Goal: Task Accomplishment & Management: Manage account settings

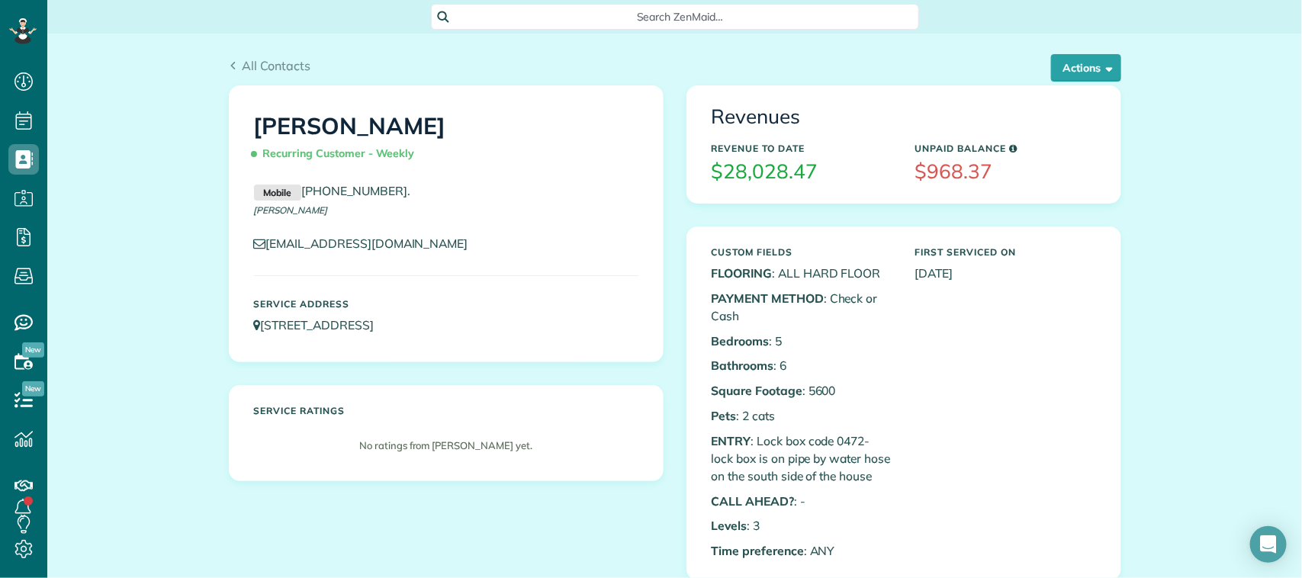
scroll to position [6, 6]
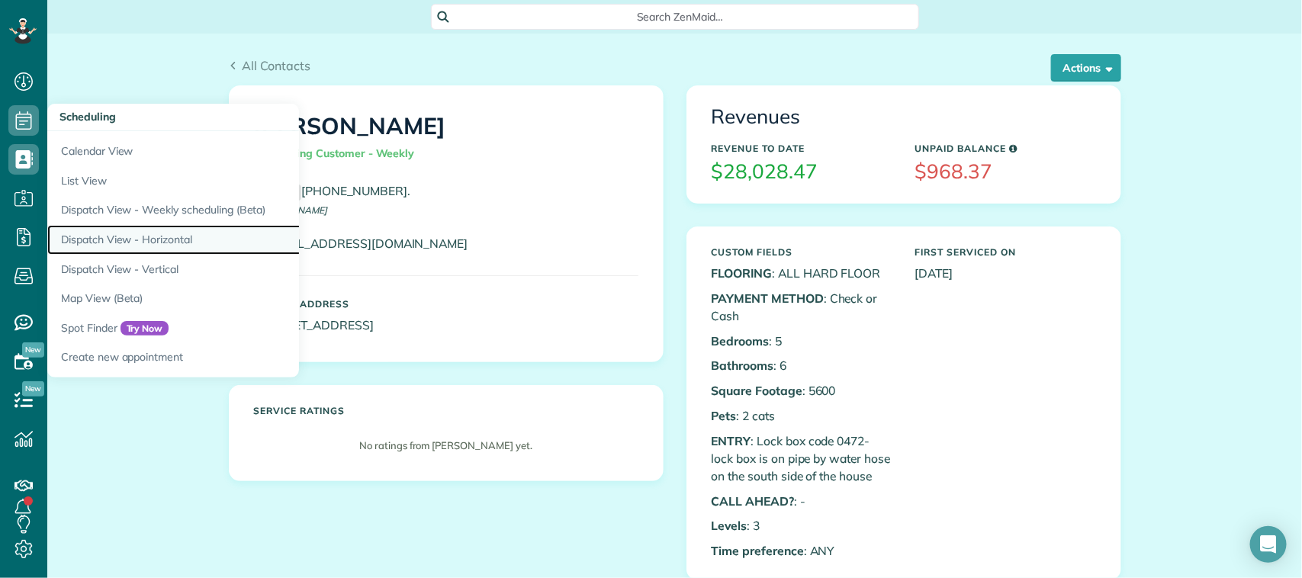
click at [154, 227] on link "Dispatch View - Horizontal" at bounding box center [237, 240] width 381 height 30
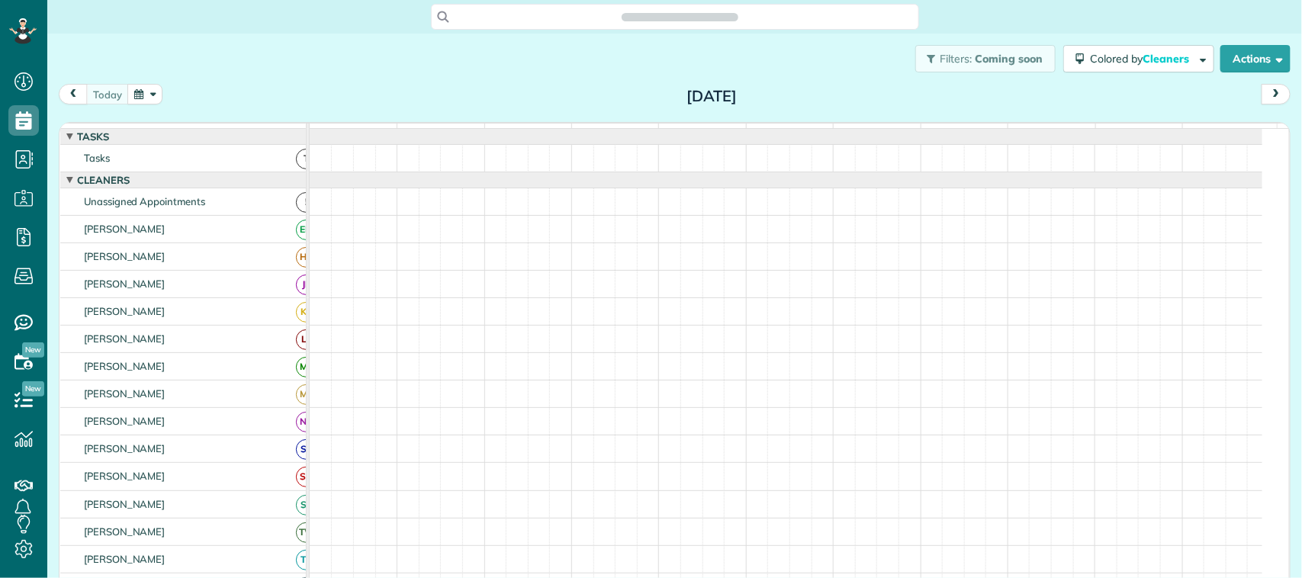
scroll to position [6, 6]
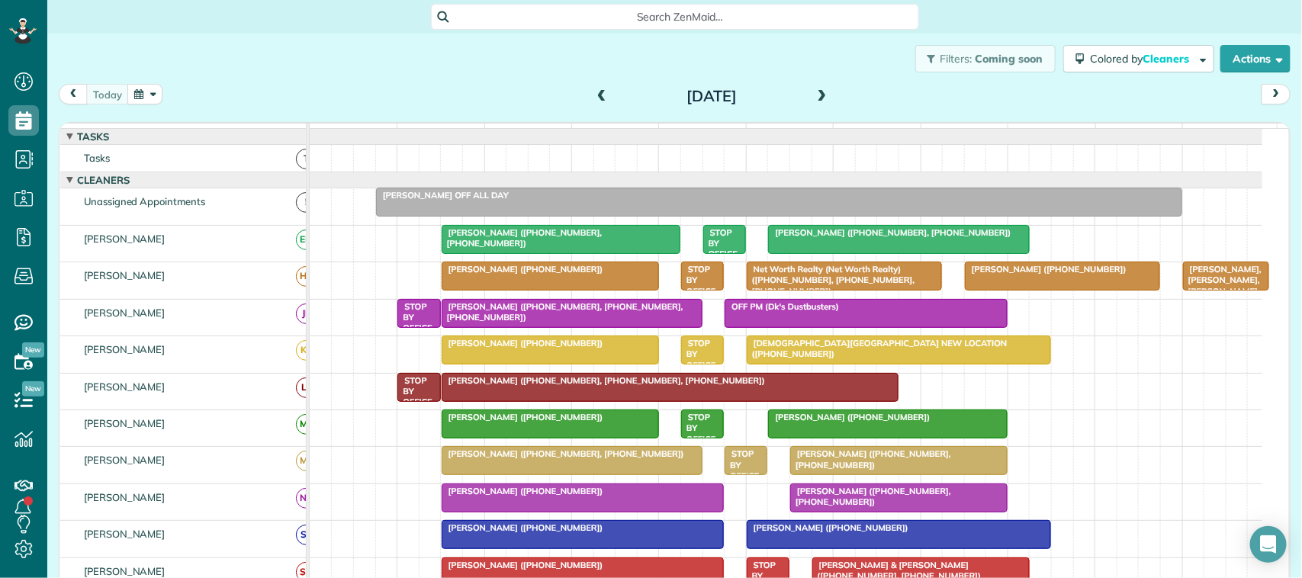
click at [145, 98] on button "button" at bounding box center [144, 94] width 35 height 21
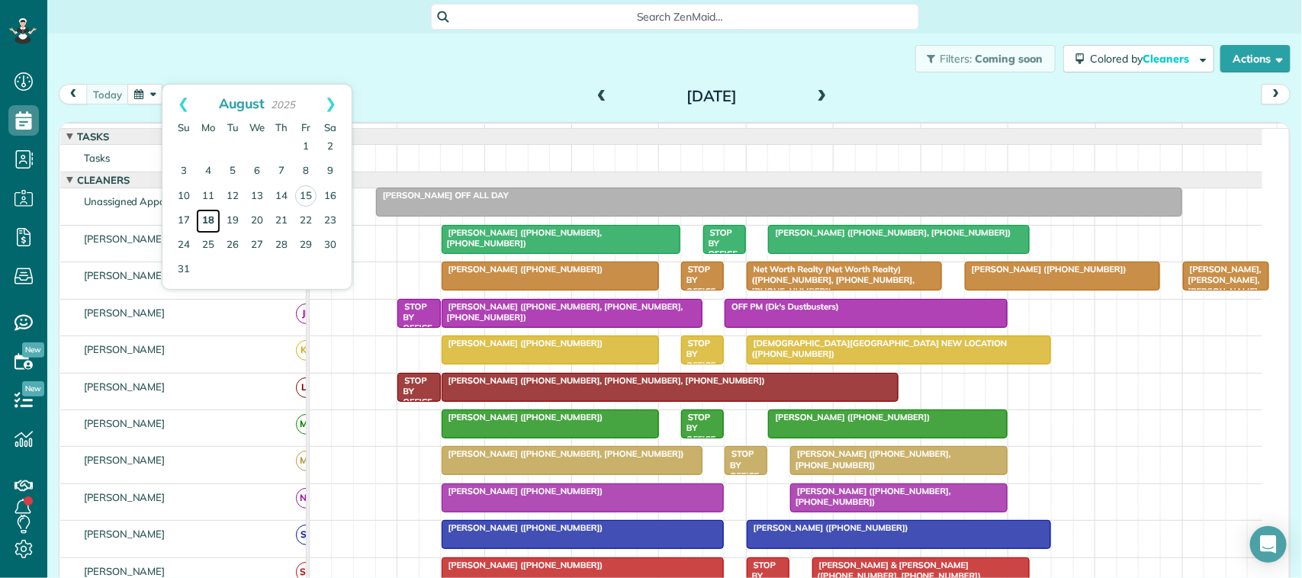
click at [214, 220] on link "18" at bounding box center [208, 221] width 24 height 24
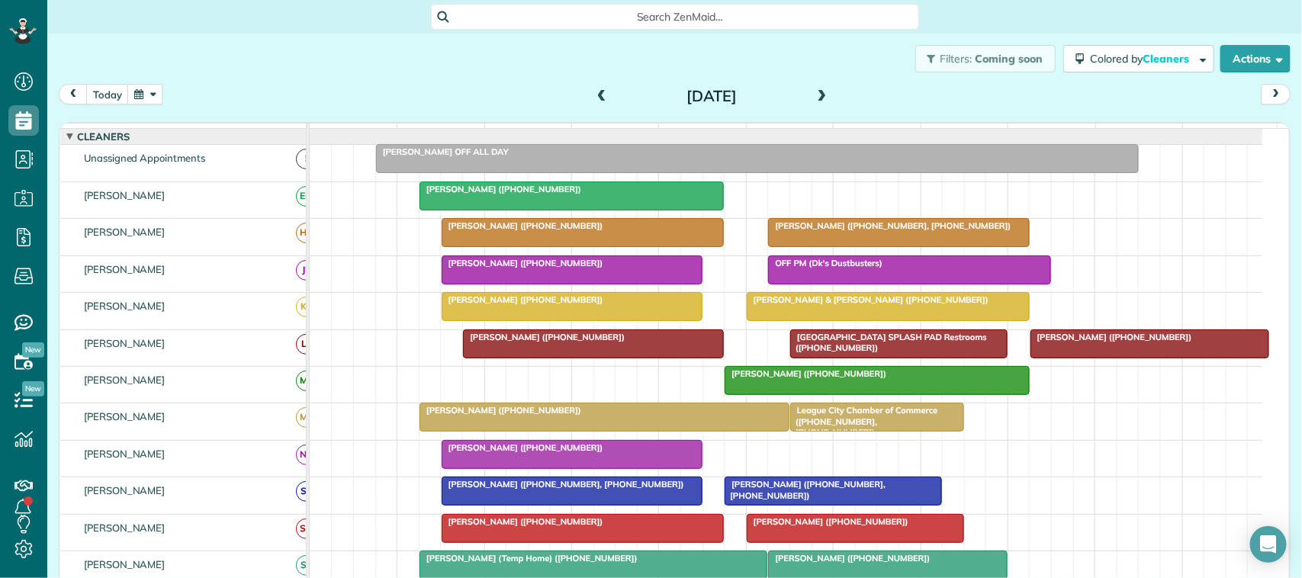
scroll to position [0, 0]
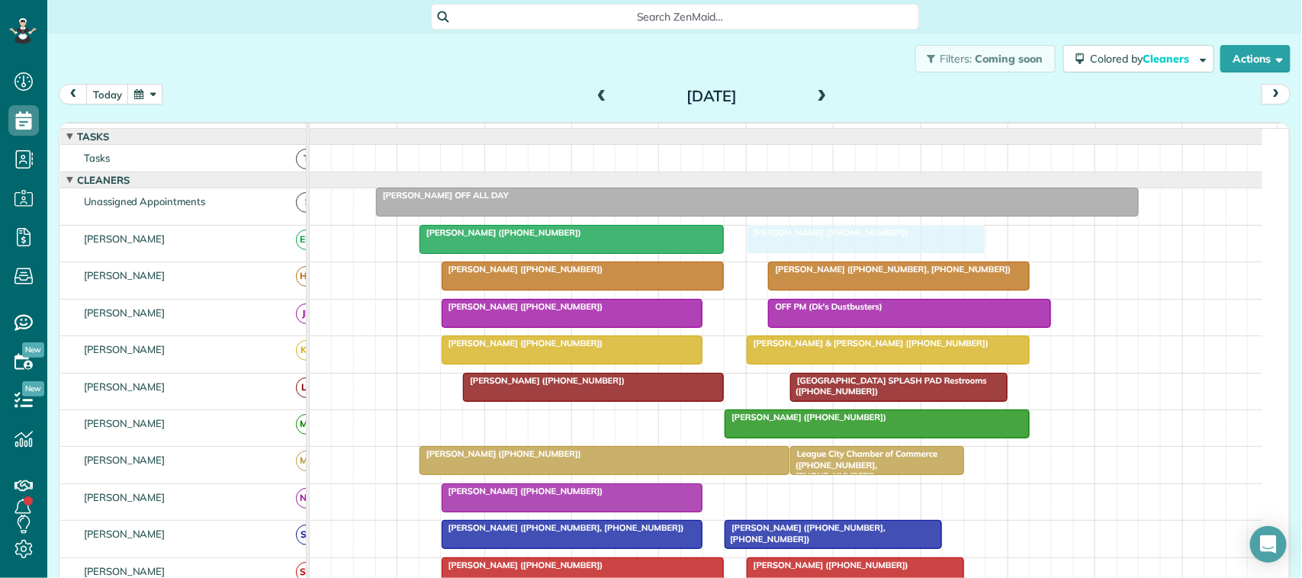
drag, startPoint x: 1084, startPoint y: 410, endPoint x: 802, endPoint y: 255, distance: 320.8
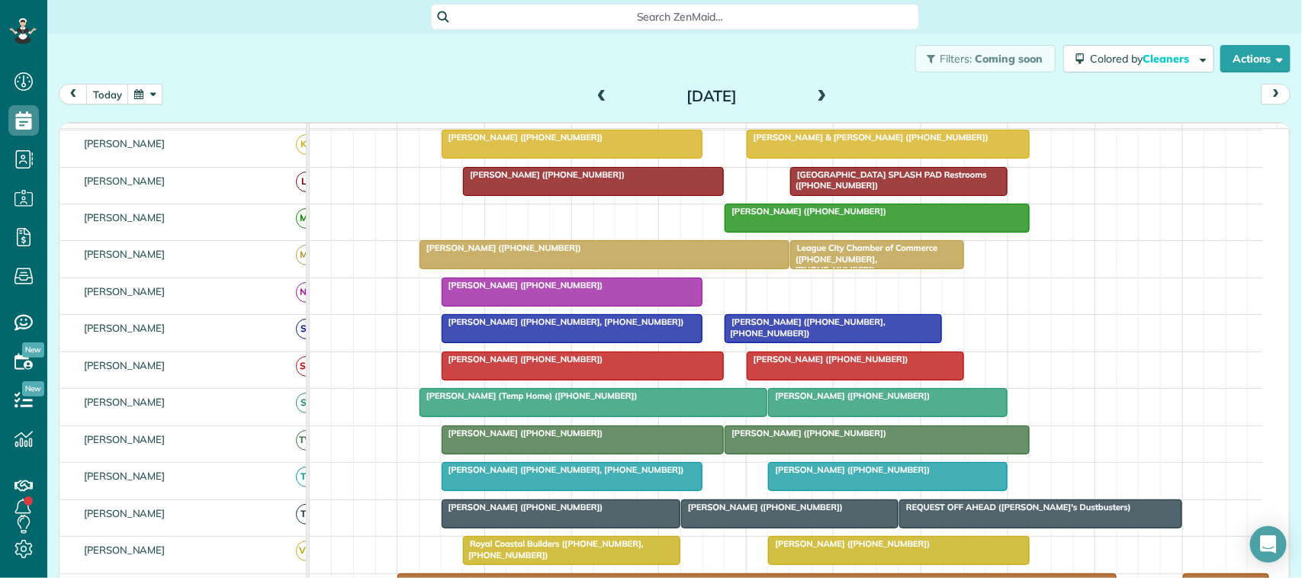
scroll to position [95, 0]
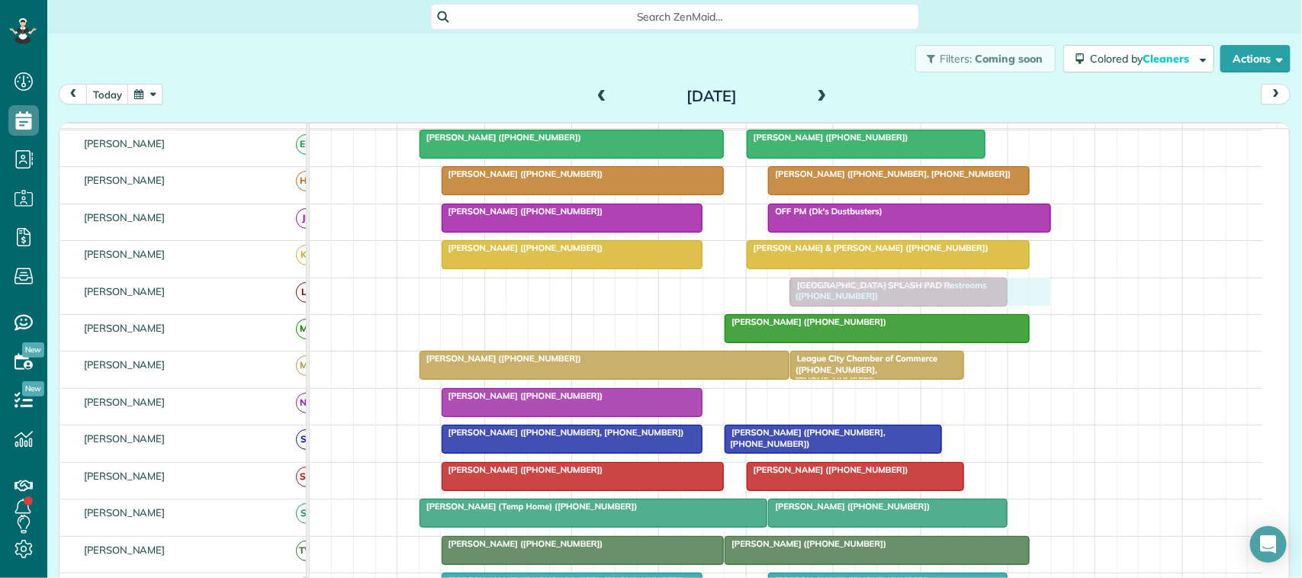
drag, startPoint x: 599, startPoint y: 305, endPoint x: 915, endPoint y: 307, distance: 316.5
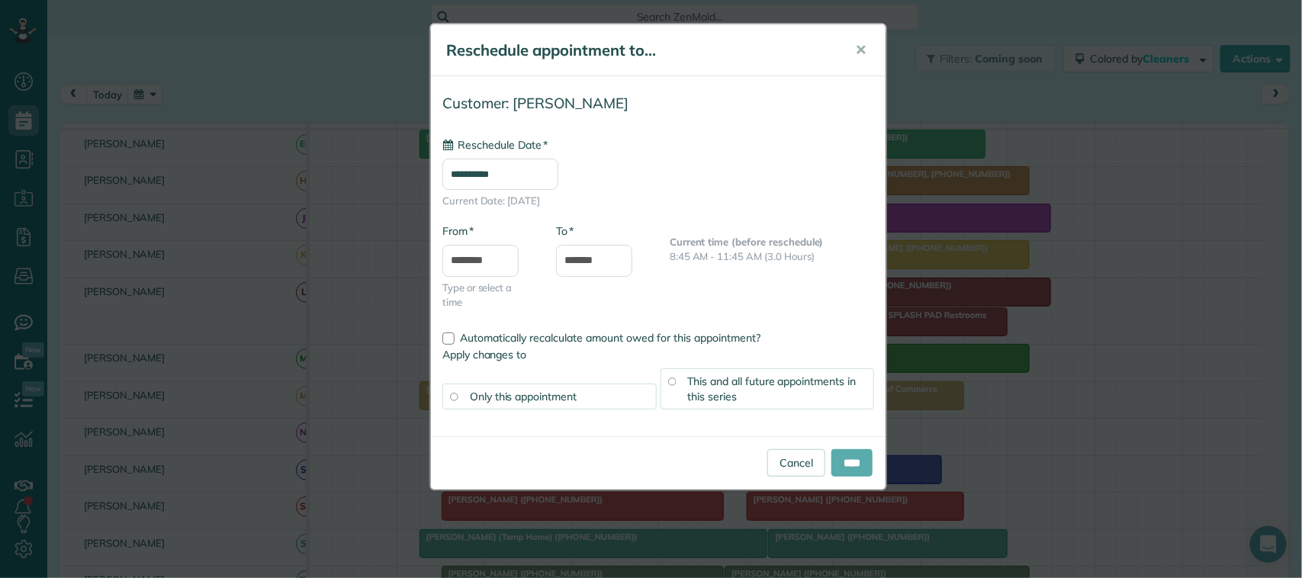
type input "**********"
click at [845, 462] on input "****" at bounding box center [851, 462] width 41 height 27
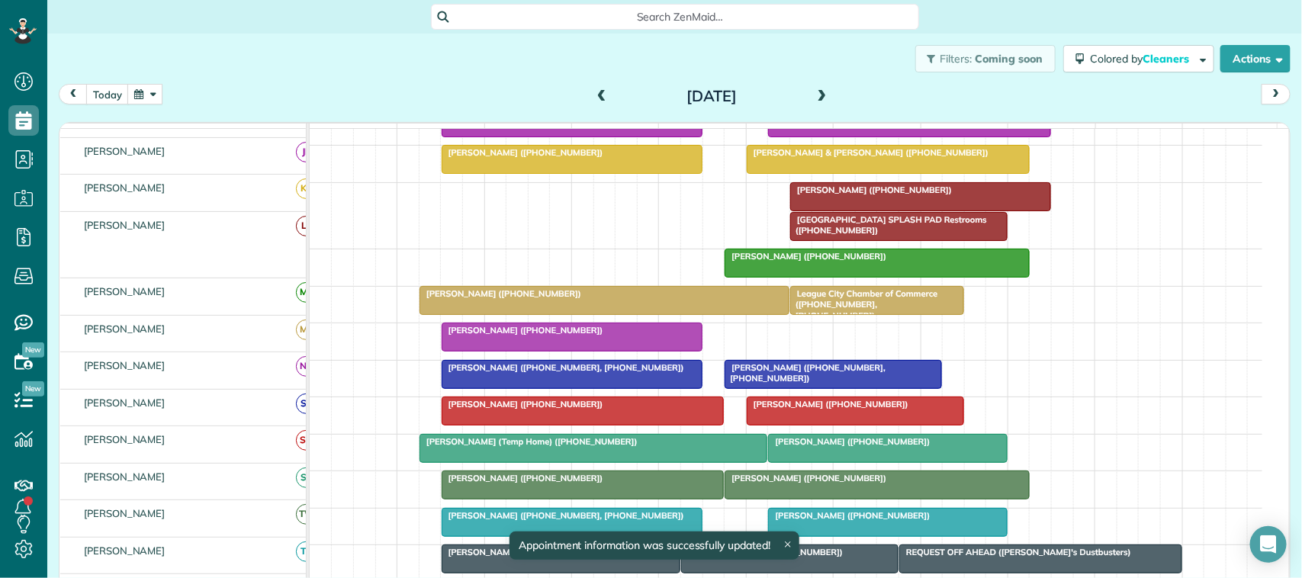
scroll to position [191, 0]
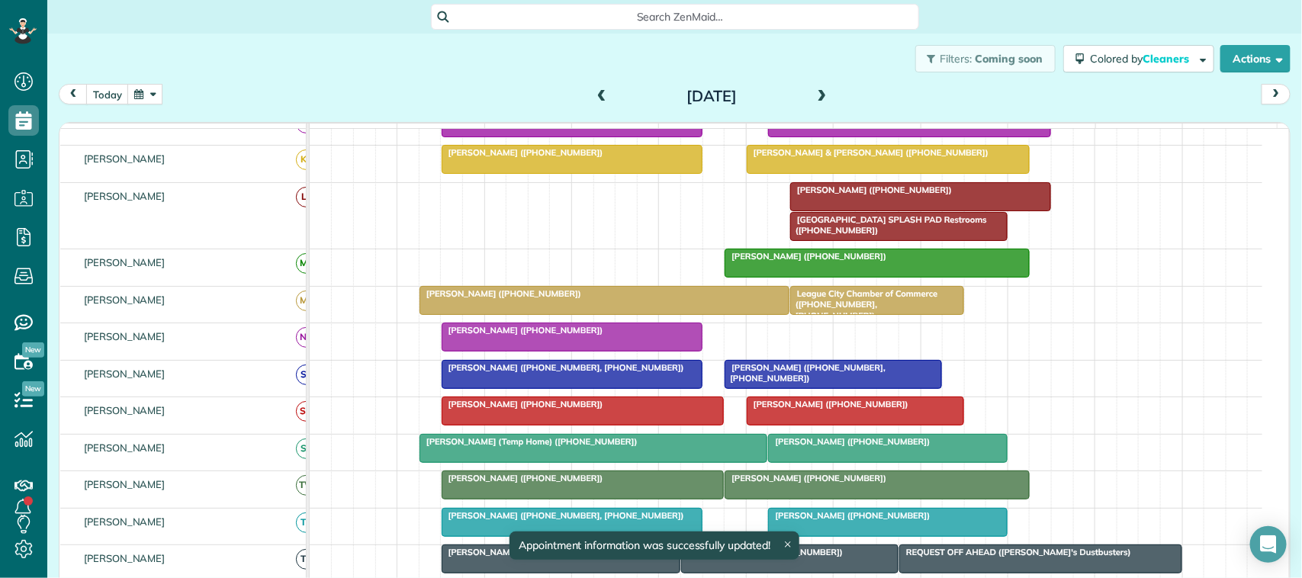
click at [691, 462] on div at bounding box center [593, 448] width 347 height 27
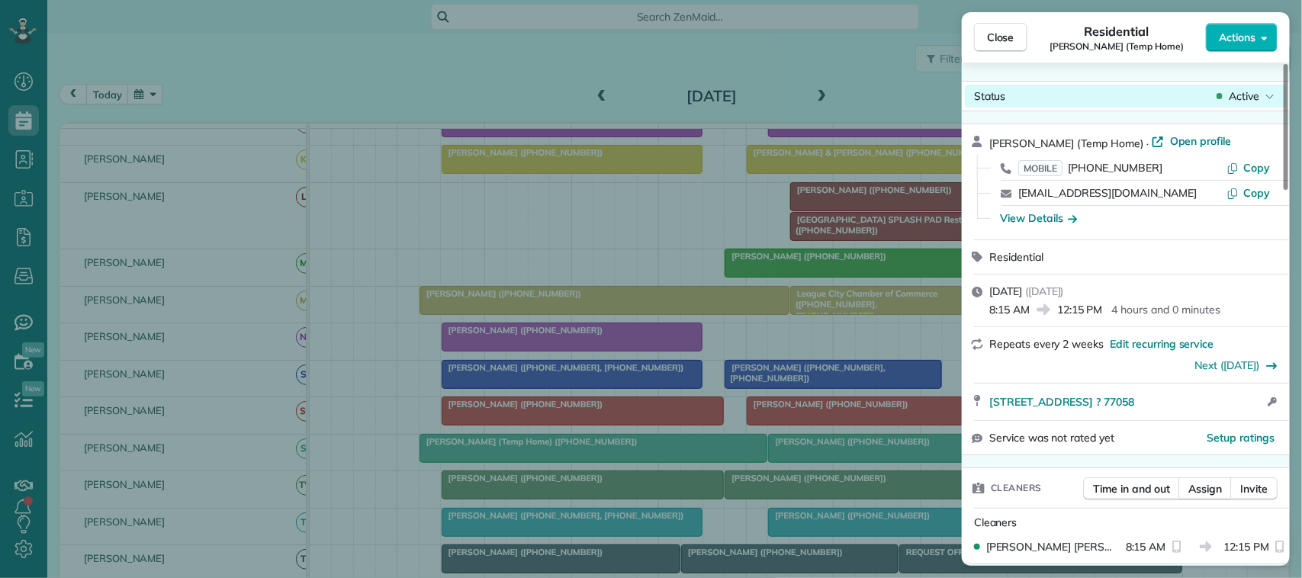
click at [1228, 96] on div "Active" at bounding box center [1245, 95] width 64 height 15
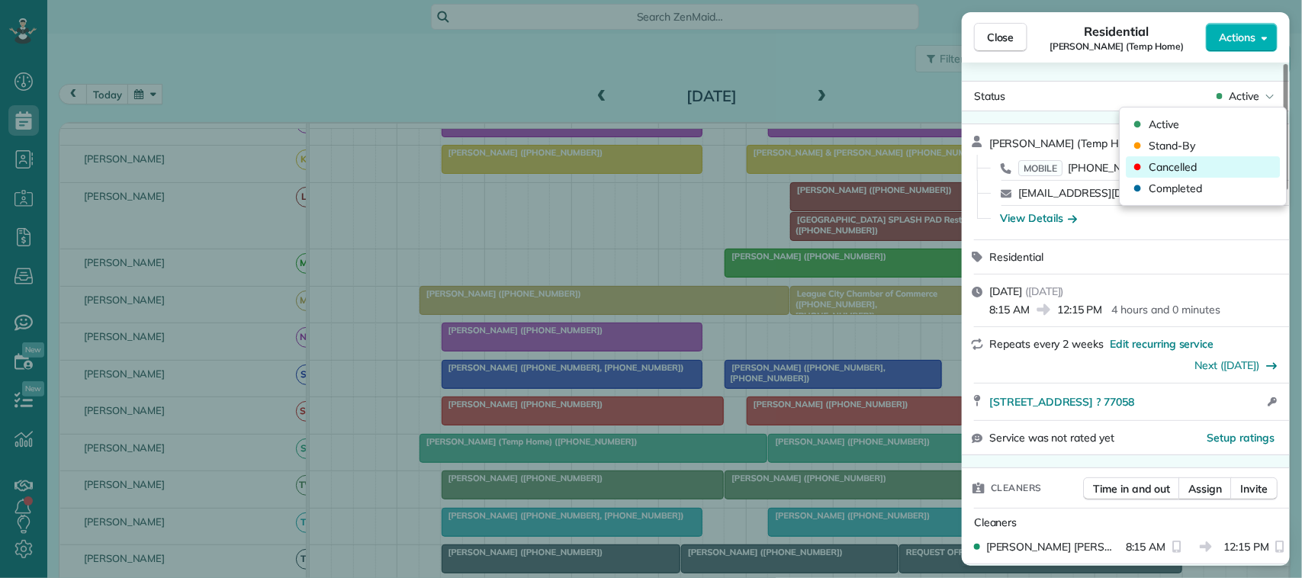
click at [1179, 165] on span "Cancelled" at bounding box center [1173, 166] width 48 height 15
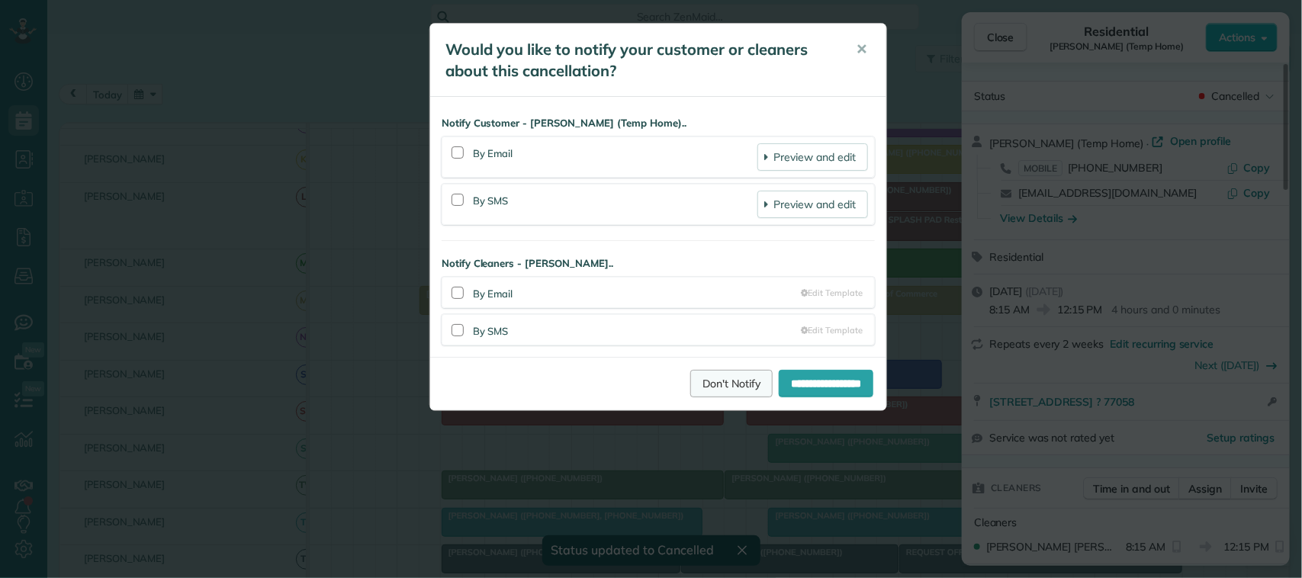
click at [707, 387] on link "Don't Notify" at bounding box center [731, 383] width 82 height 27
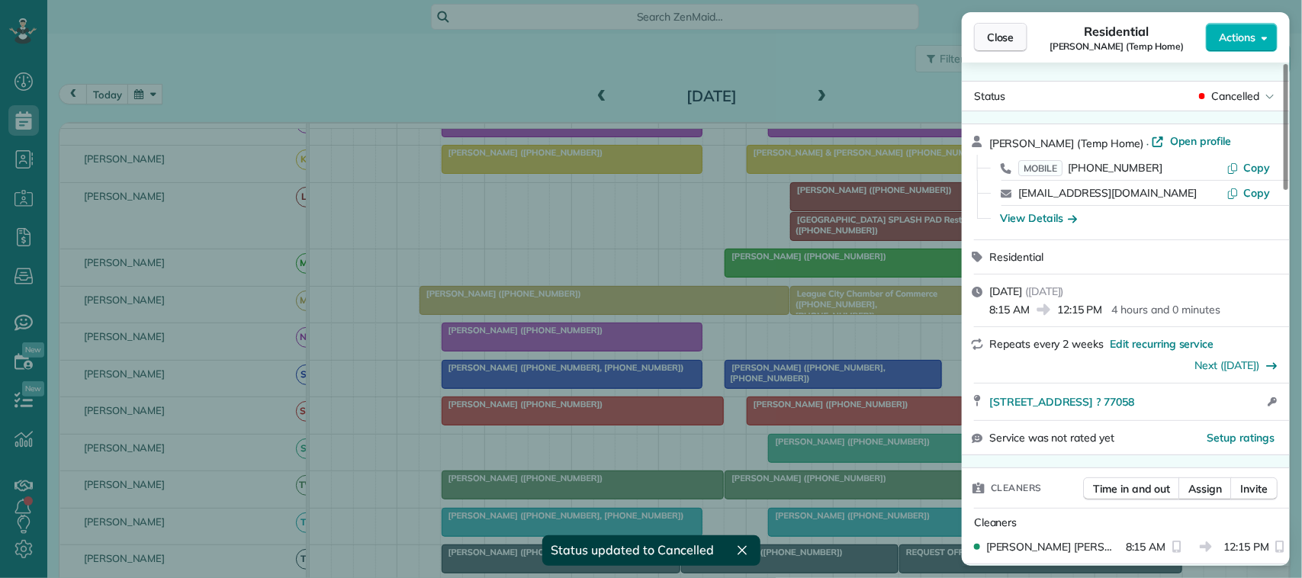
click at [1010, 40] on span "Close" at bounding box center [1000, 37] width 27 height 15
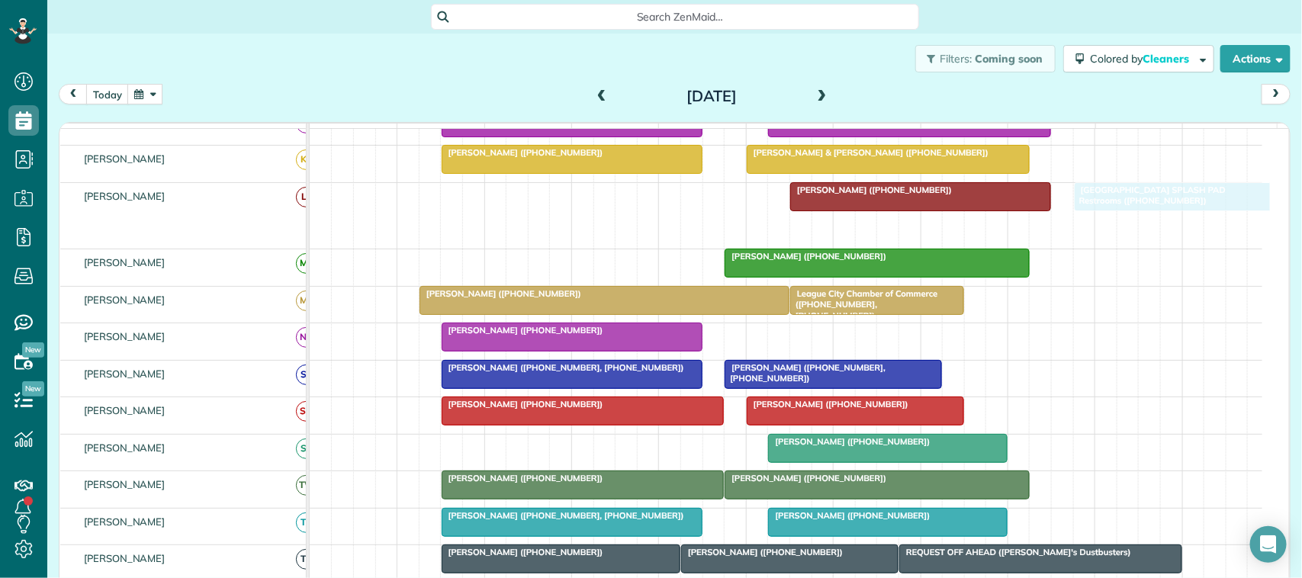
drag, startPoint x: 916, startPoint y: 239, endPoint x: 1190, endPoint y: 211, distance: 275.1
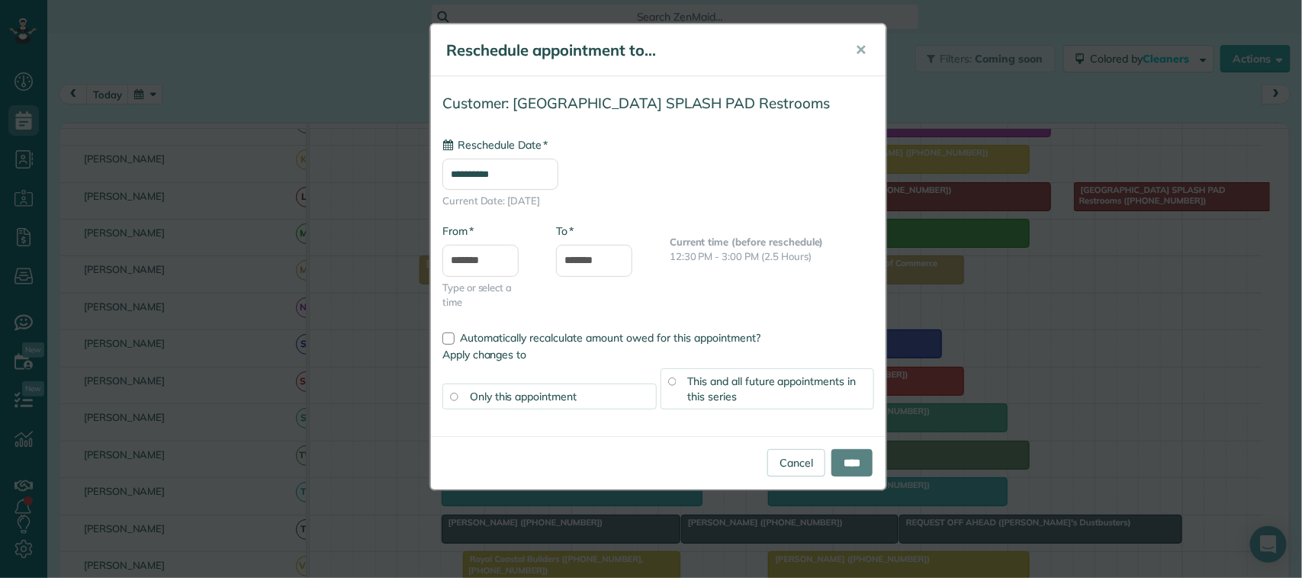
type input "**********"
click at [851, 467] on input "****" at bounding box center [851, 462] width 41 height 27
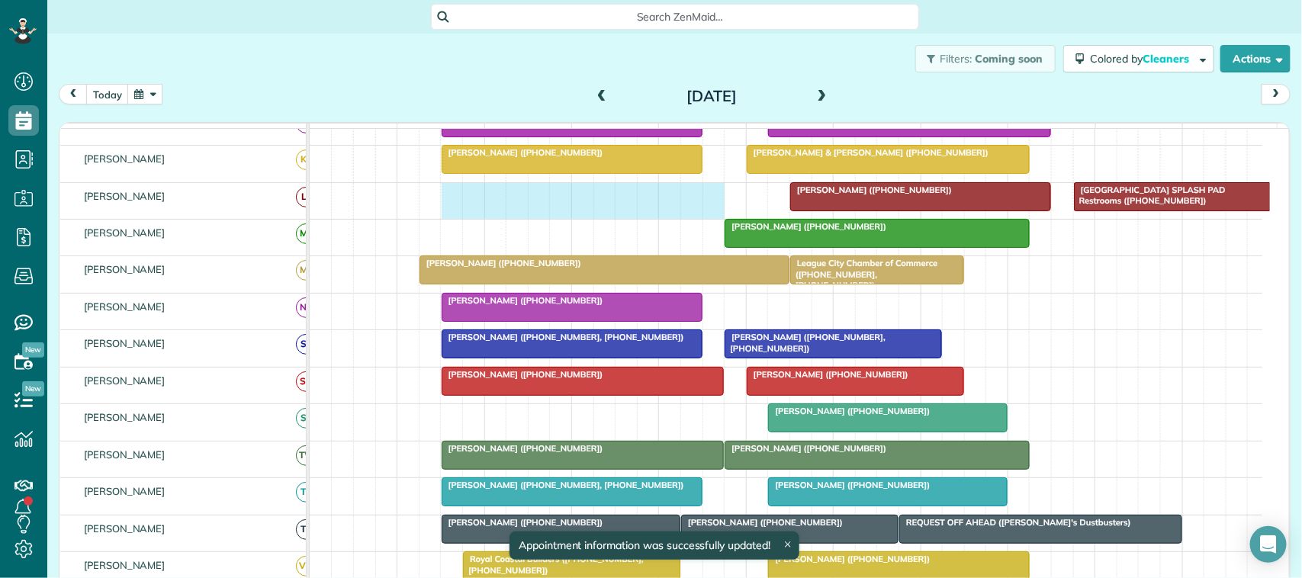
drag, startPoint x: 445, startPoint y: 217, endPoint x: 715, endPoint y: 212, distance: 270.8
click at [715, 212] on div "Crystal Rutledge (+12816359491) Tuscan Lakes SPLASH PAD Restrooms (+18324257525)" at bounding box center [786, 201] width 952 height 36
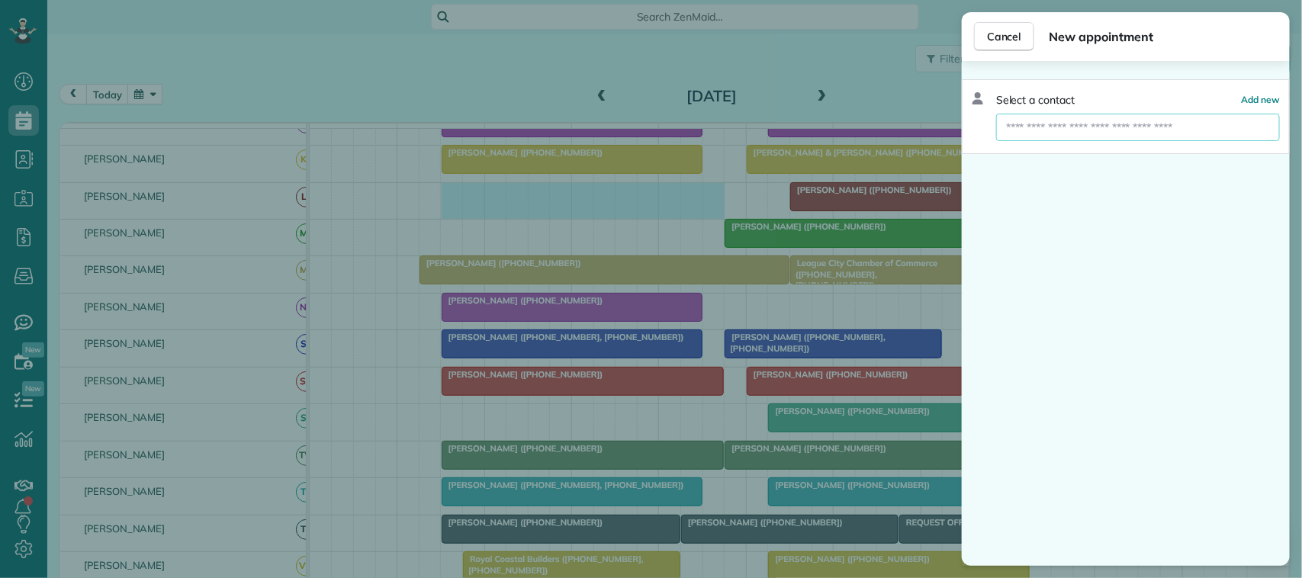
click at [1017, 130] on input "text" at bounding box center [1138, 127] width 284 height 27
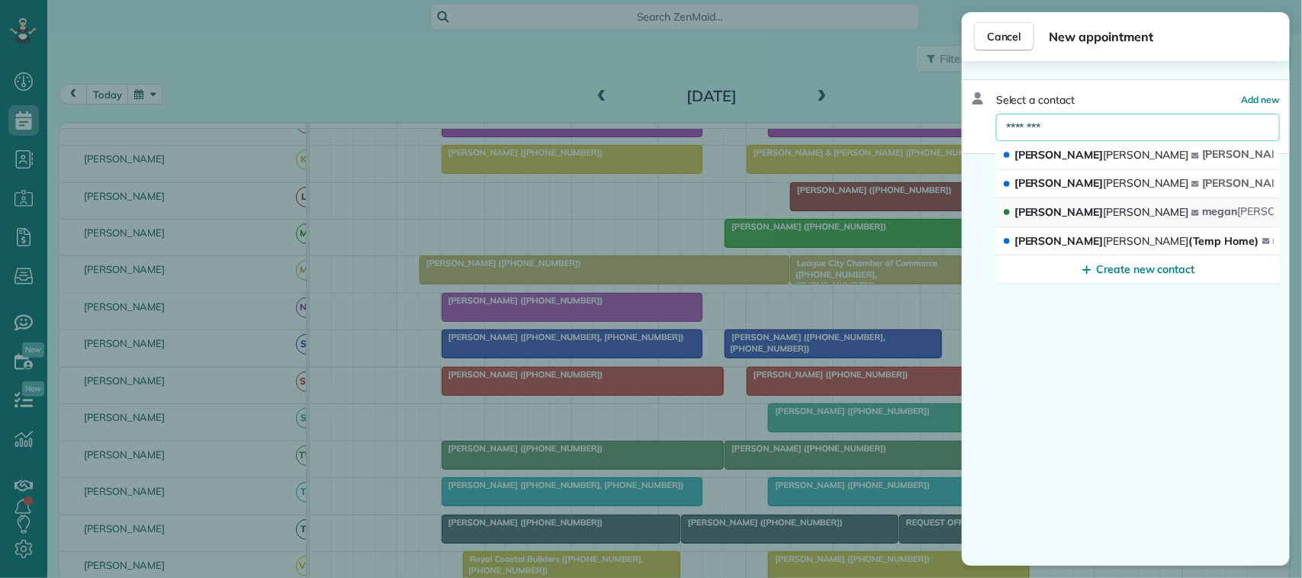
type input "********"
click at [1043, 210] on span "Megan Montalvo" at bounding box center [1101, 212] width 174 height 14
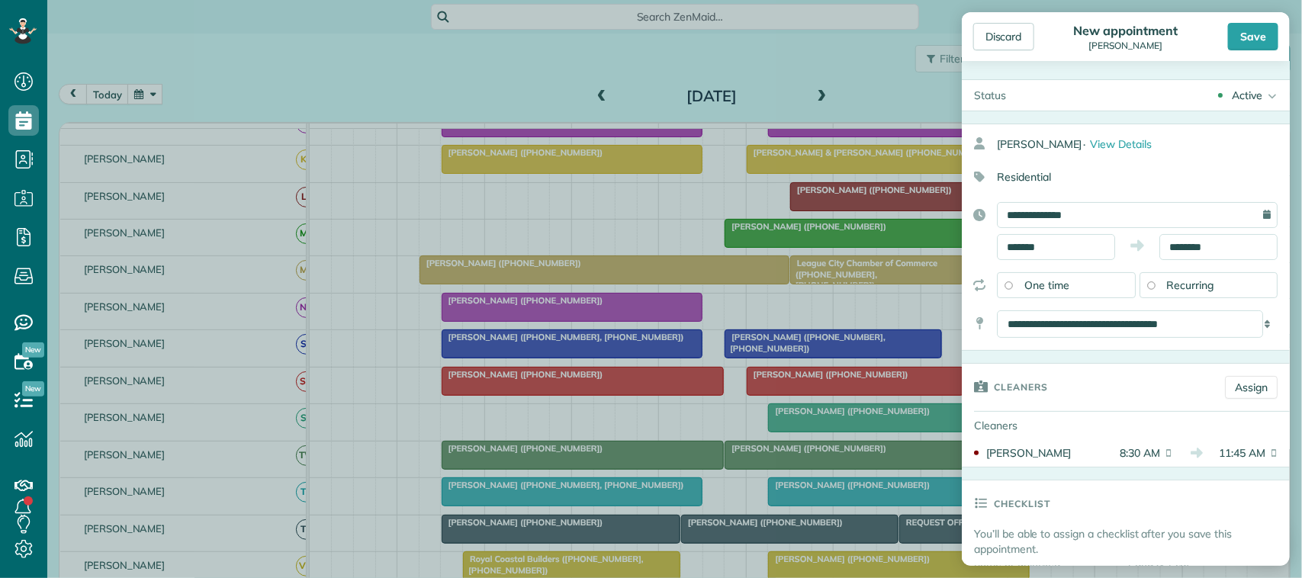
click at [1168, 288] on span "Recurring" at bounding box center [1190, 285] width 47 height 14
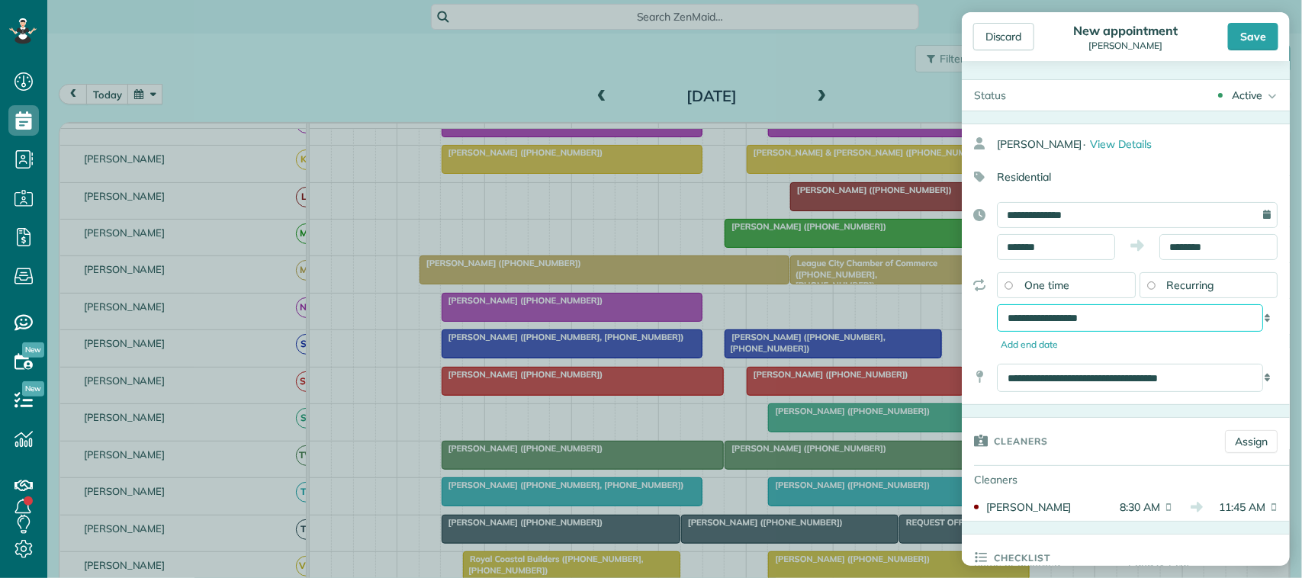
click at [1074, 317] on select "**********" at bounding box center [1130, 317] width 266 height 27
select select "**********"
click at [997, 306] on select "**********" at bounding box center [1130, 317] width 266 height 27
click at [1248, 47] on div "Save" at bounding box center [1253, 36] width 50 height 27
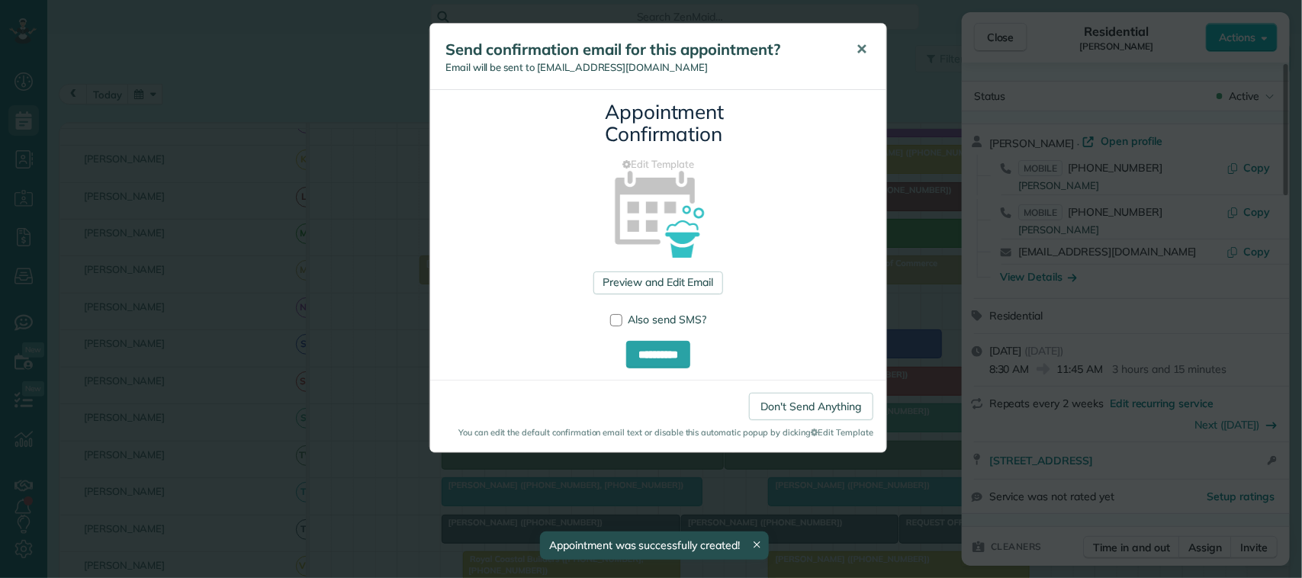
click at [863, 50] on span "✕" at bounding box center [861, 49] width 11 height 18
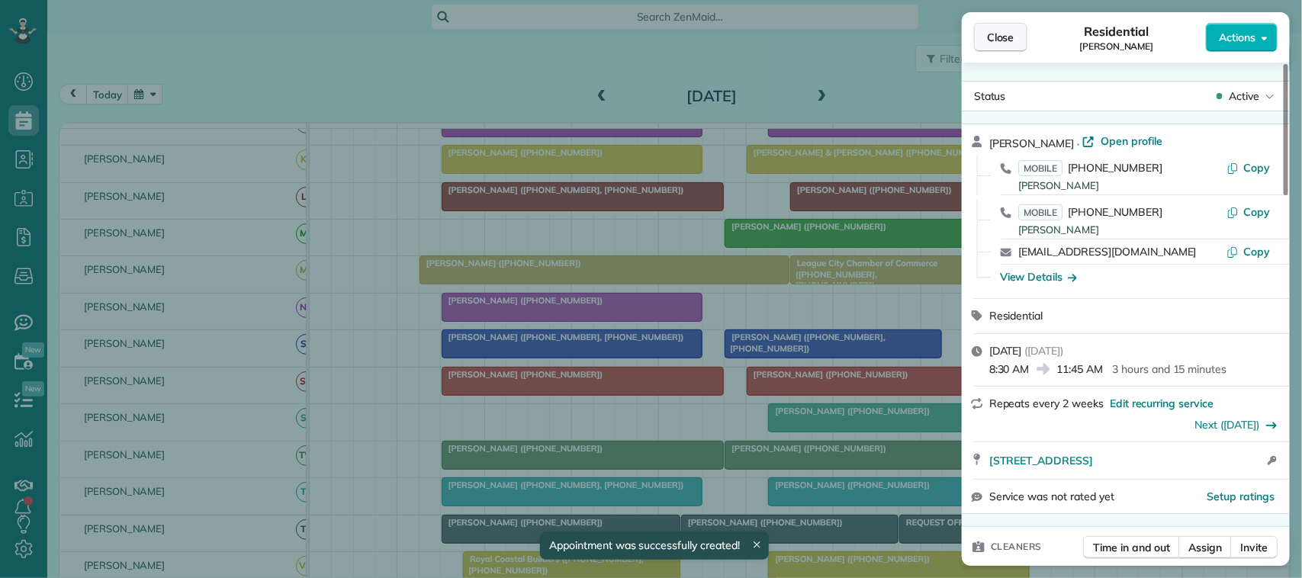
click at [992, 42] on span "Close" at bounding box center [1000, 37] width 27 height 15
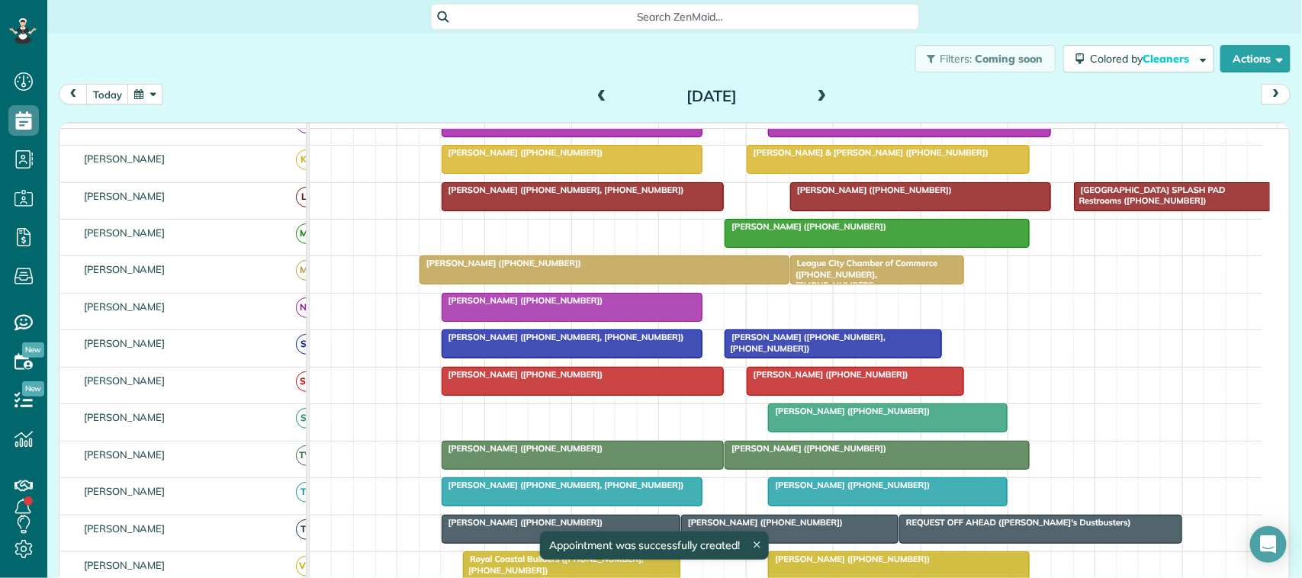
click at [142, 100] on button "button" at bounding box center [144, 94] width 35 height 21
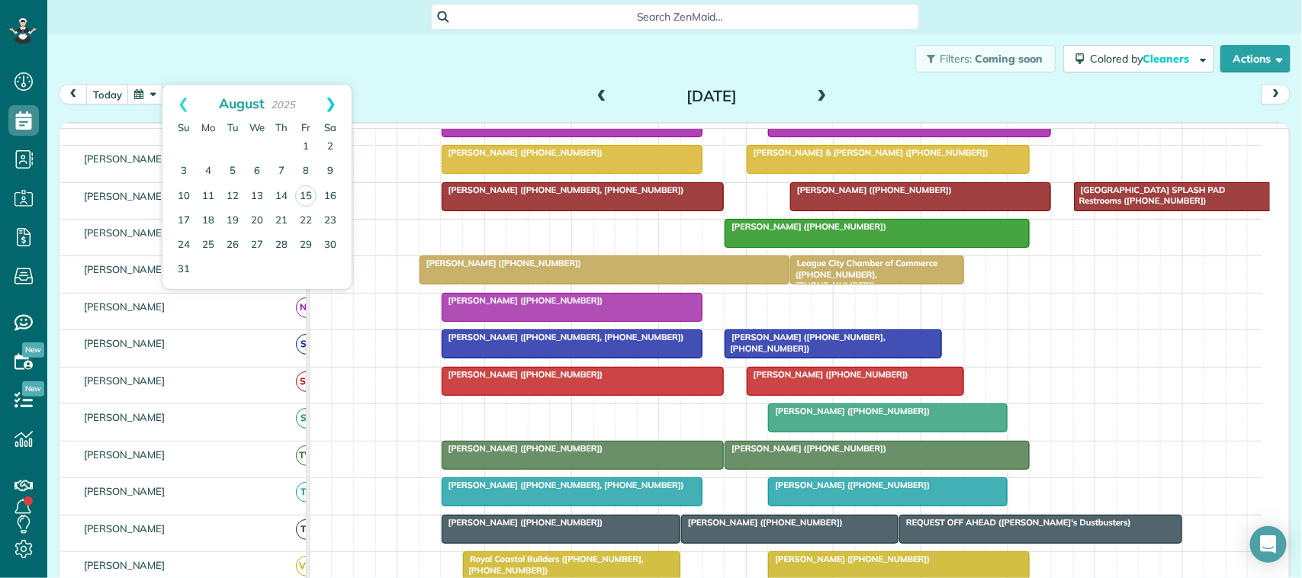
click at [330, 104] on link "Next" at bounding box center [331, 104] width 42 height 38
click at [207, 173] on link "8" at bounding box center [208, 171] width 24 height 24
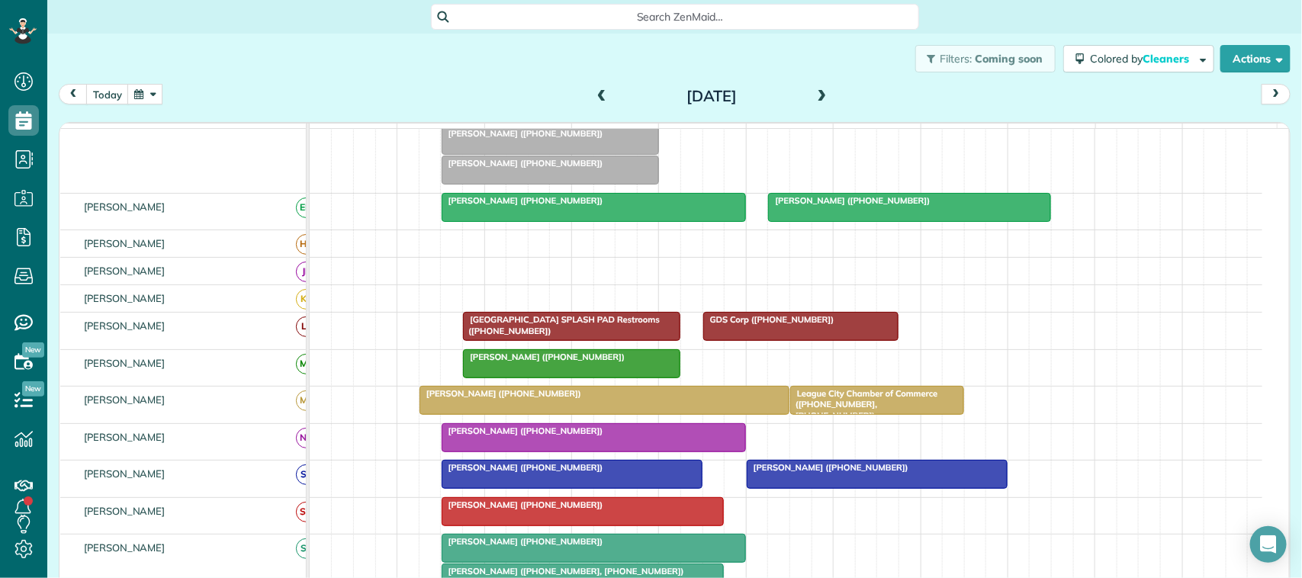
scroll to position [291, 0]
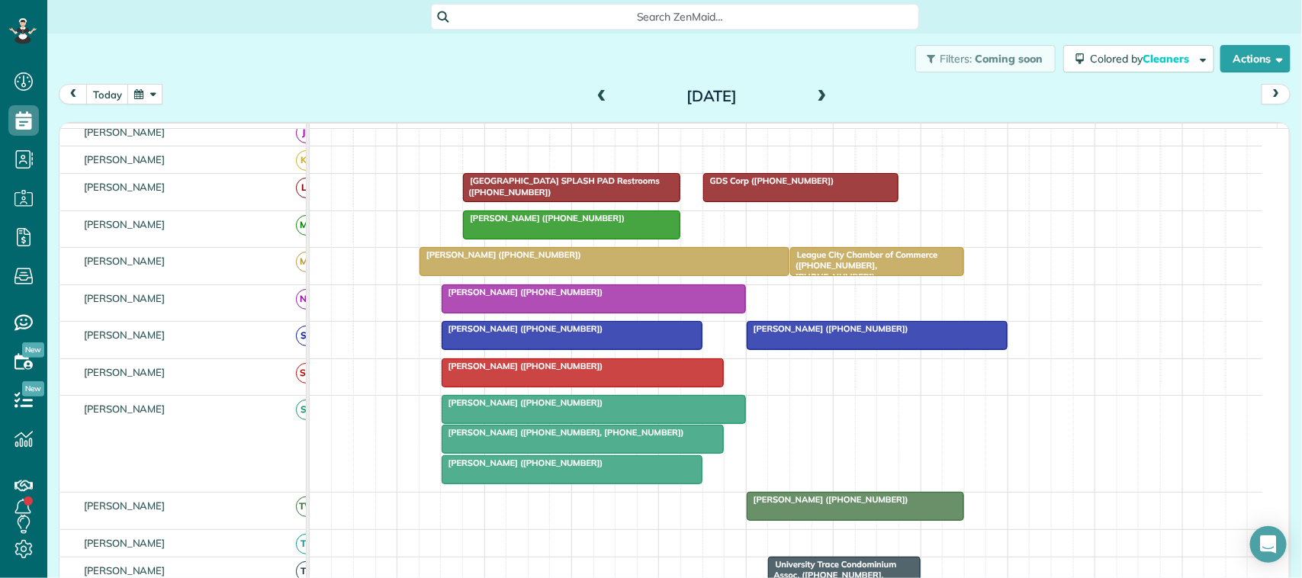
click at [143, 92] on button "button" at bounding box center [144, 94] width 35 height 21
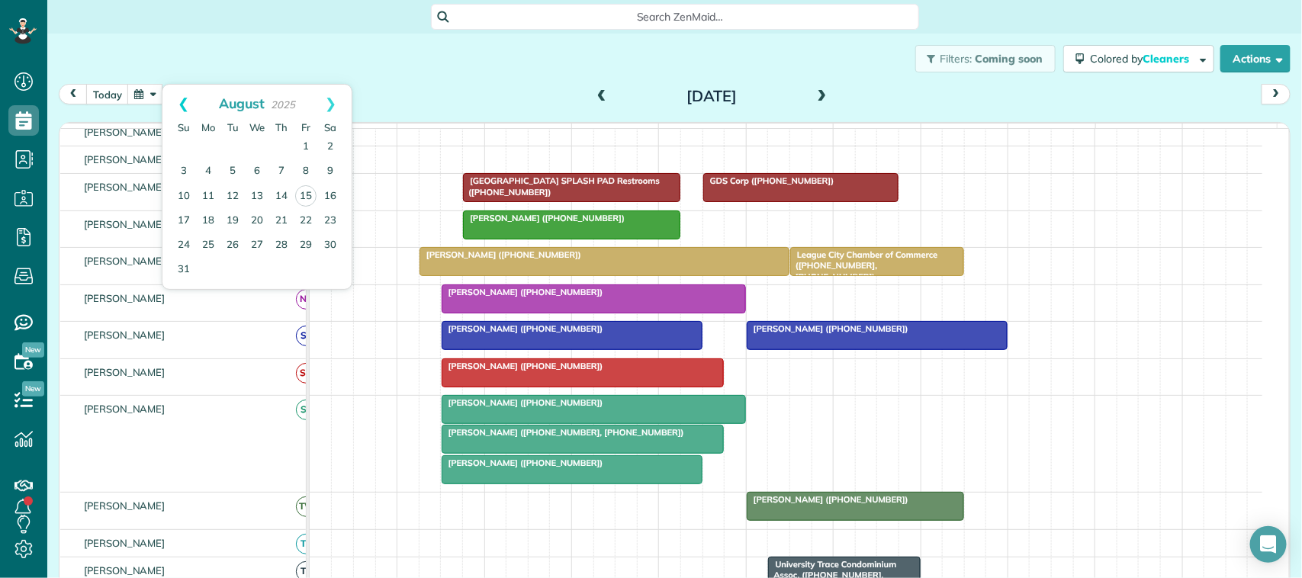
click at [189, 104] on link "Prev" at bounding box center [183, 104] width 42 height 38
click at [328, 99] on link "Next" at bounding box center [331, 104] width 42 height 38
click at [328, 100] on link "Next" at bounding box center [331, 104] width 42 height 38
click at [212, 149] on link "1" at bounding box center [208, 147] width 24 height 24
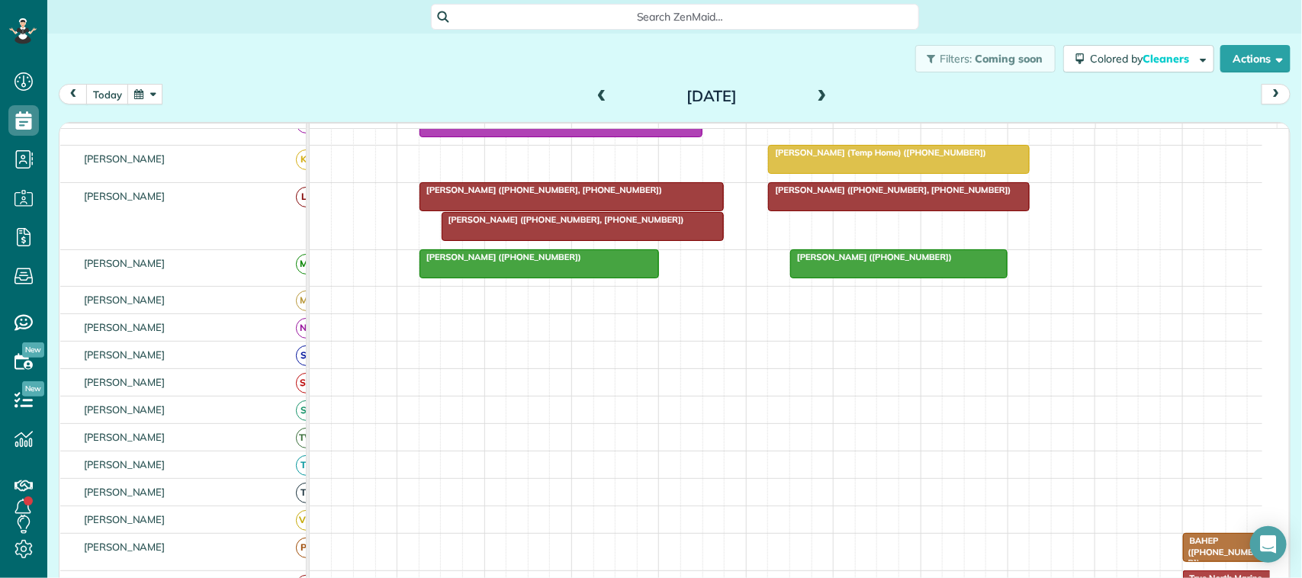
scroll to position [0, 0]
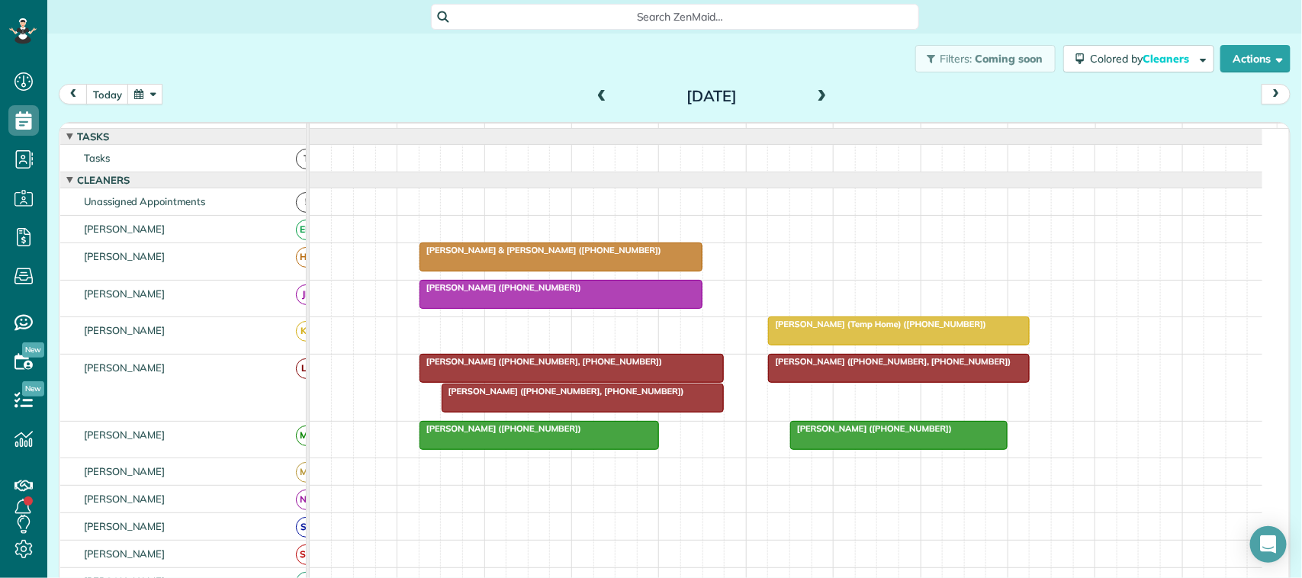
click at [893, 329] on span "Megan Montalvo (Temp Home) (+12817018298)" at bounding box center [877, 324] width 220 height 11
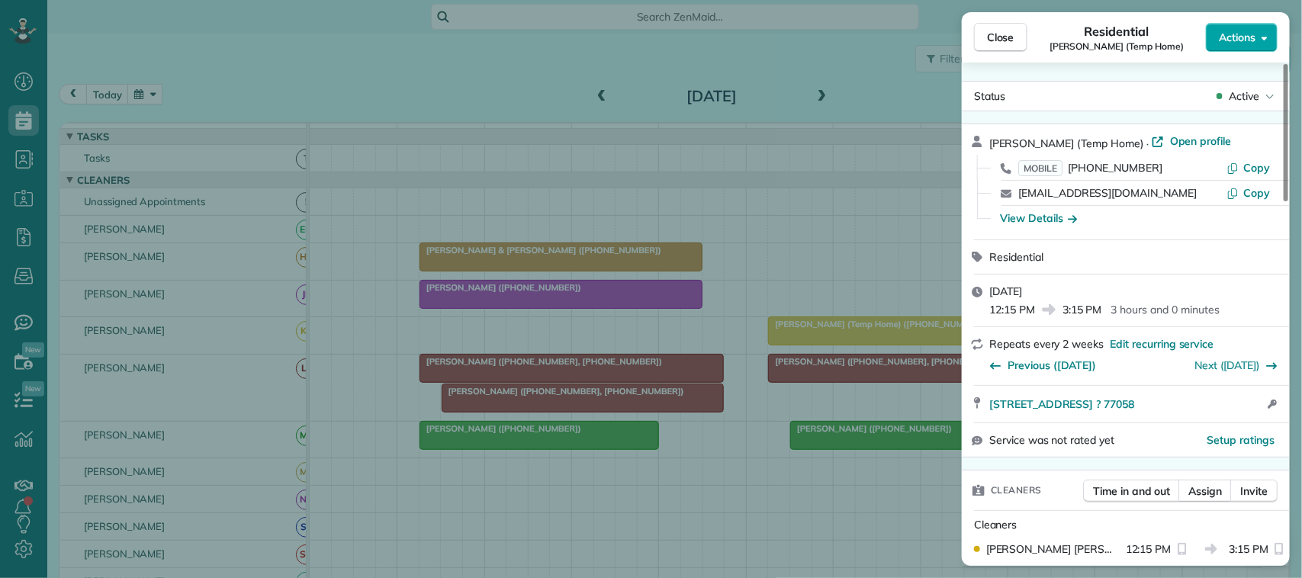
click at [1219, 36] on span "Actions" at bounding box center [1237, 37] width 37 height 15
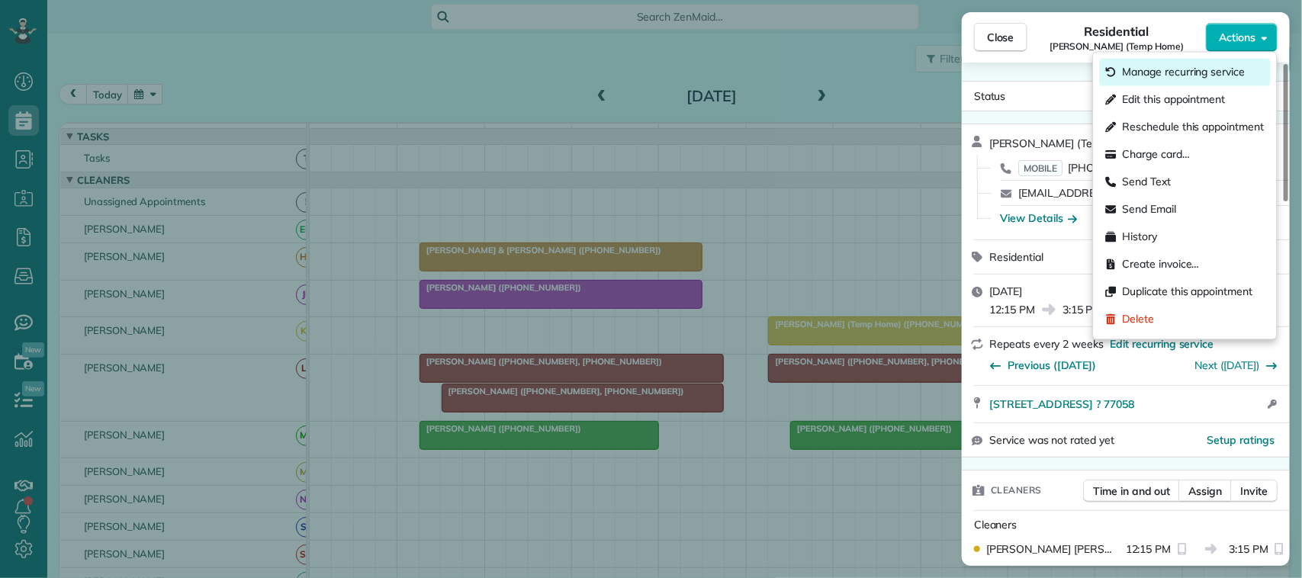
click at [1175, 72] on span "Manage recurring service" at bounding box center [1184, 72] width 123 height 15
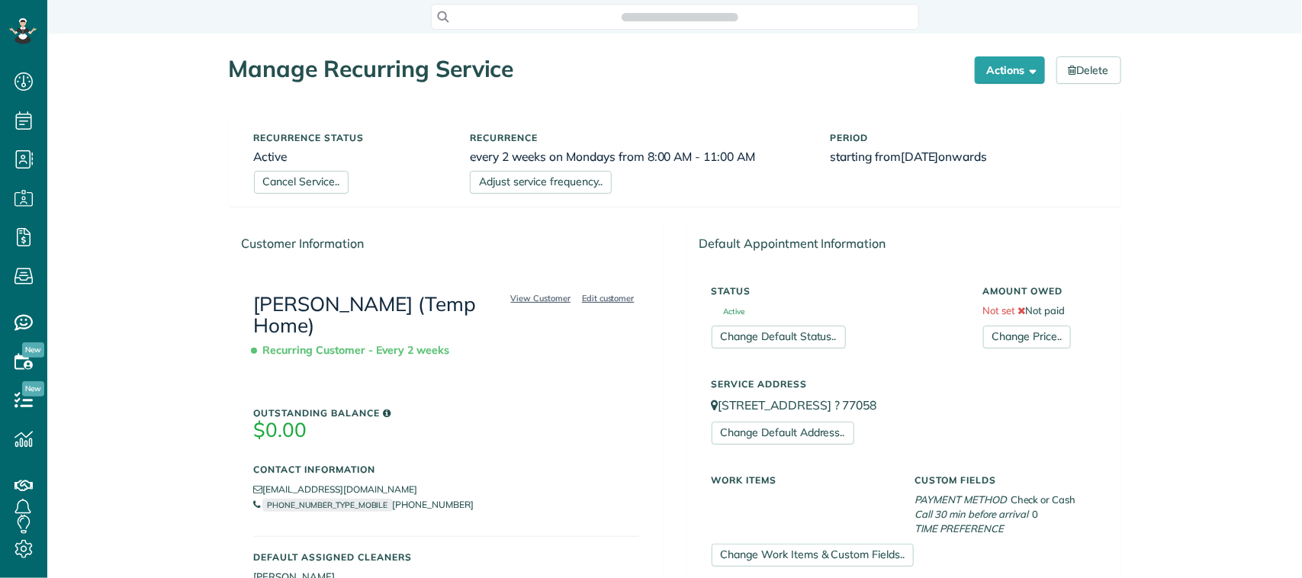
scroll to position [6, 6]
click at [326, 187] on link "Cancel Service.." at bounding box center [301, 182] width 95 height 23
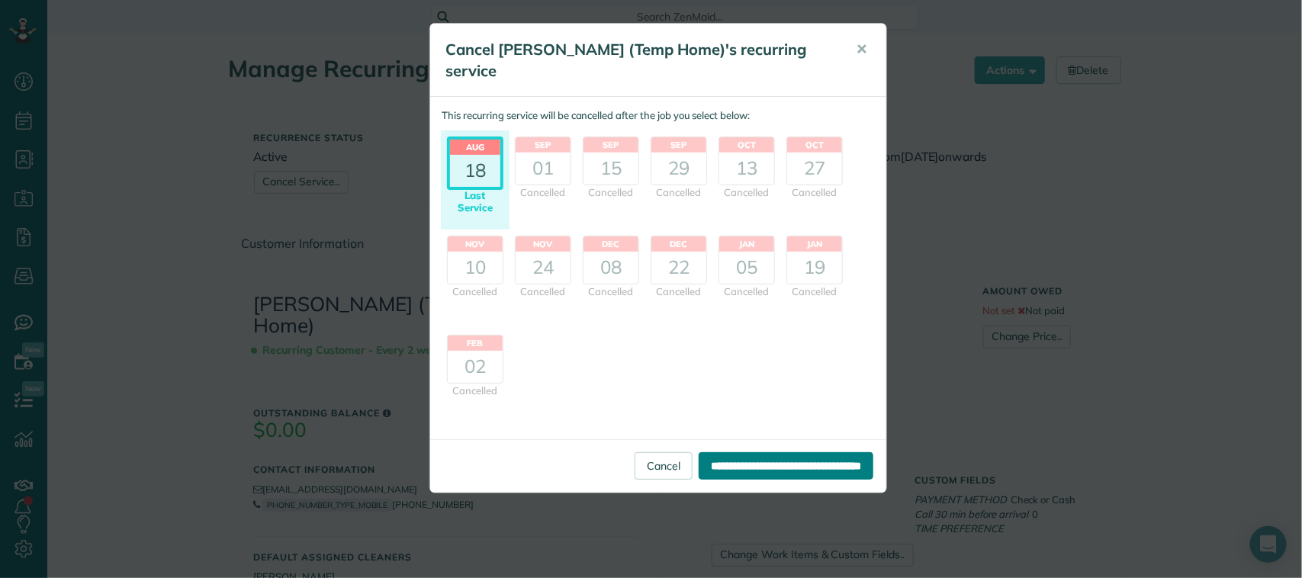
click at [733, 467] on input "**********" at bounding box center [786, 465] width 175 height 27
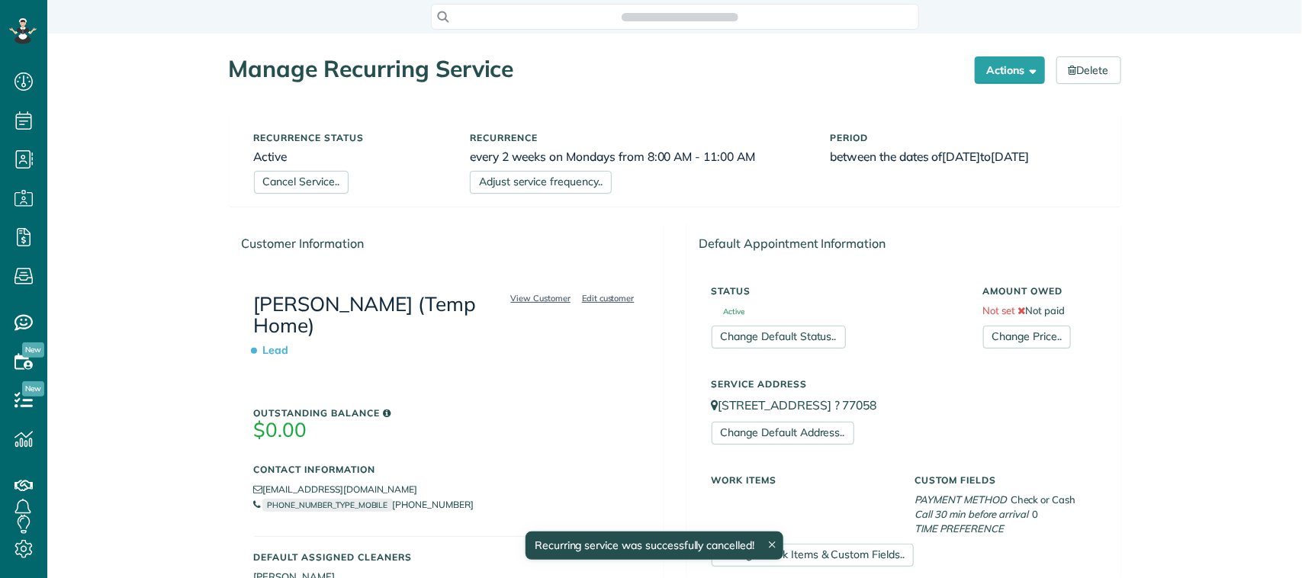
scroll to position [6, 6]
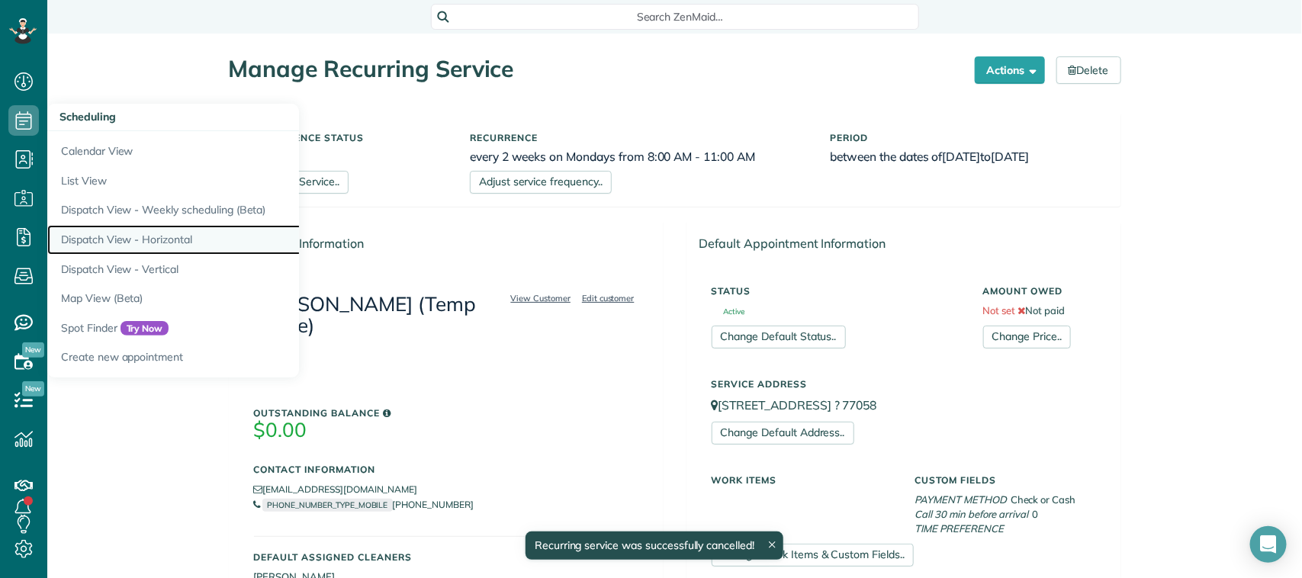
click at [149, 239] on link "Dispatch View - Horizontal" at bounding box center [237, 240] width 381 height 30
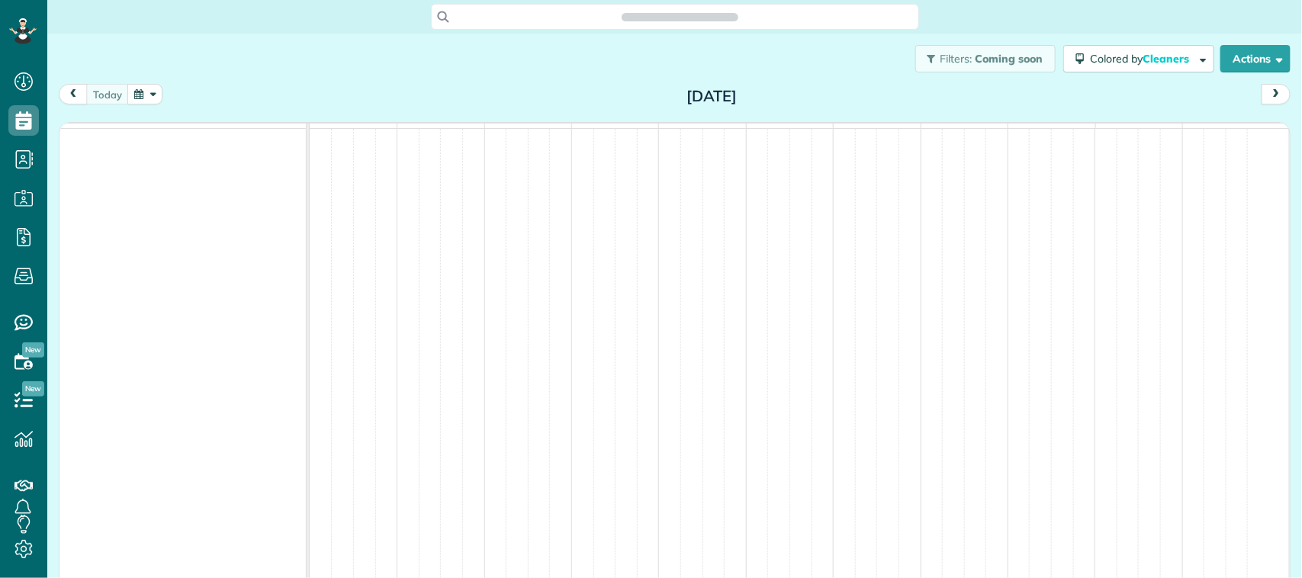
scroll to position [6, 6]
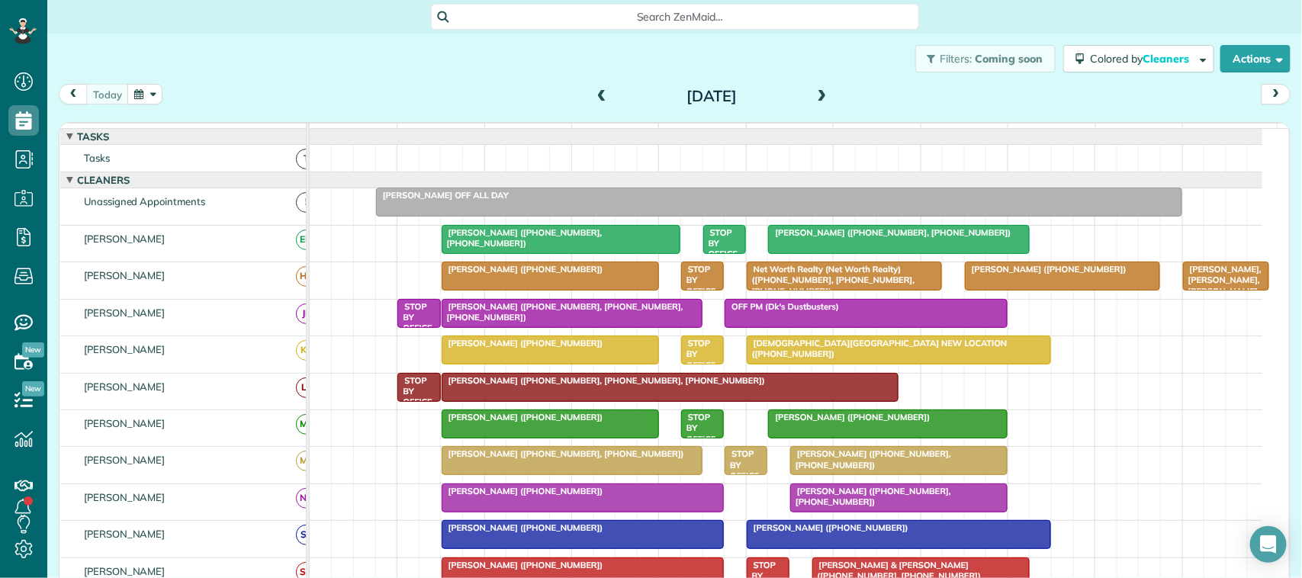
click at [147, 93] on button "button" at bounding box center [144, 94] width 35 height 21
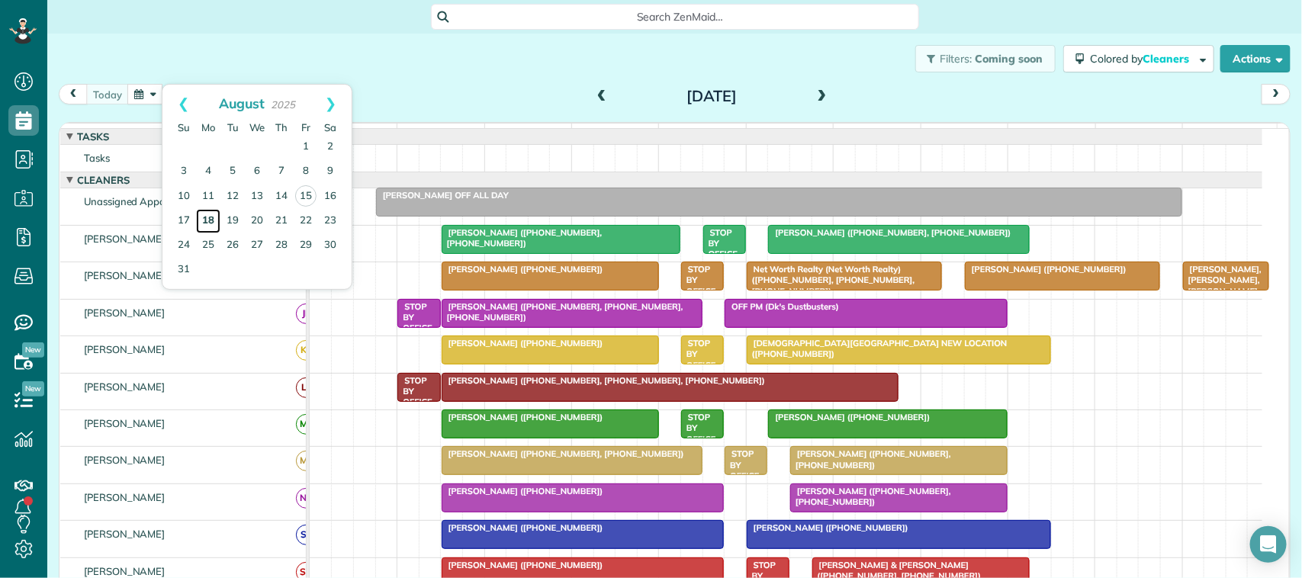
click at [211, 222] on link "18" at bounding box center [208, 221] width 24 height 24
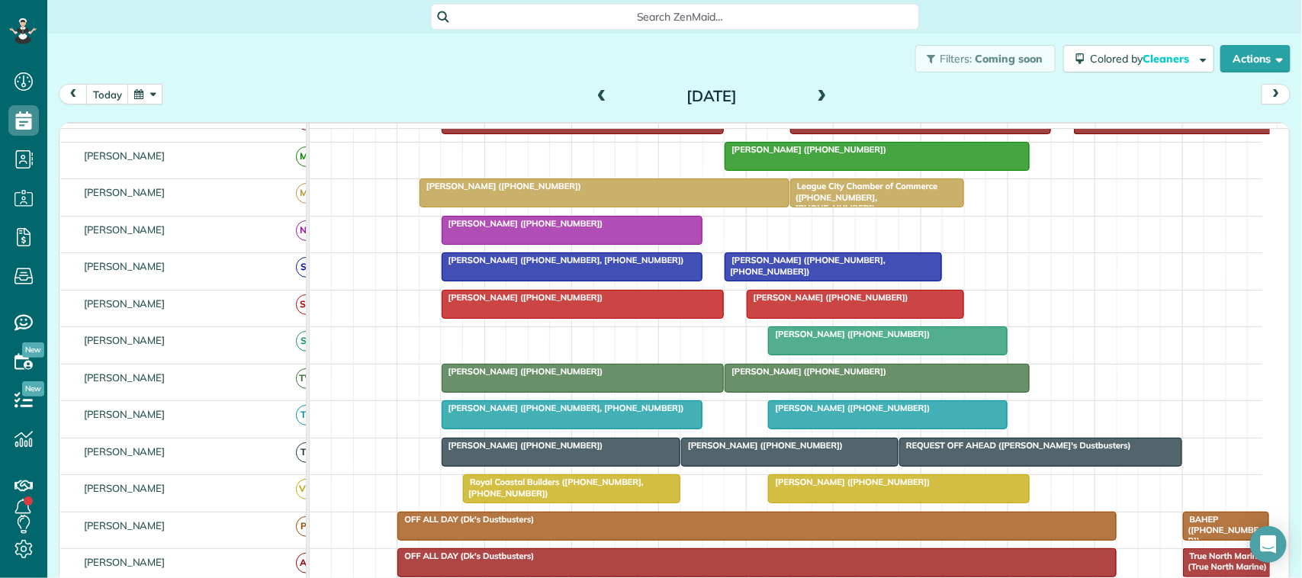
scroll to position [0, 0]
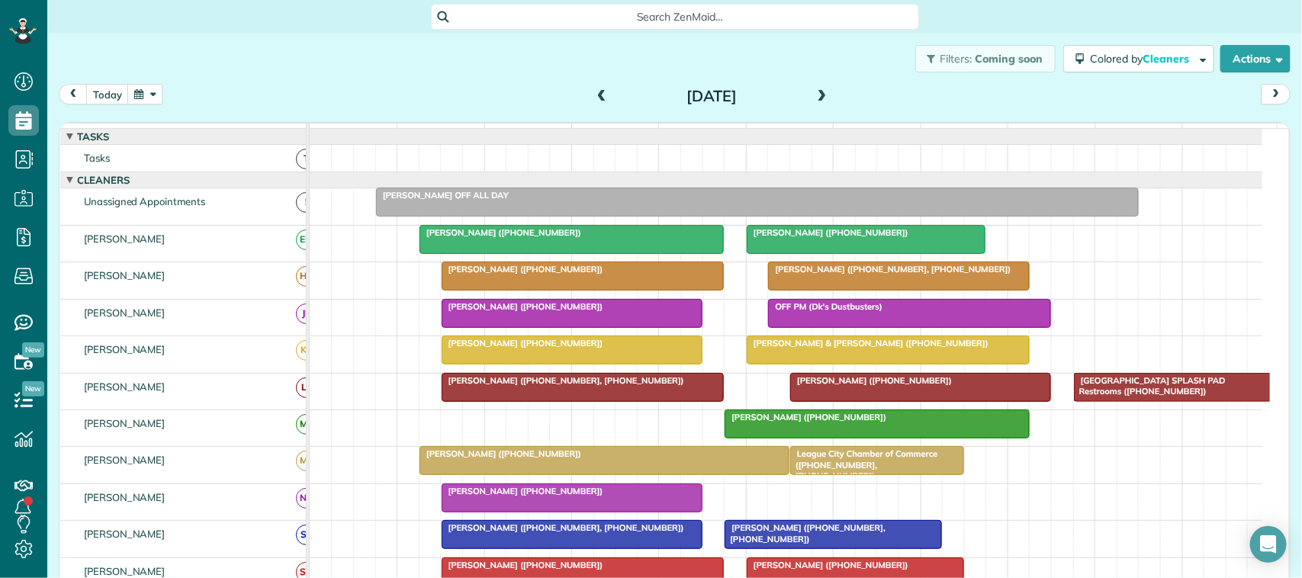
drag, startPoint x: 164, startPoint y: 147, endPoint x: 161, endPoint y: 130, distance: 17.8
click at [164, 139] on table "function(groupId) { return _("Cleaners"); } 7am 8am 9am 10am 11am 12pm 1pm 2pm …" at bounding box center [674, 356] width 1230 height 467
click at [138, 95] on button "button" at bounding box center [144, 94] width 35 height 21
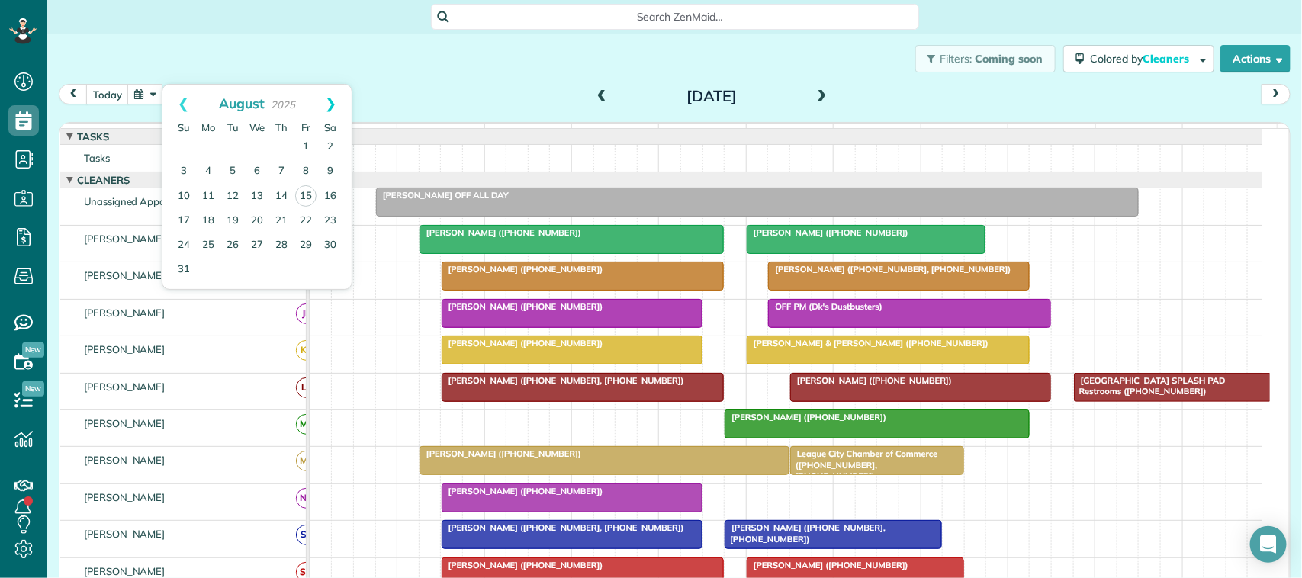
click at [329, 108] on link "Next" at bounding box center [331, 104] width 42 height 38
click at [212, 143] on link "1" at bounding box center [208, 147] width 24 height 24
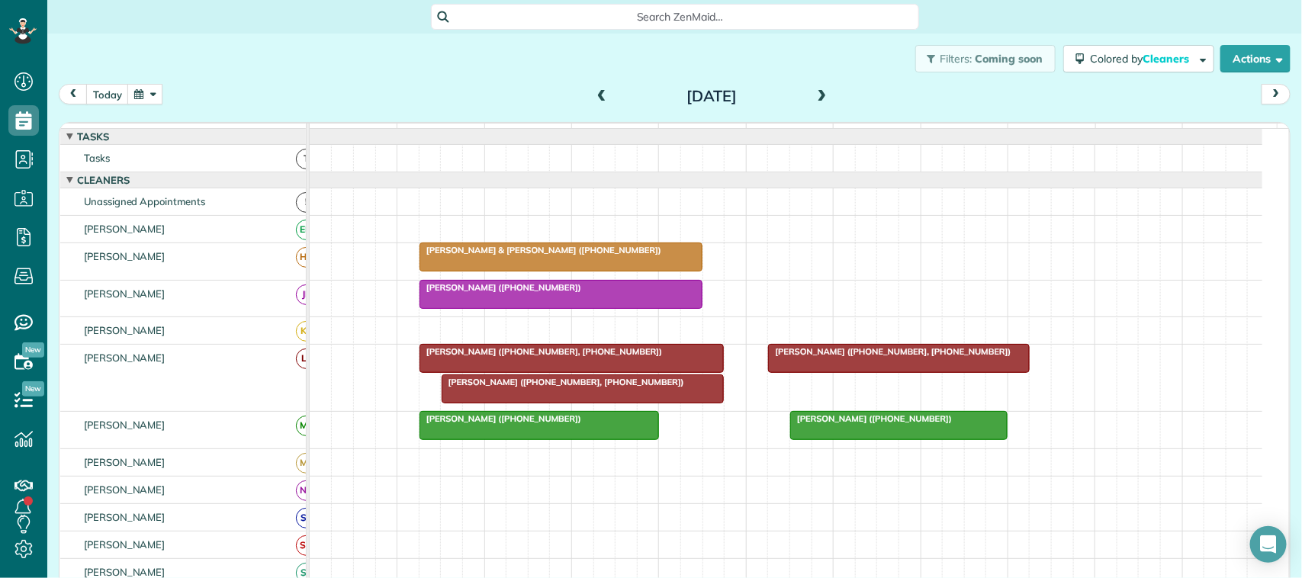
click at [605, 98] on div "Monday Sep 1, 2025" at bounding box center [711, 96] width 244 height 24
click at [814, 101] on span at bounding box center [822, 97] width 17 height 14
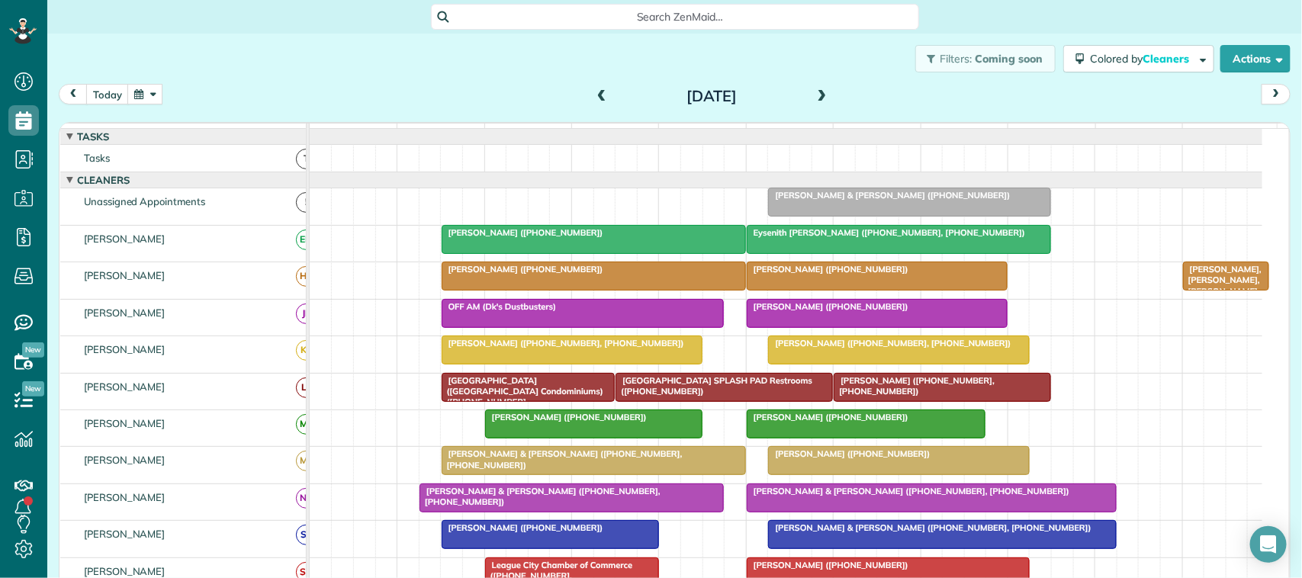
click at [593, 95] on span at bounding box center [601, 97] width 17 height 14
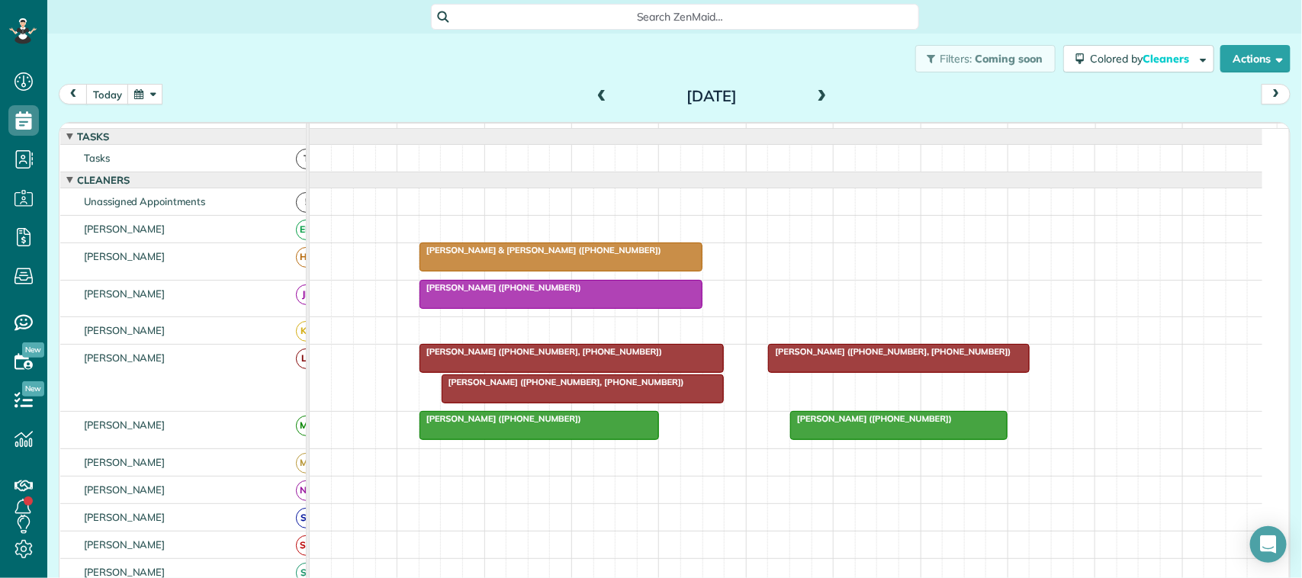
click at [593, 95] on span at bounding box center [601, 97] width 17 height 14
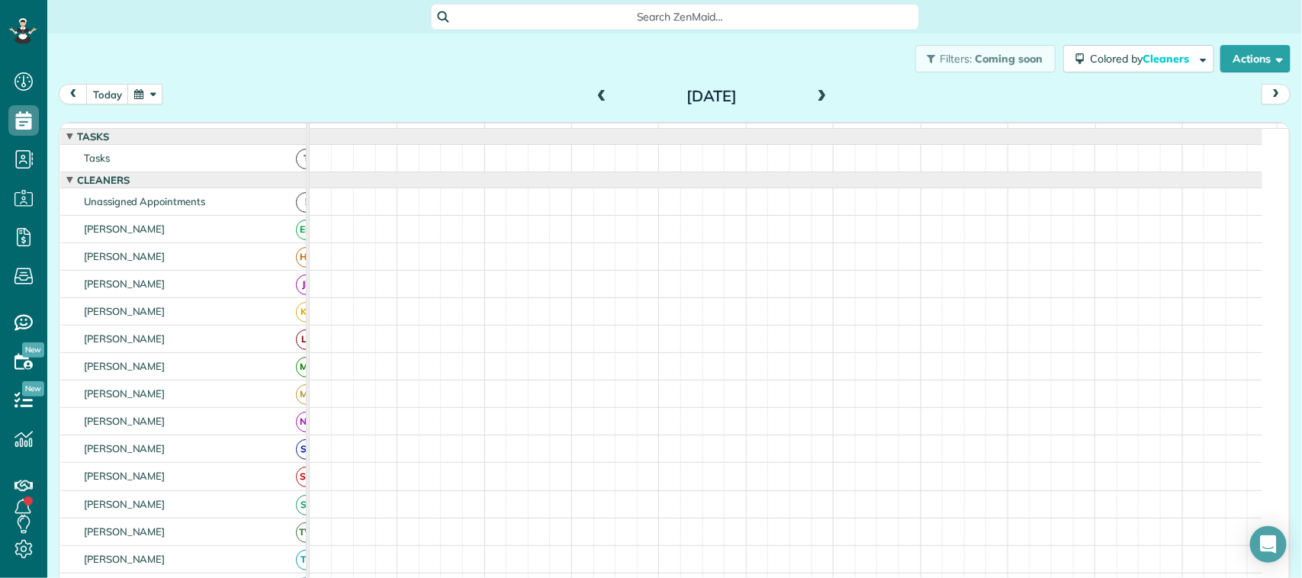
click at [593, 95] on span at bounding box center [601, 97] width 17 height 14
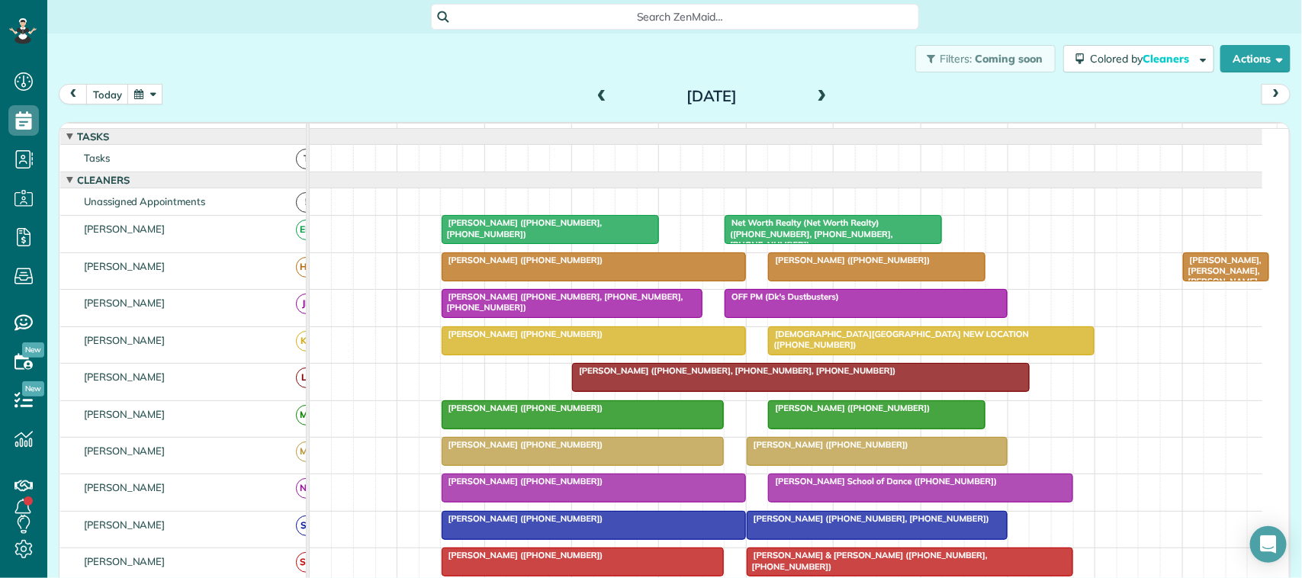
click at [593, 95] on span at bounding box center [601, 97] width 17 height 14
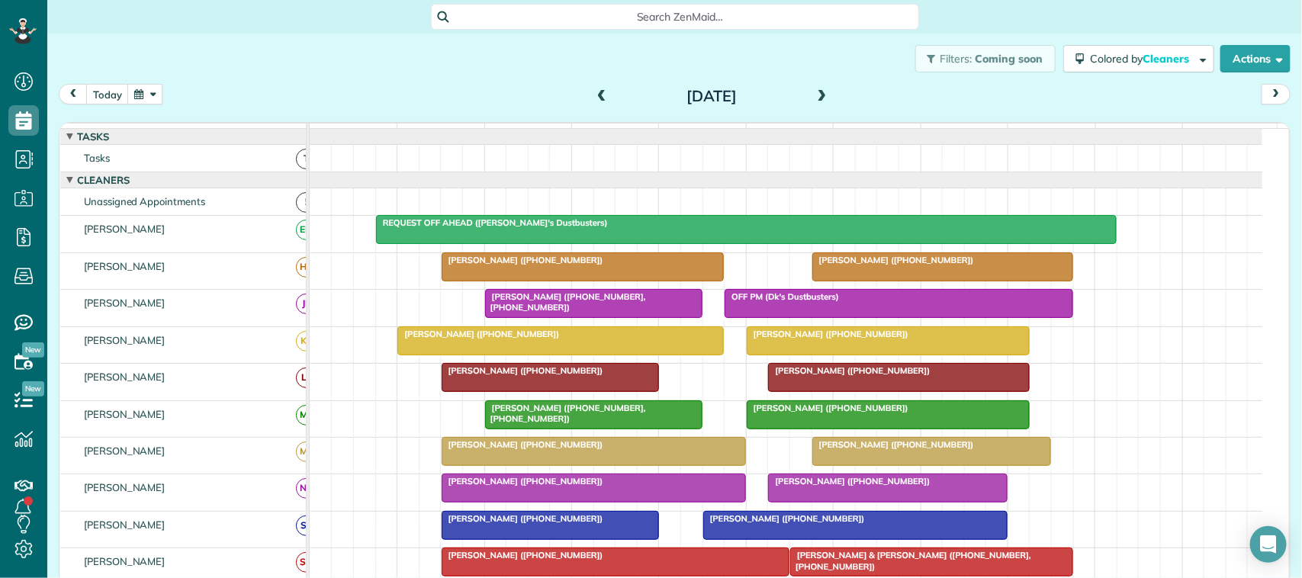
click at [599, 88] on span at bounding box center [601, 96] width 17 height 23
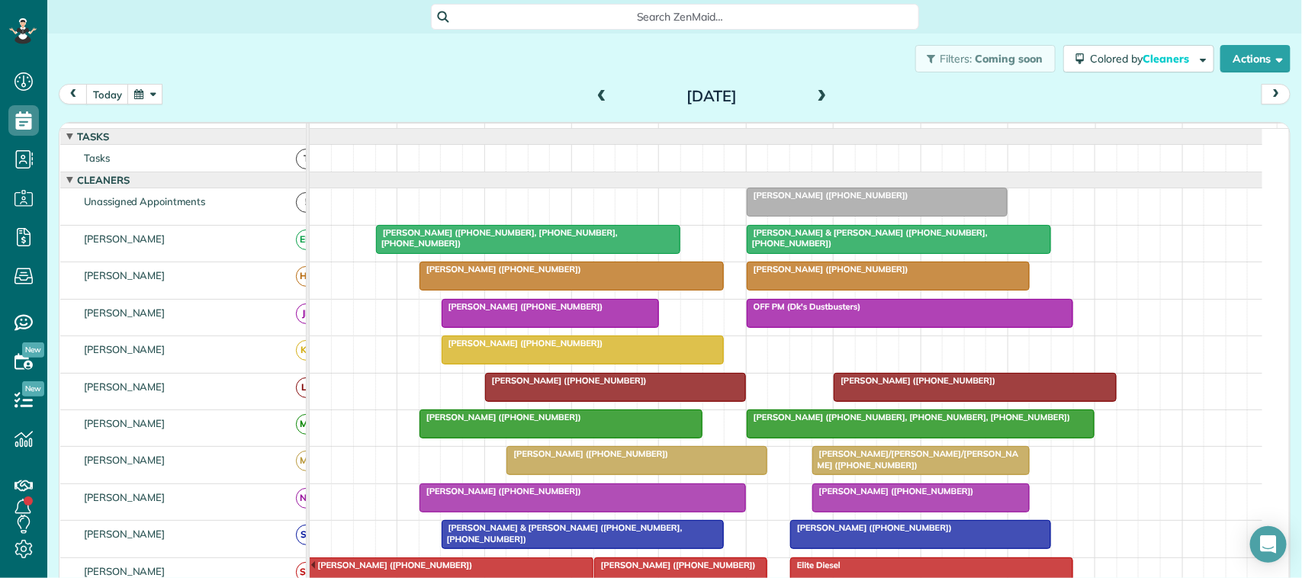
click at [816, 98] on span at bounding box center [822, 97] width 17 height 14
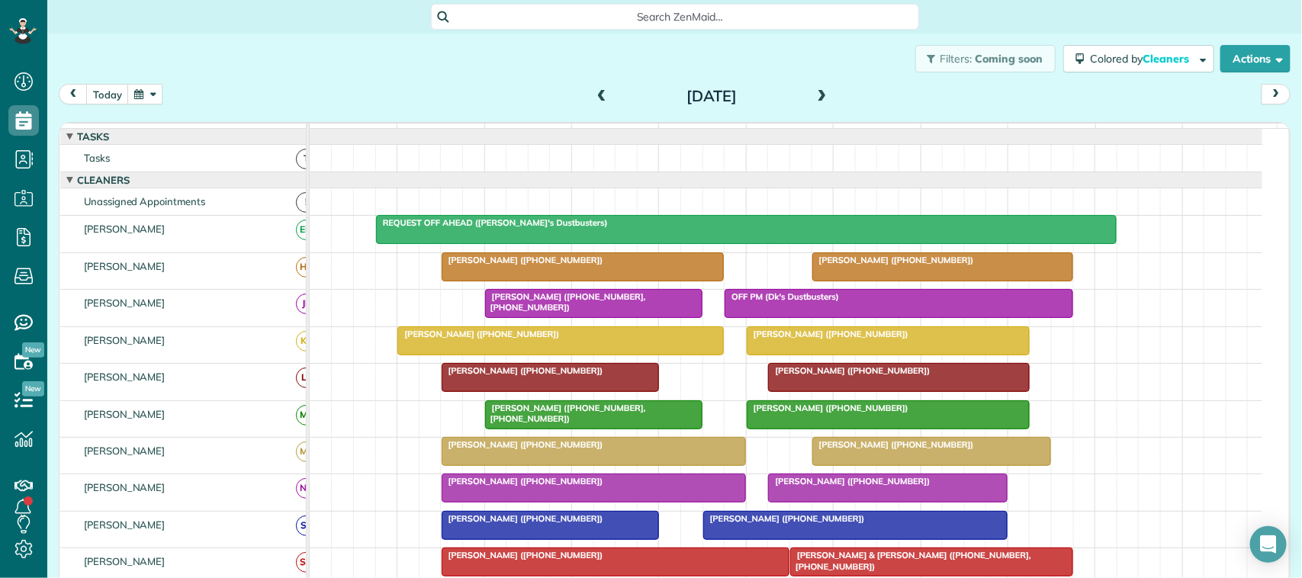
click at [814, 93] on span at bounding box center [822, 97] width 17 height 14
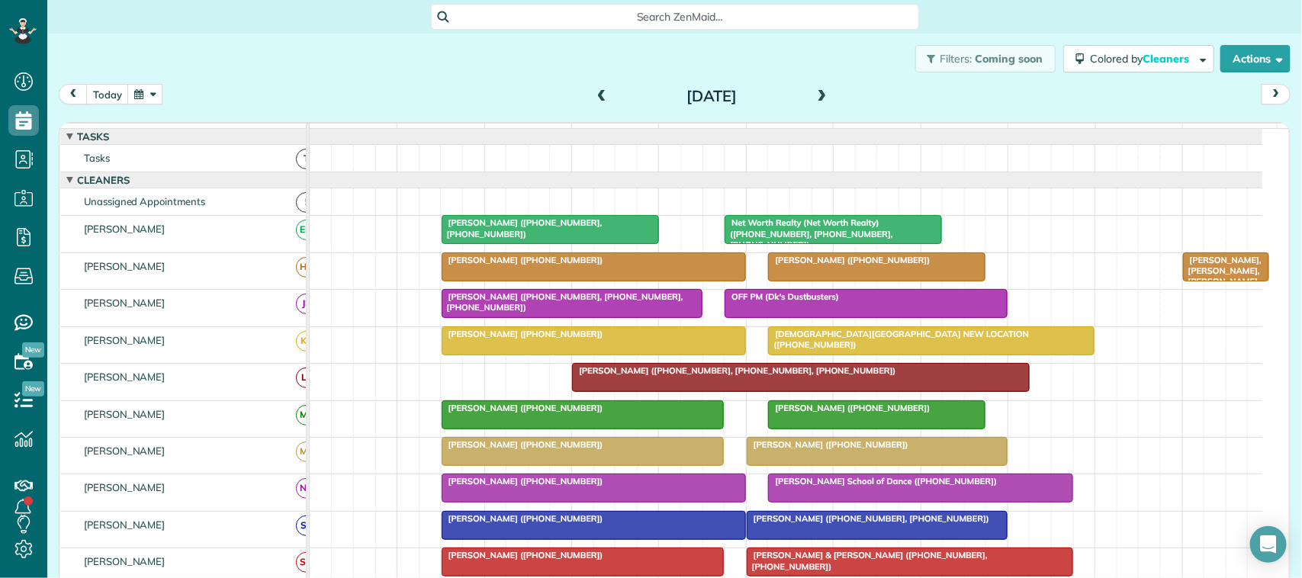
click at [814, 96] on span at bounding box center [822, 97] width 17 height 14
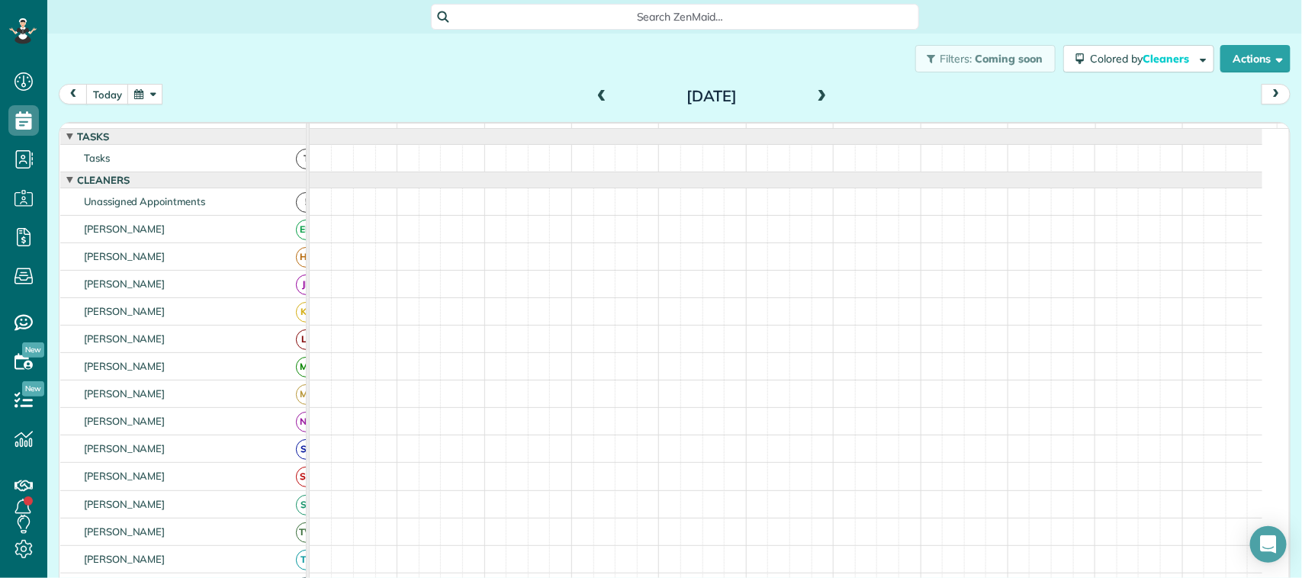
click at [814, 96] on span at bounding box center [822, 97] width 17 height 14
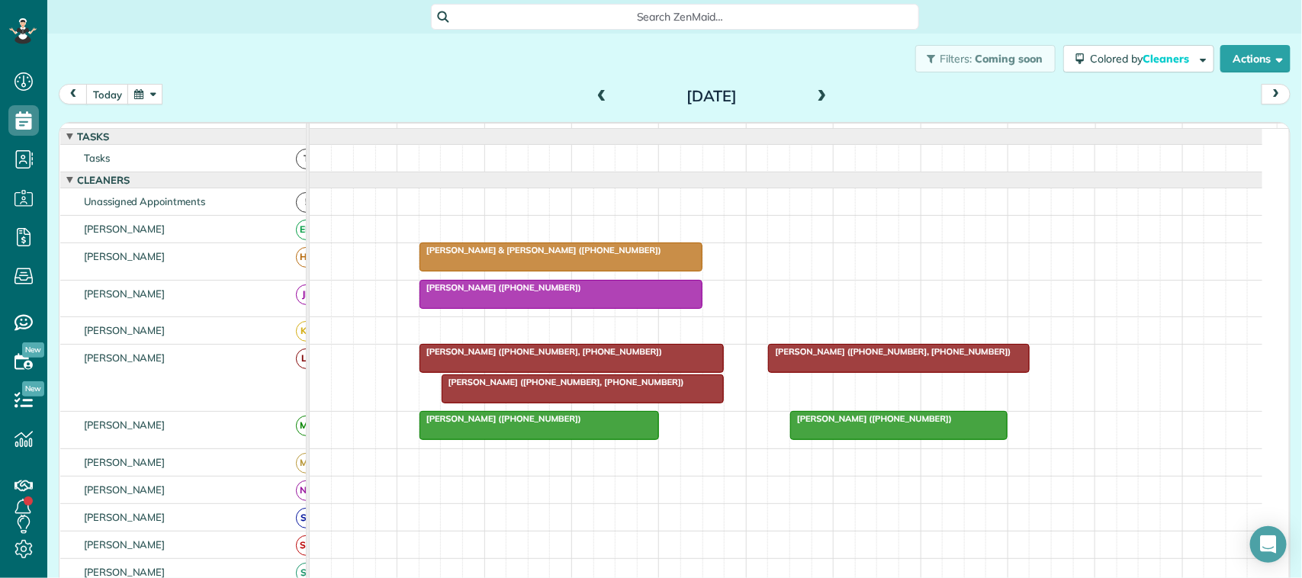
click at [814, 96] on span at bounding box center [822, 97] width 17 height 14
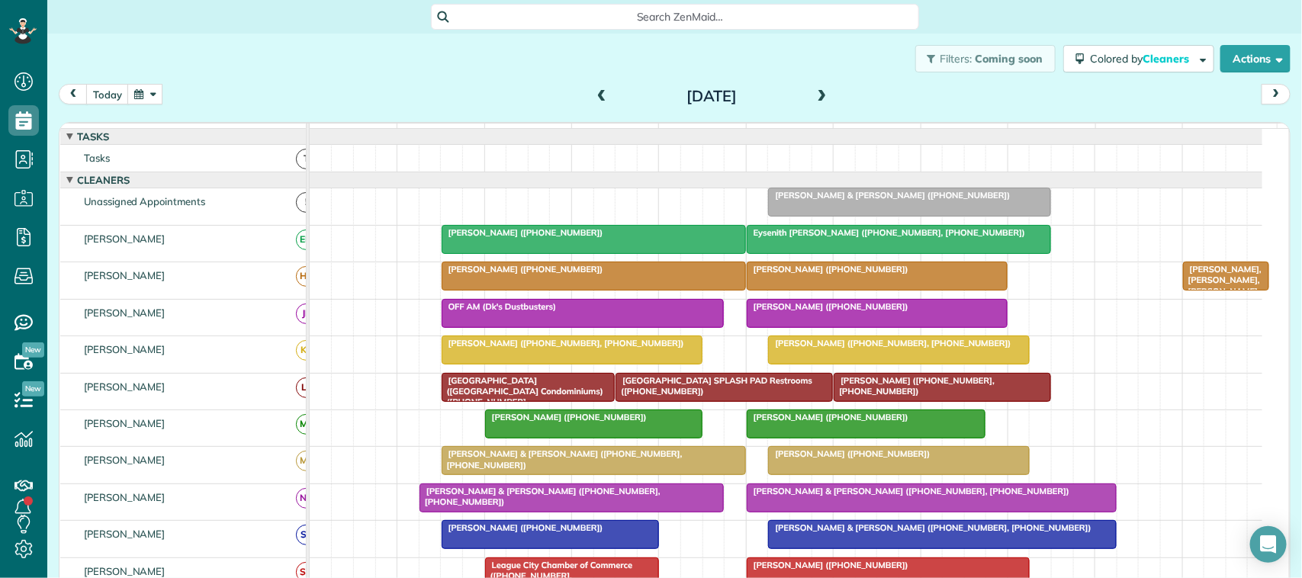
click at [814, 93] on span at bounding box center [822, 97] width 17 height 14
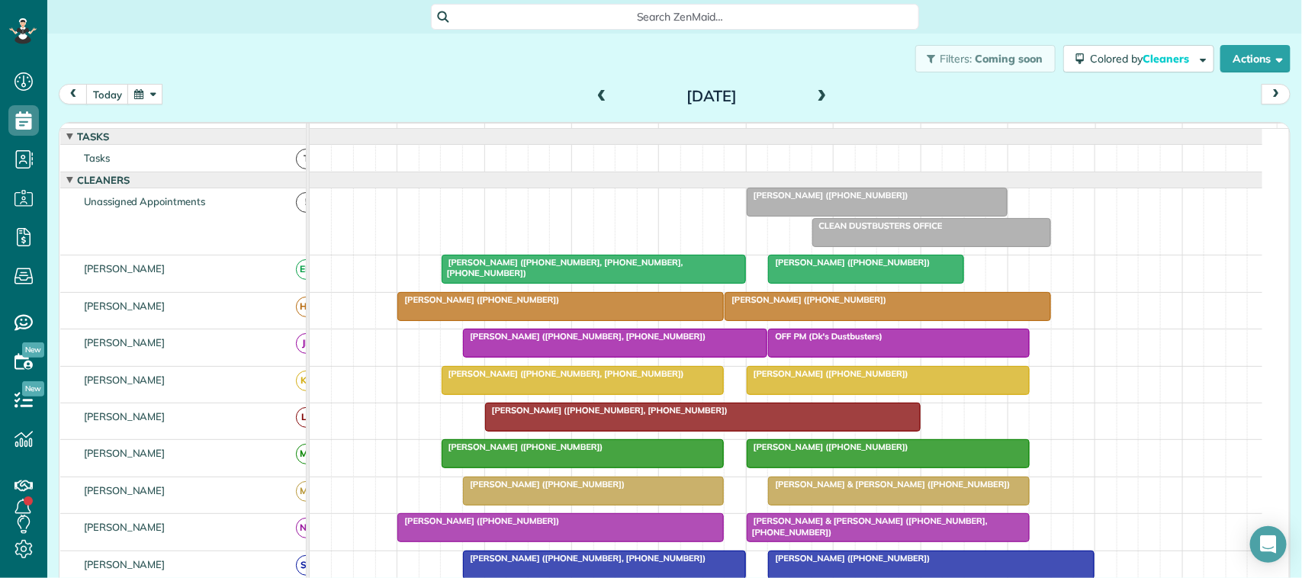
click at [814, 98] on span at bounding box center [822, 97] width 17 height 14
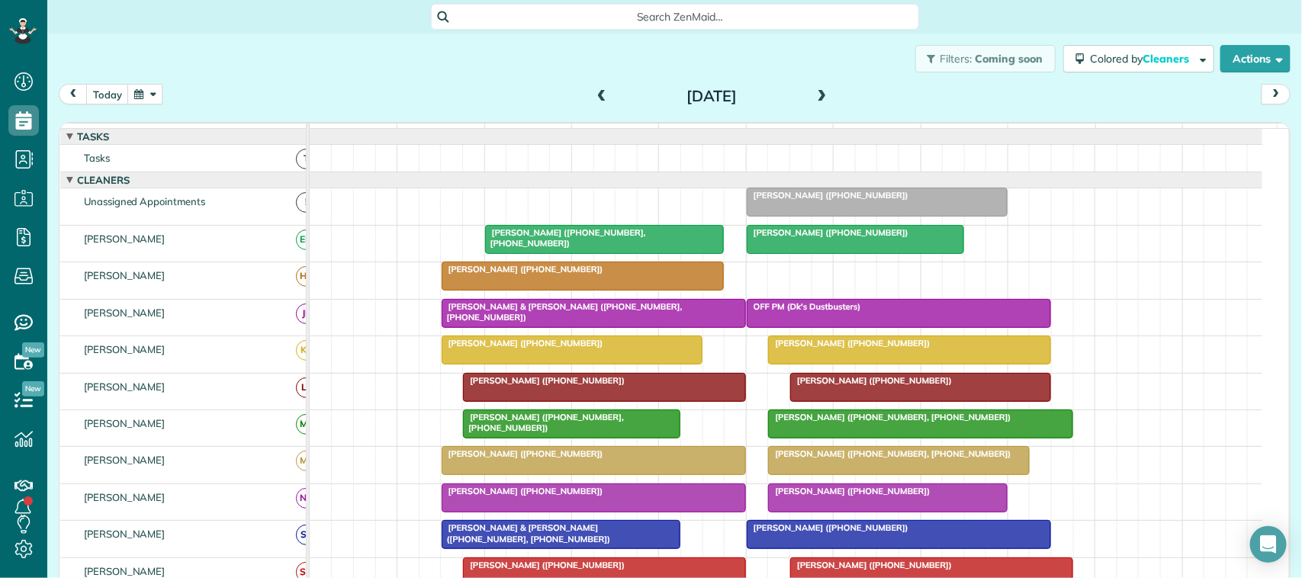
click at [816, 96] on span at bounding box center [822, 97] width 17 height 14
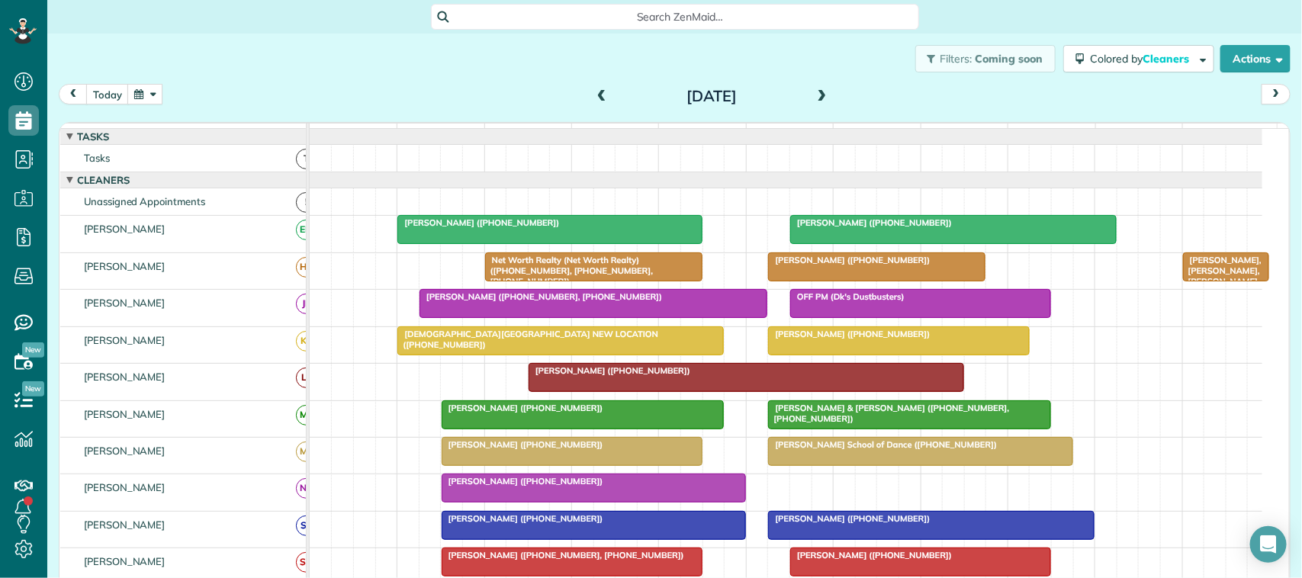
click at [593, 93] on span at bounding box center [601, 97] width 17 height 14
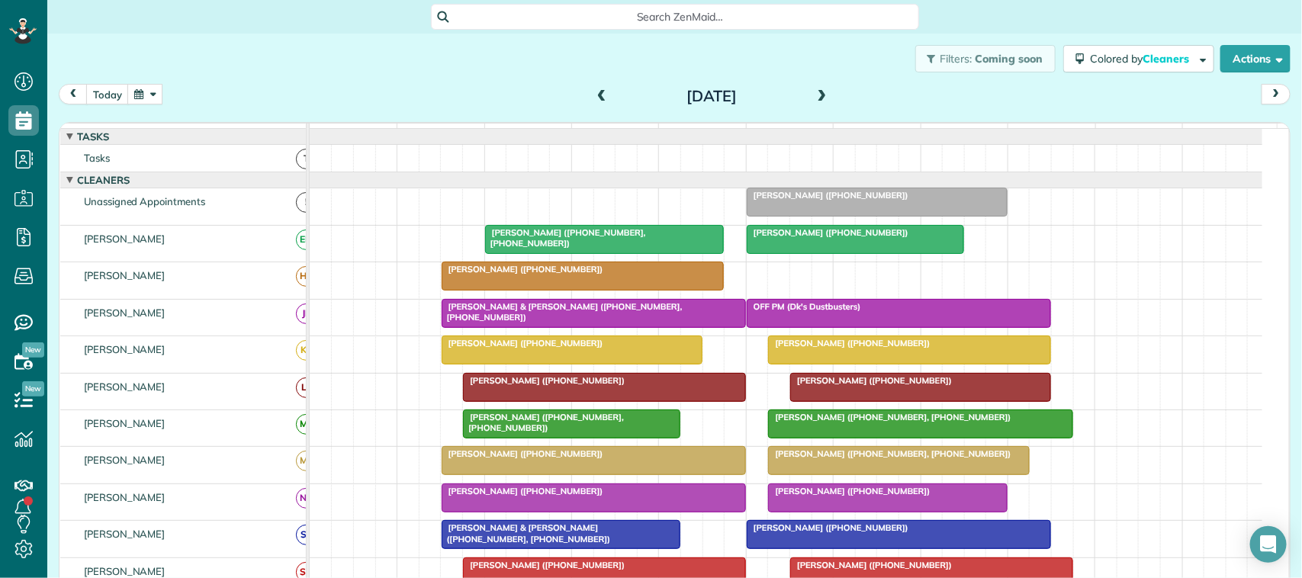
click at [597, 97] on span at bounding box center [601, 97] width 17 height 14
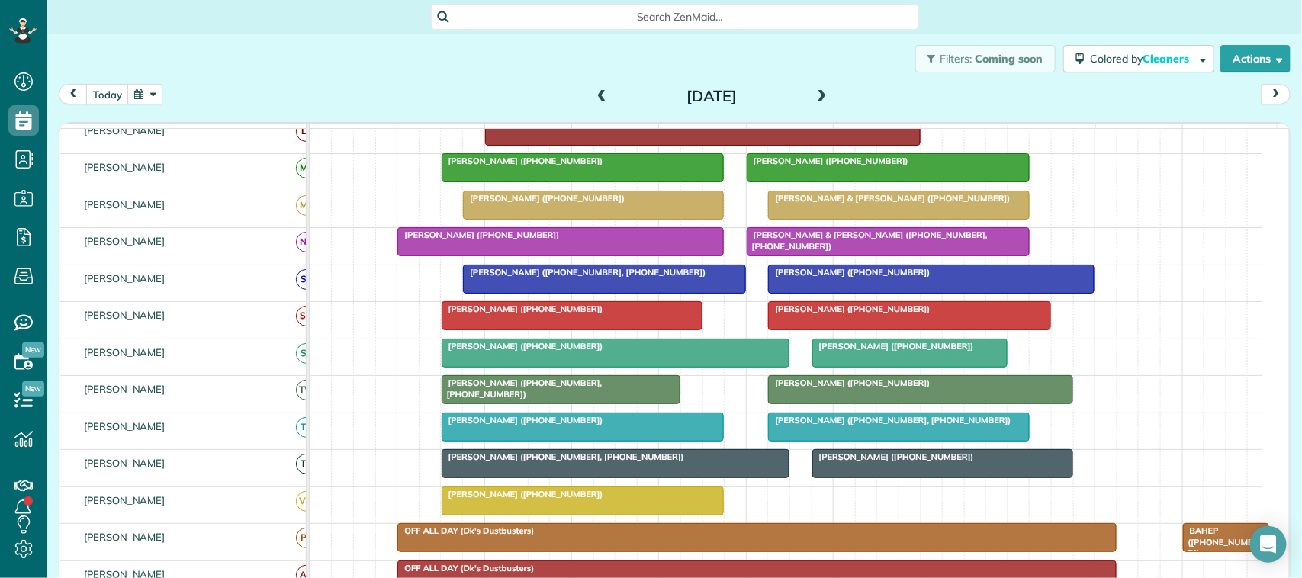
click at [821, 204] on span "Bob & Rita Balchus (+12817970914)" at bounding box center [888, 198] width 243 height 11
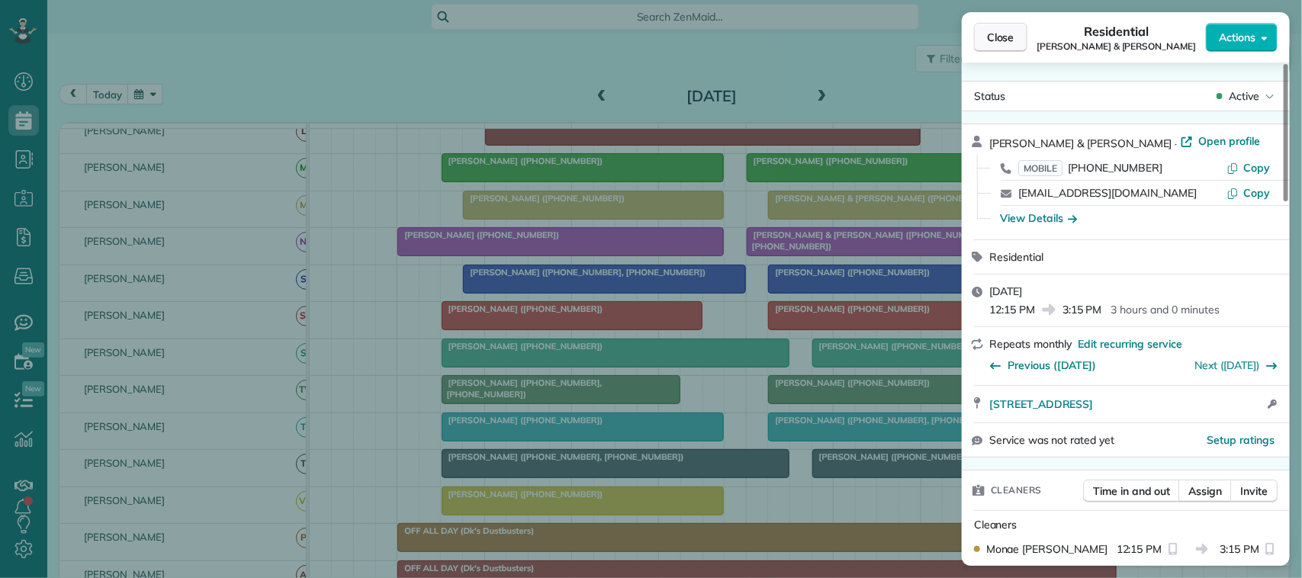
click at [1008, 33] on span "Close" at bounding box center [1000, 37] width 27 height 15
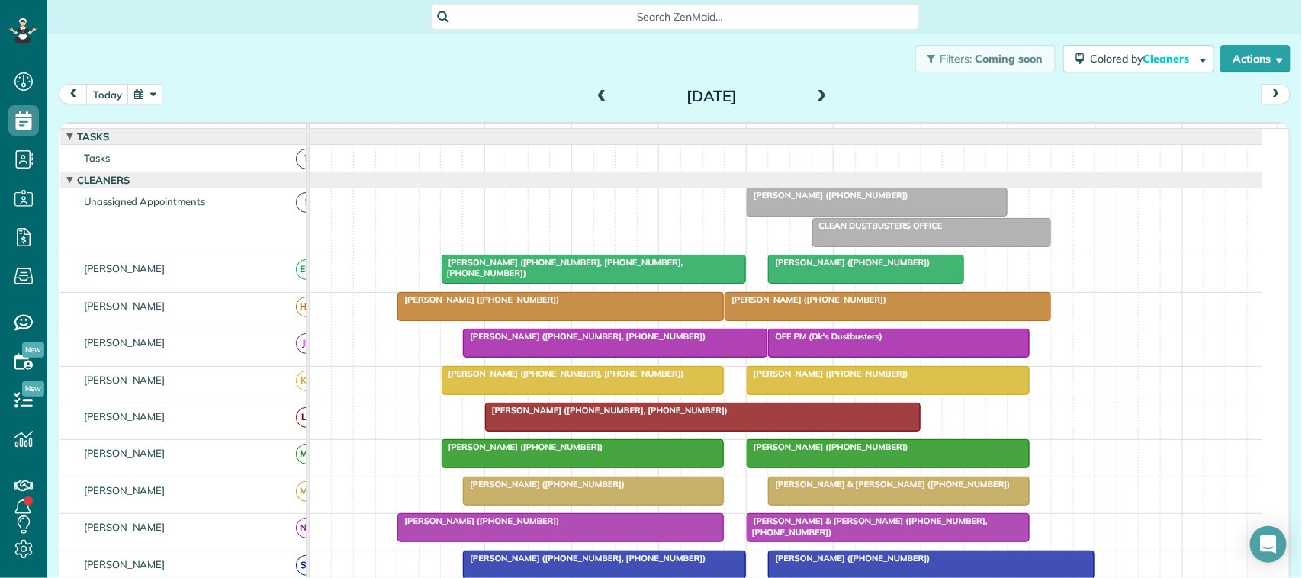
click at [595, 95] on span at bounding box center [601, 97] width 17 height 14
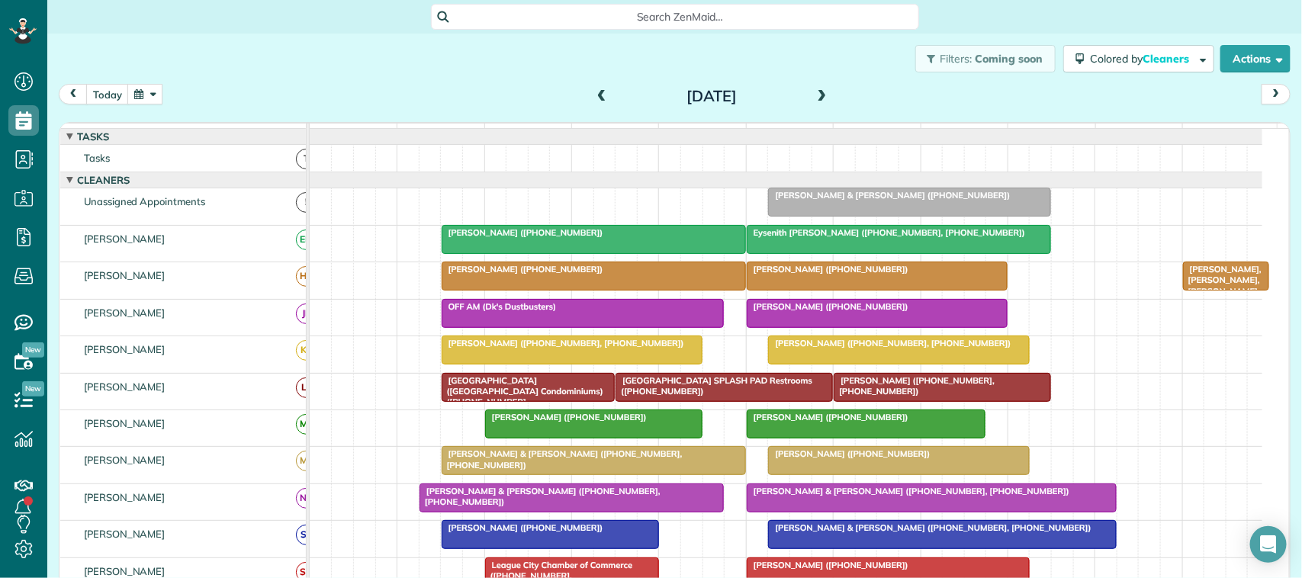
click at [816, 94] on span at bounding box center [822, 97] width 17 height 14
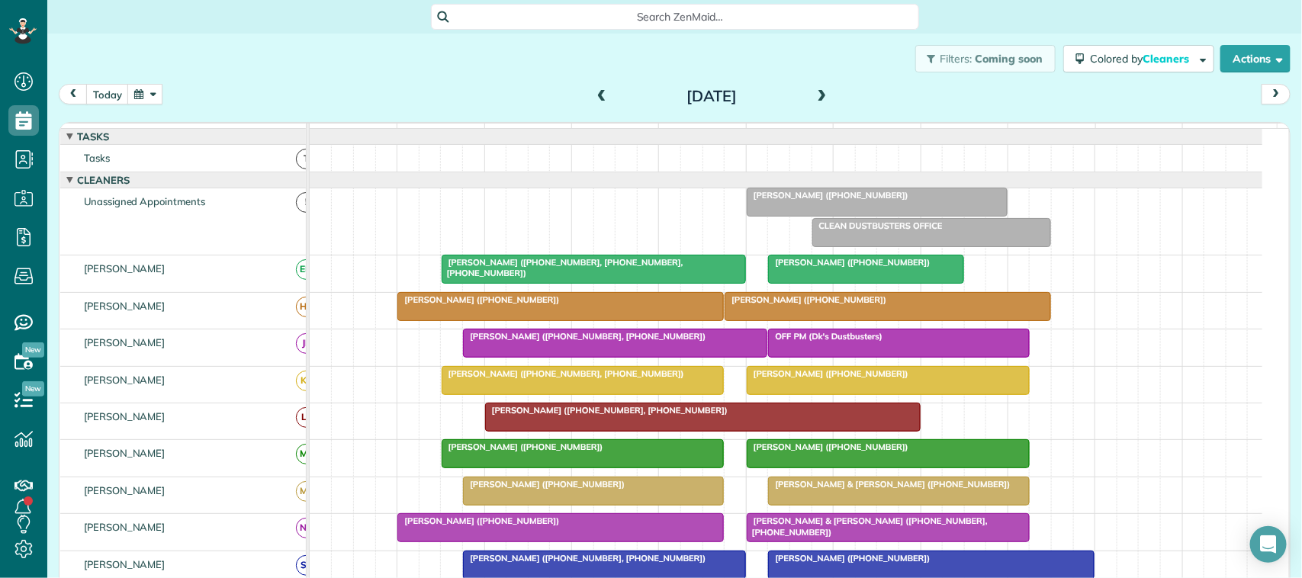
click at [816, 94] on span at bounding box center [822, 97] width 17 height 14
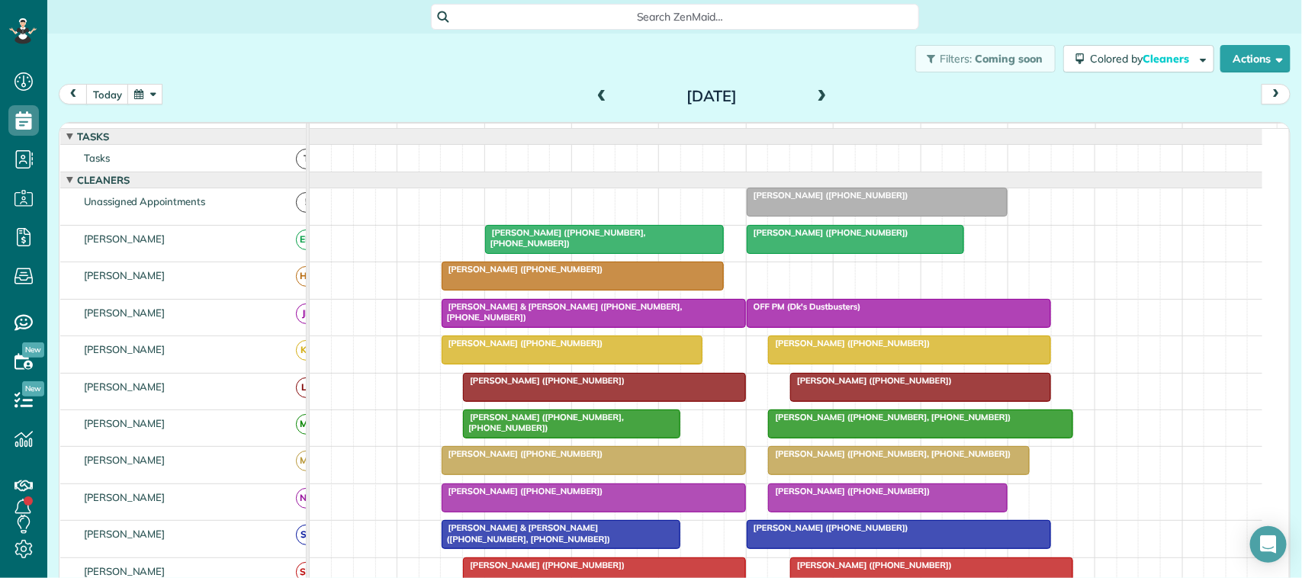
click at [814, 95] on span at bounding box center [822, 97] width 17 height 14
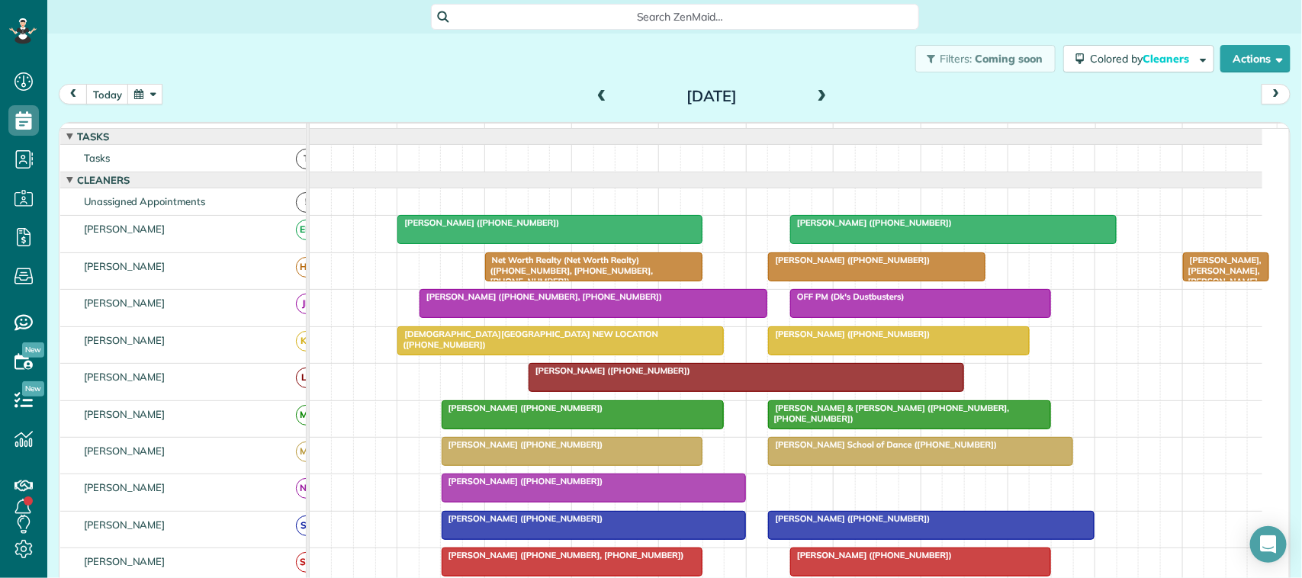
click at [596, 92] on span at bounding box center [601, 97] width 17 height 14
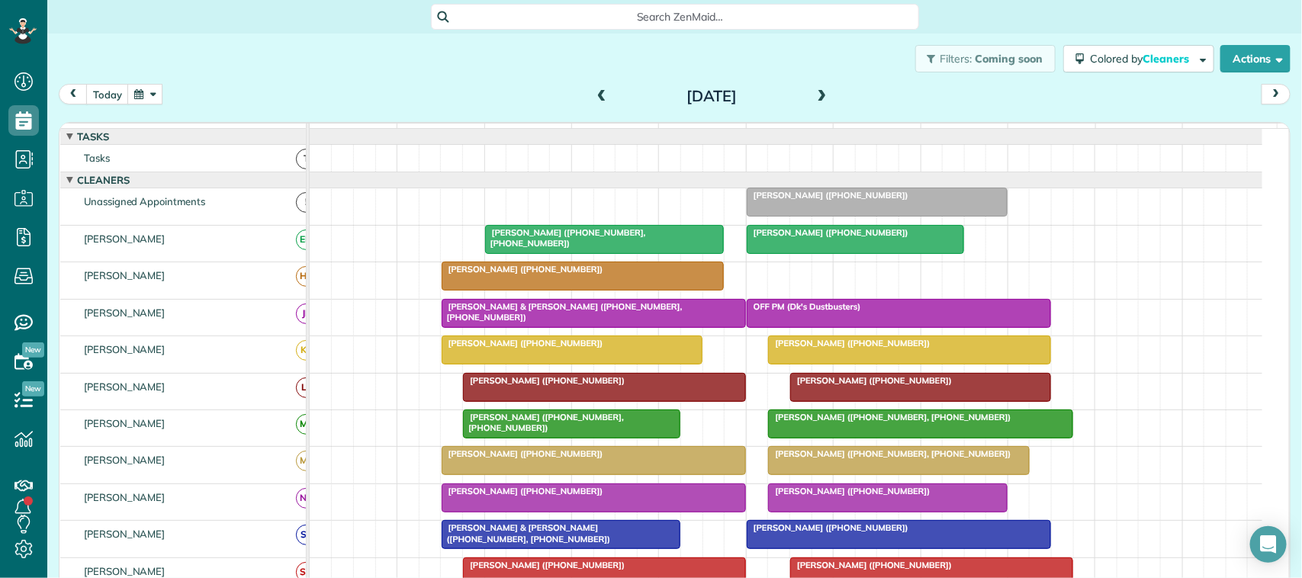
click at [596, 92] on span at bounding box center [601, 97] width 17 height 14
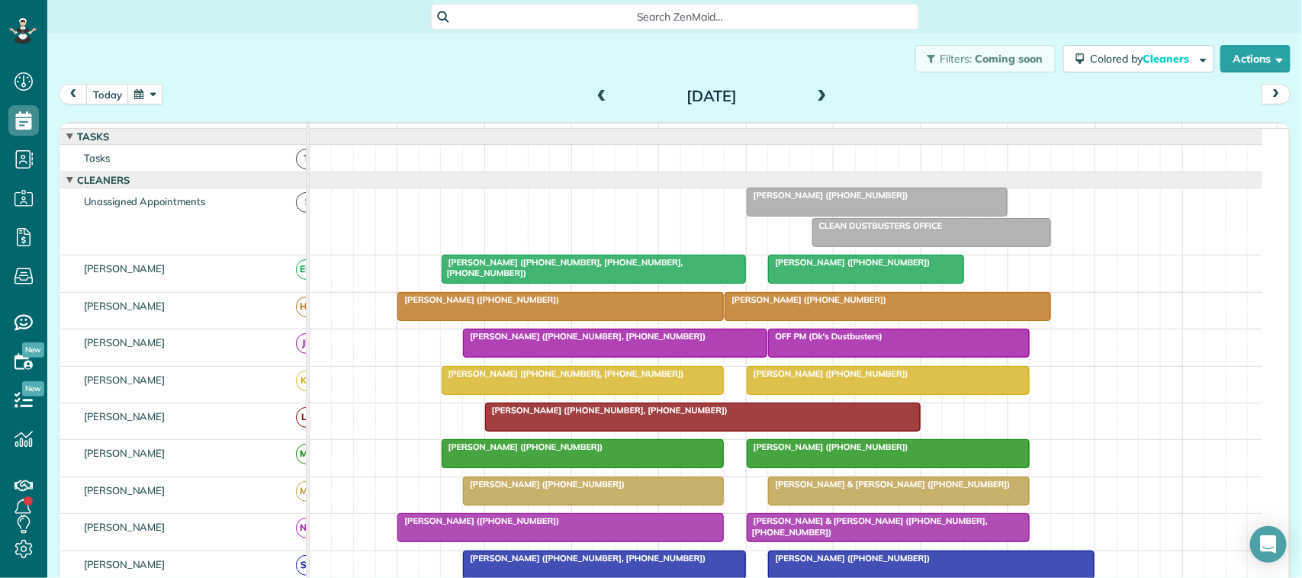
click at [599, 93] on span at bounding box center [601, 97] width 17 height 14
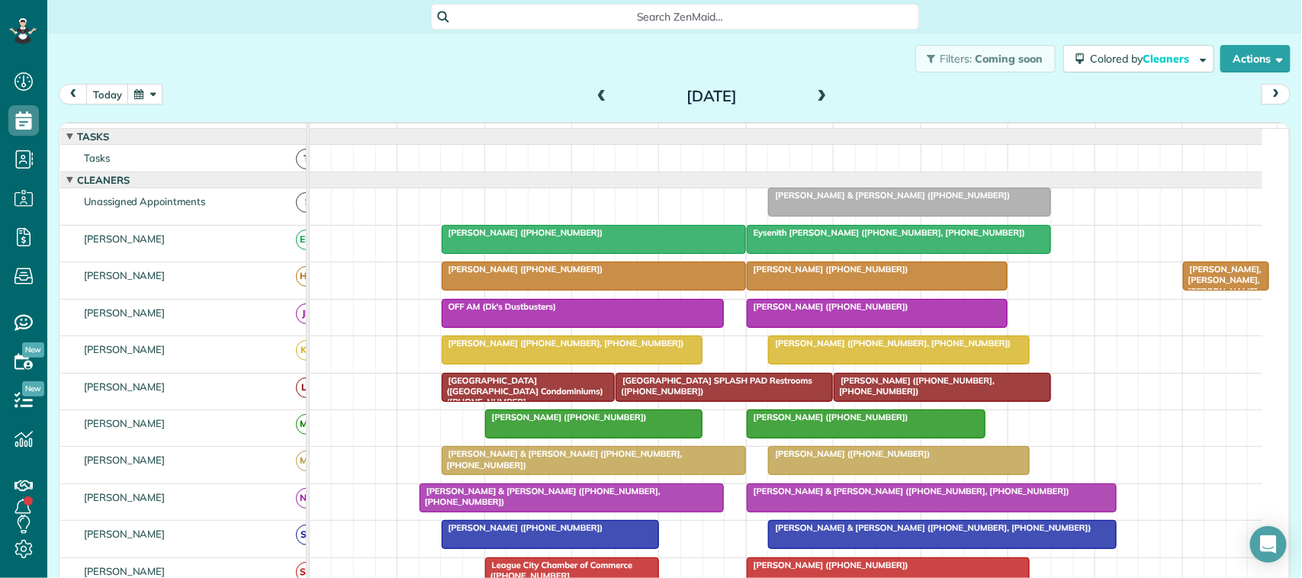
click at [817, 90] on span at bounding box center [822, 97] width 17 height 14
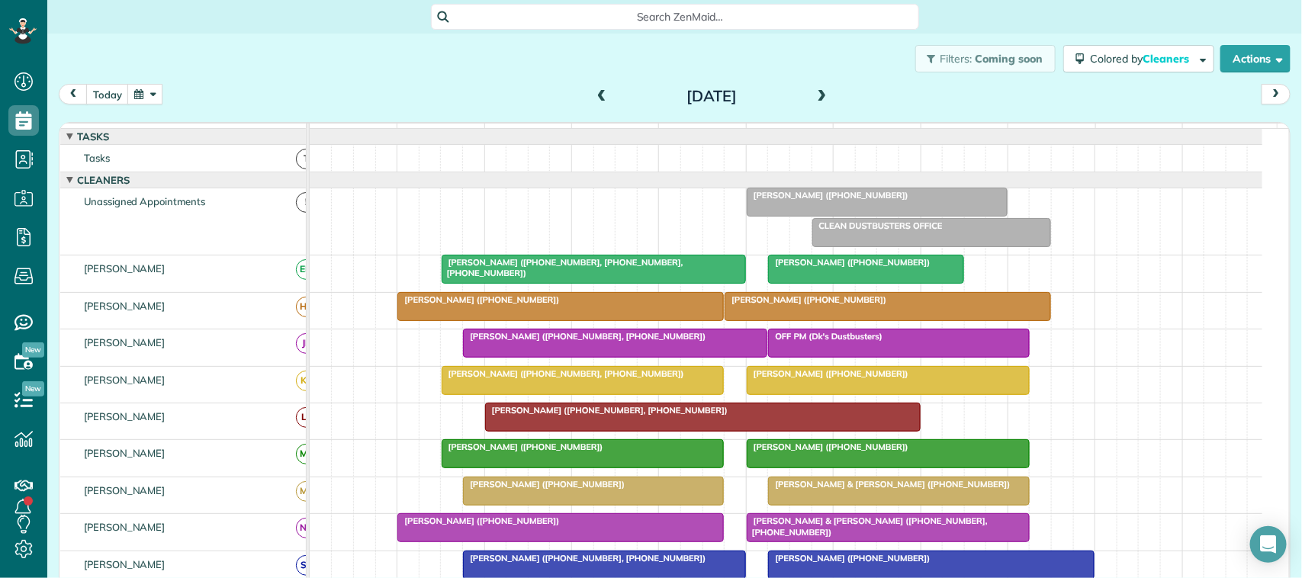
click at [597, 92] on span at bounding box center [601, 97] width 17 height 14
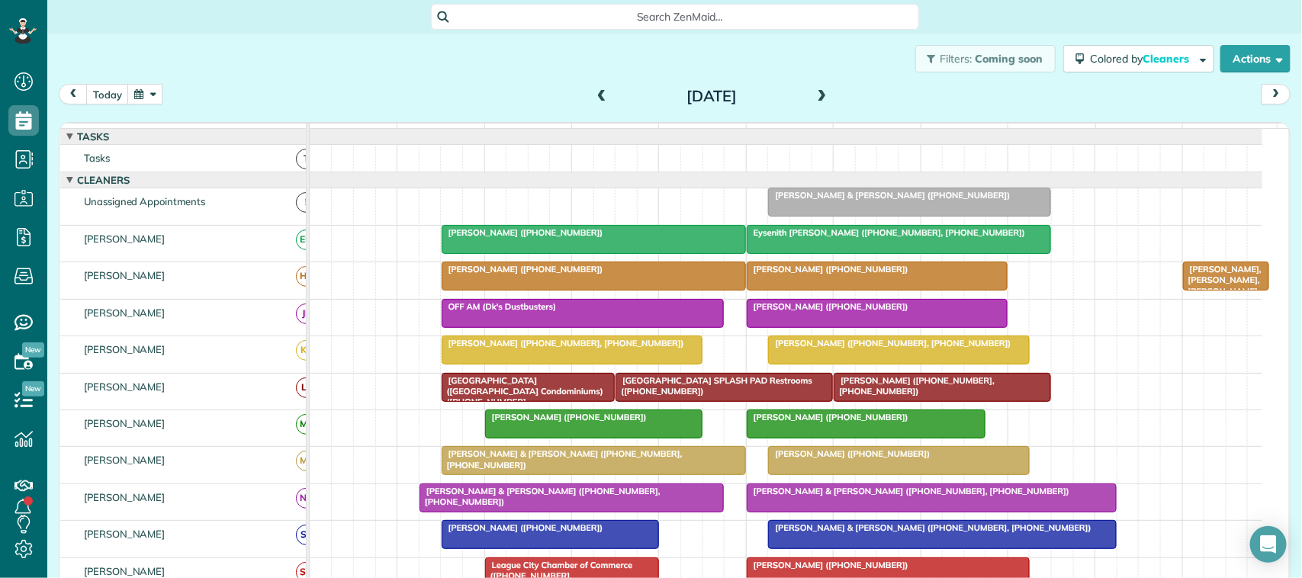
click at [814, 94] on span at bounding box center [822, 97] width 17 height 14
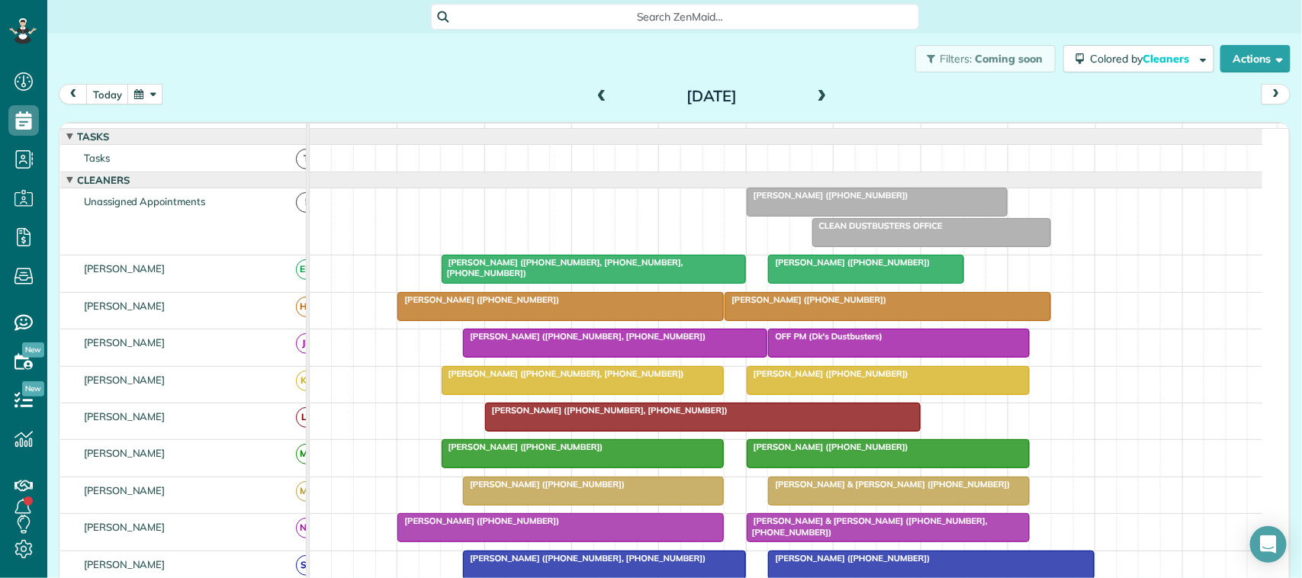
click at [814, 97] on span at bounding box center [822, 97] width 17 height 14
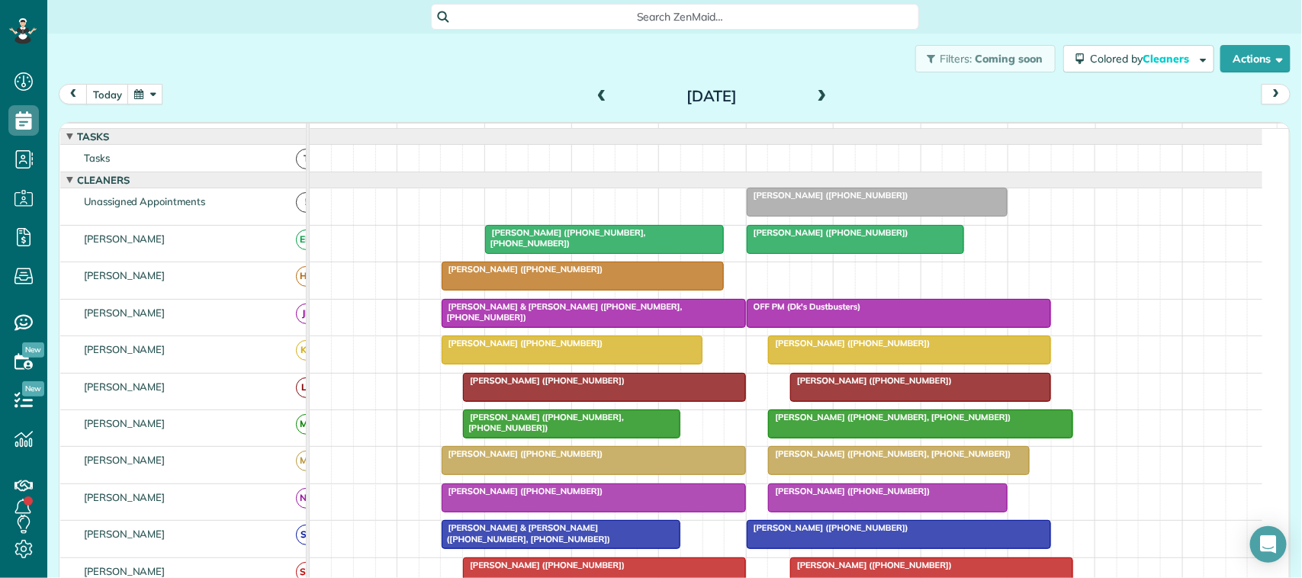
click at [593, 99] on span at bounding box center [601, 97] width 17 height 14
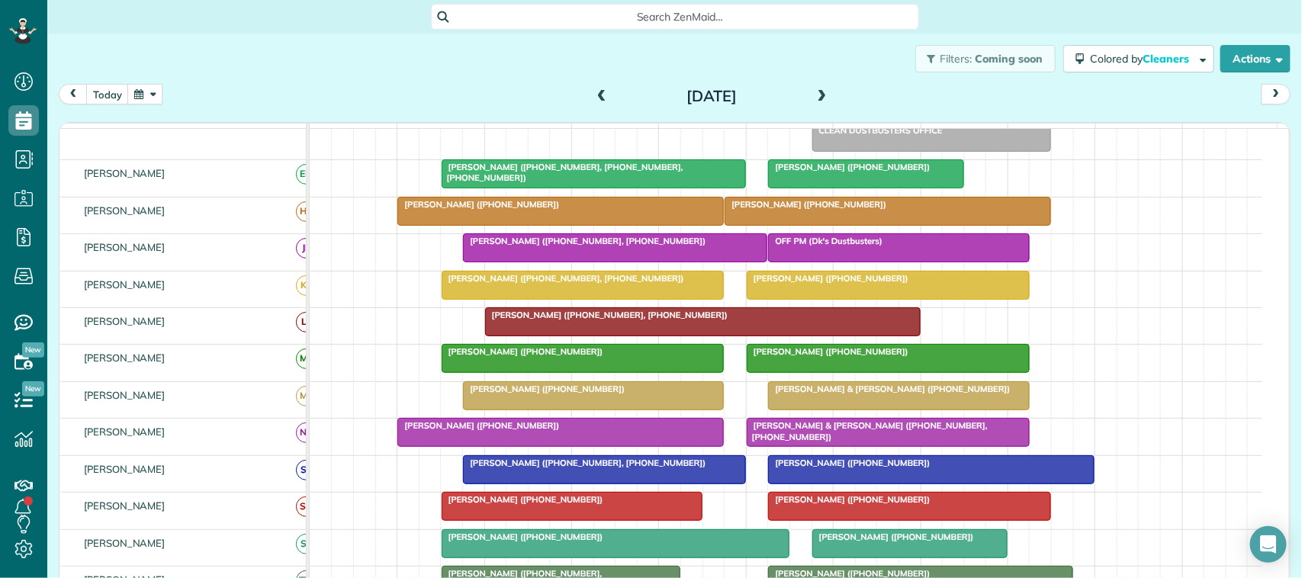
click at [593, 98] on span at bounding box center [601, 97] width 17 height 14
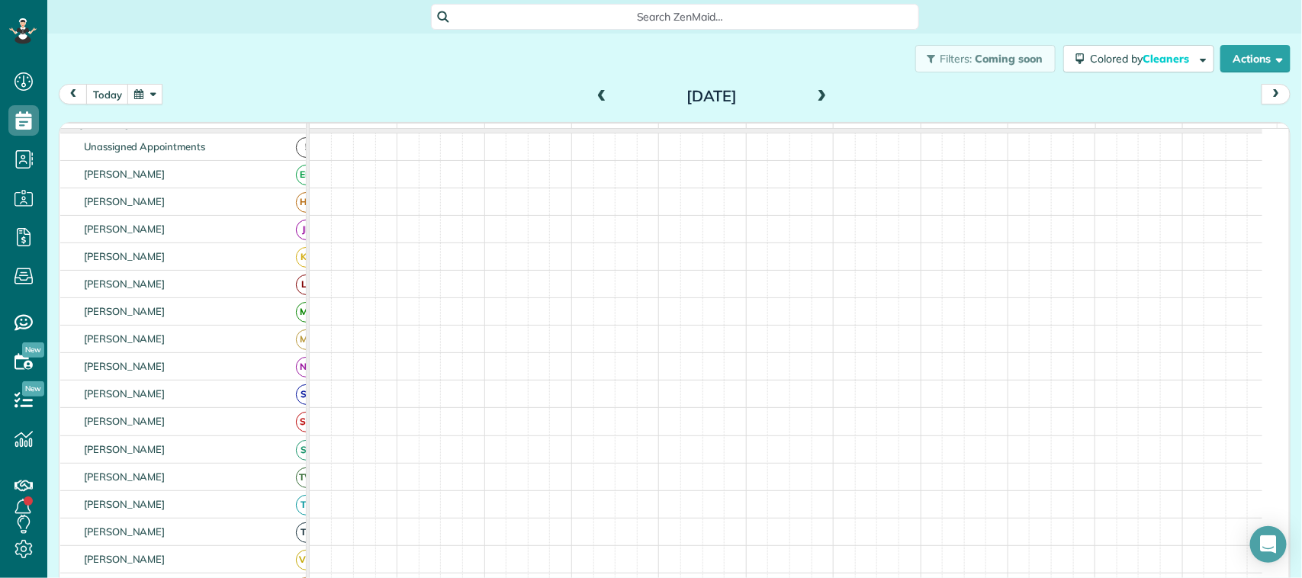
click at [593, 98] on span at bounding box center [601, 97] width 17 height 14
click at [816, 94] on span at bounding box center [822, 97] width 17 height 14
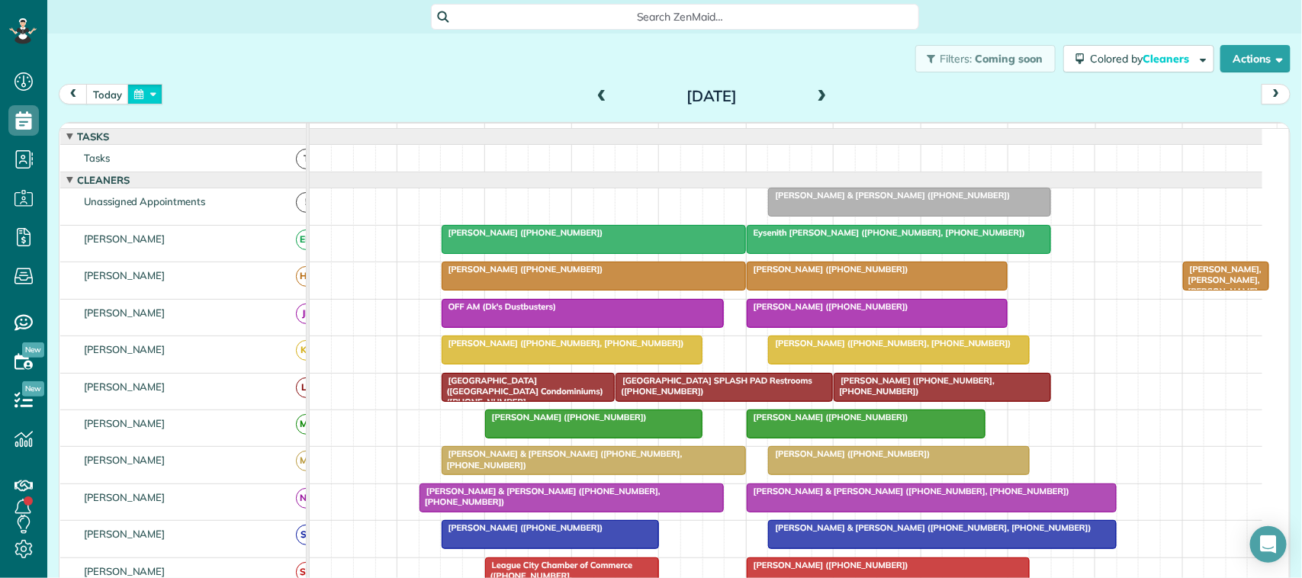
click at [143, 100] on button "button" at bounding box center [144, 94] width 35 height 21
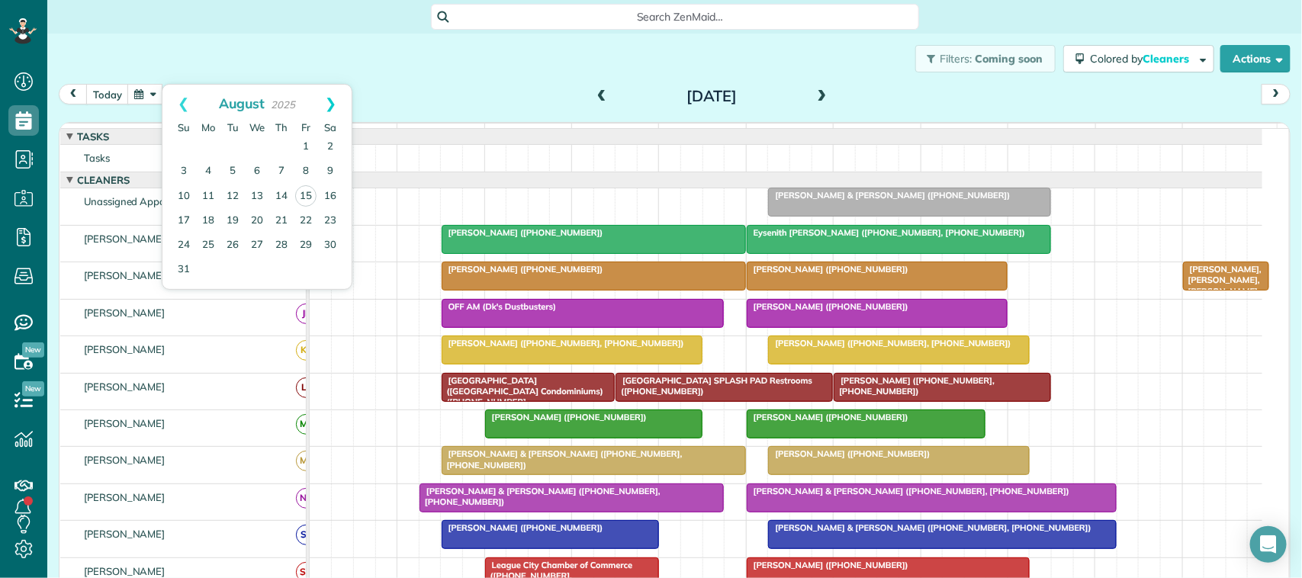
click at [334, 101] on link "Next" at bounding box center [331, 104] width 42 height 38
click at [207, 146] on link "1" at bounding box center [208, 147] width 24 height 24
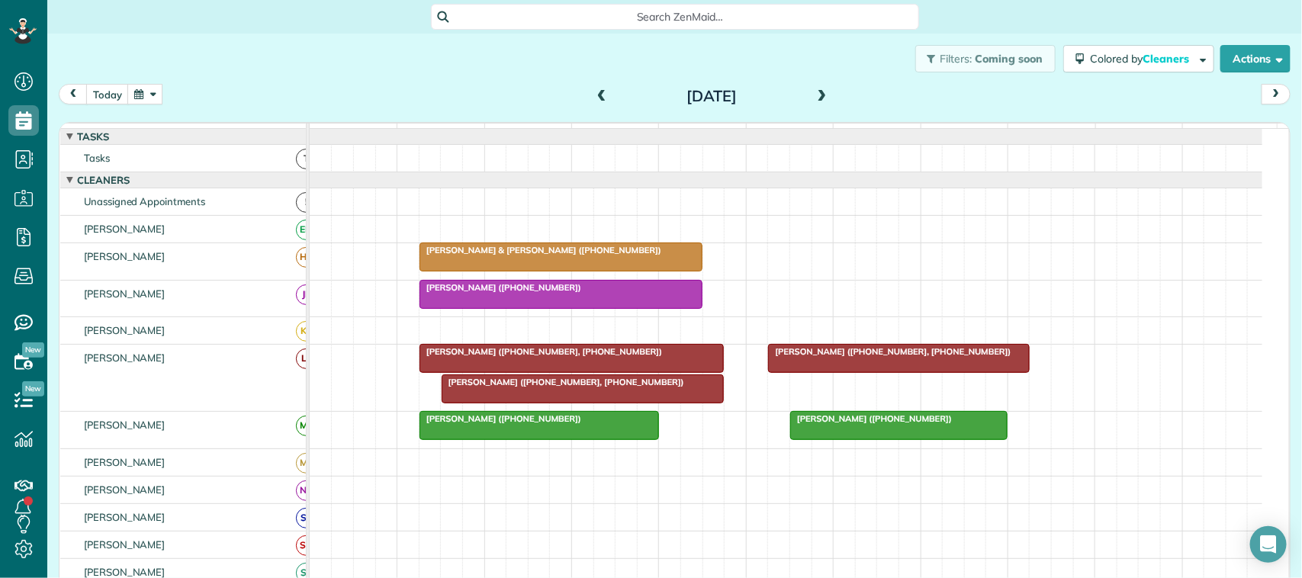
click at [818, 92] on span at bounding box center [822, 97] width 17 height 14
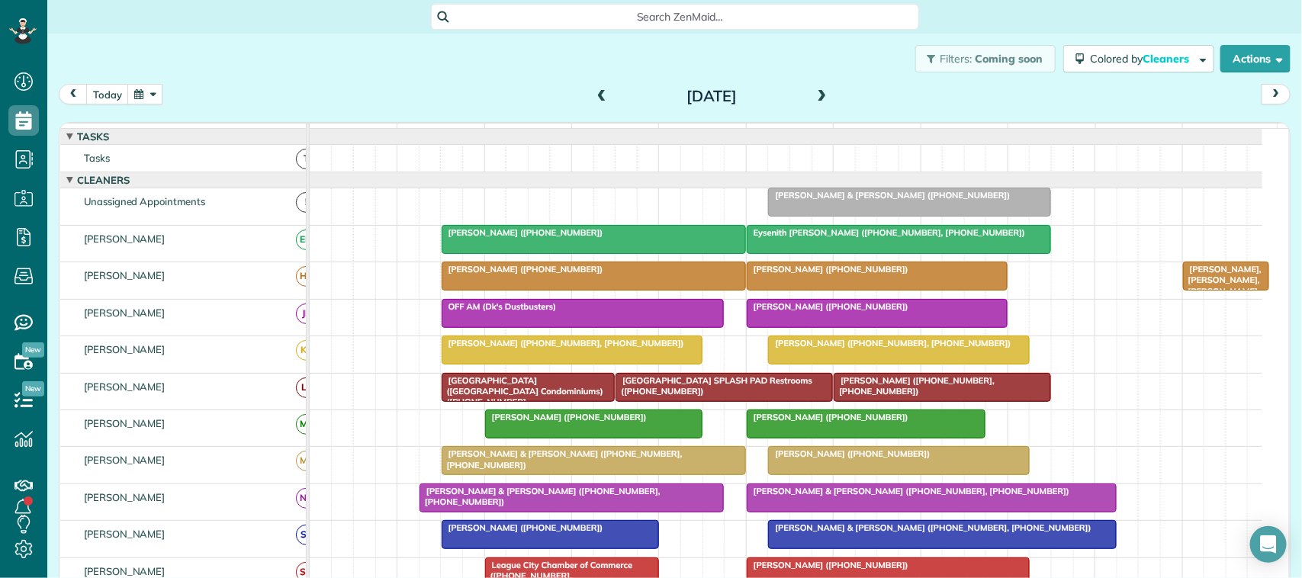
click at [818, 92] on span at bounding box center [822, 97] width 17 height 14
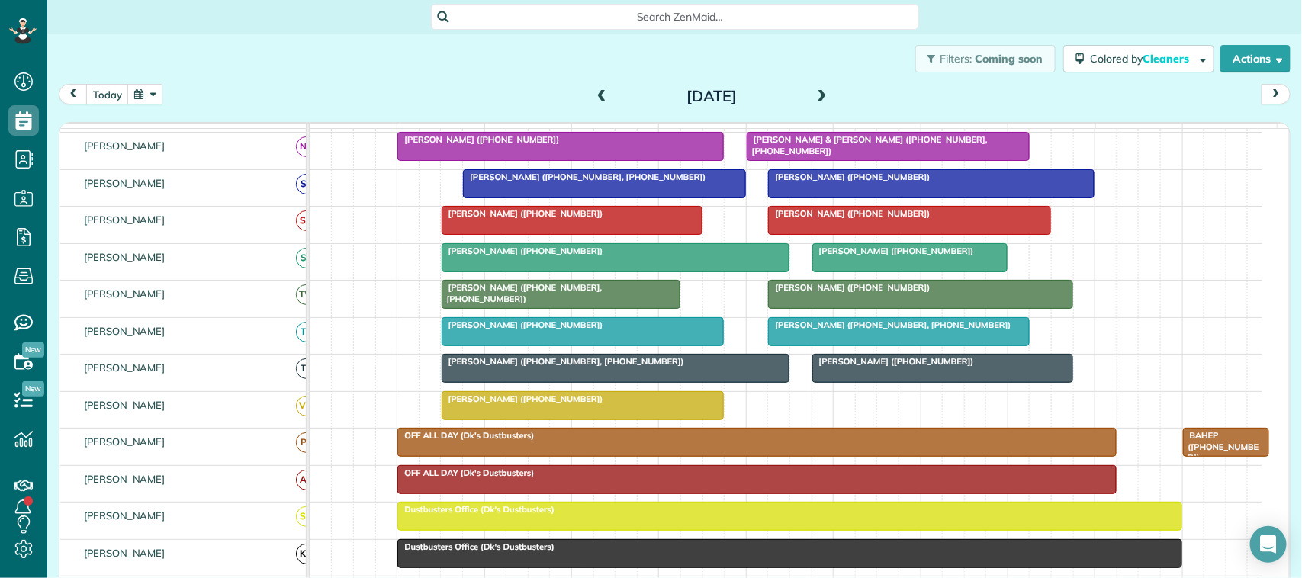
scroll to position [73, 0]
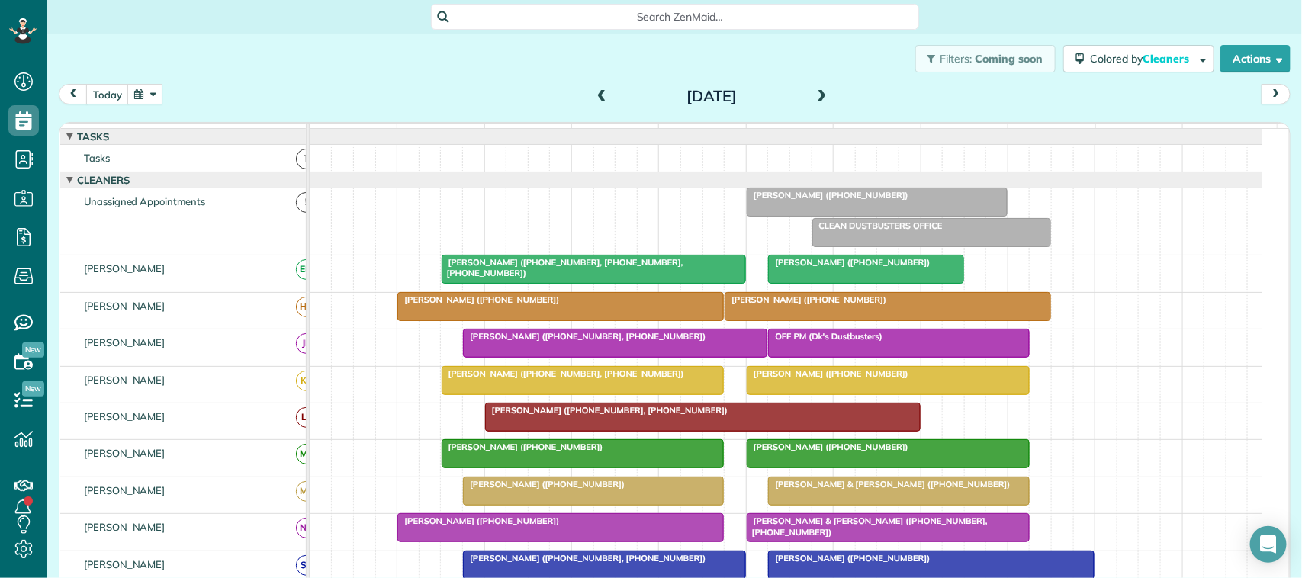
click at [593, 90] on span at bounding box center [601, 97] width 17 height 14
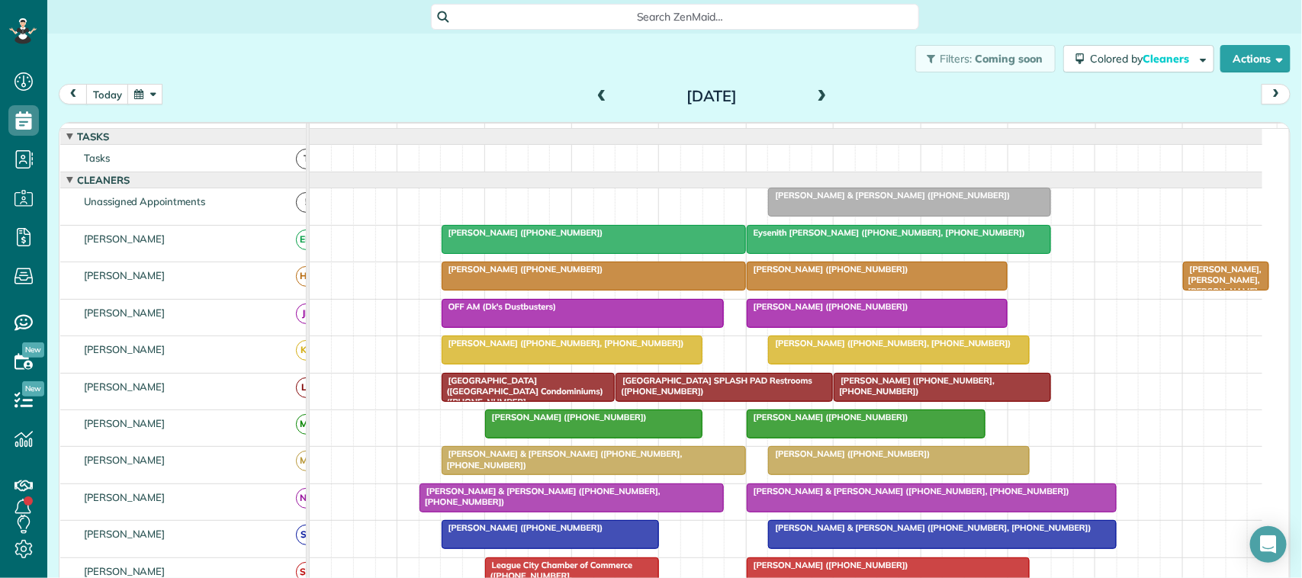
click at [593, 90] on span at bounding box center [601, 97] width 17 height 14
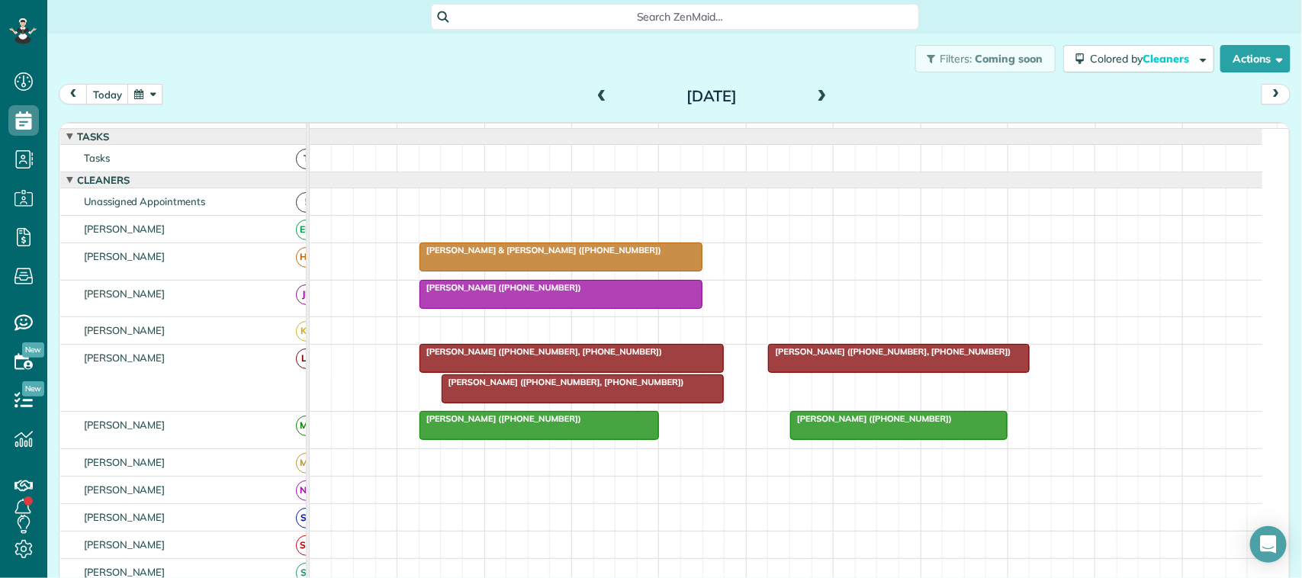
click at [676, 387] on div "Megan Montalvo (+12817018298, +12074158710)" at bounding box center [583, 382] width 274 height 11
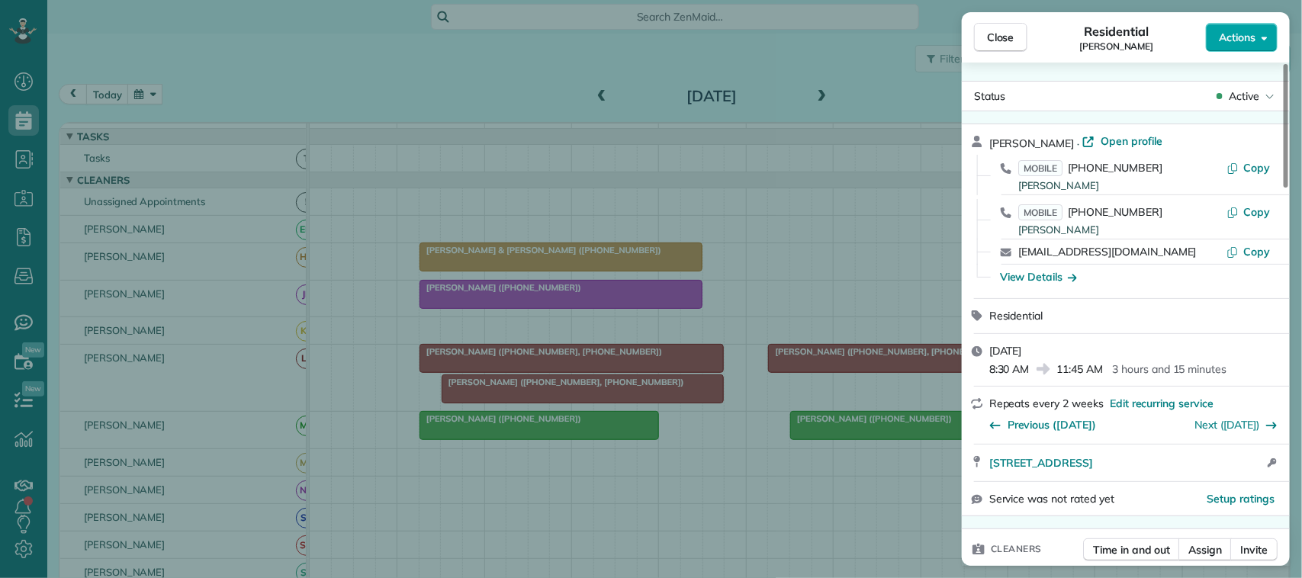
click at [1235, 35] on span "Actions" at bounding box center [1237, 37] width 37 height 15
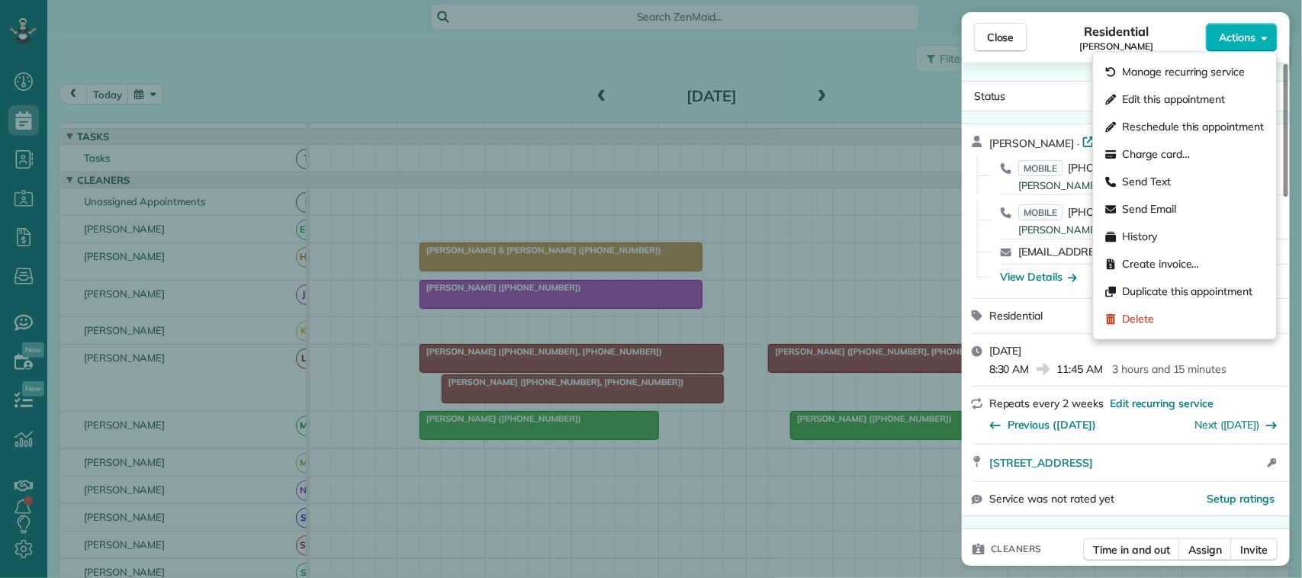
click at [1156, 101] on span "Edit this appointment" at bounding box center [1174, 99] width 103 height 15
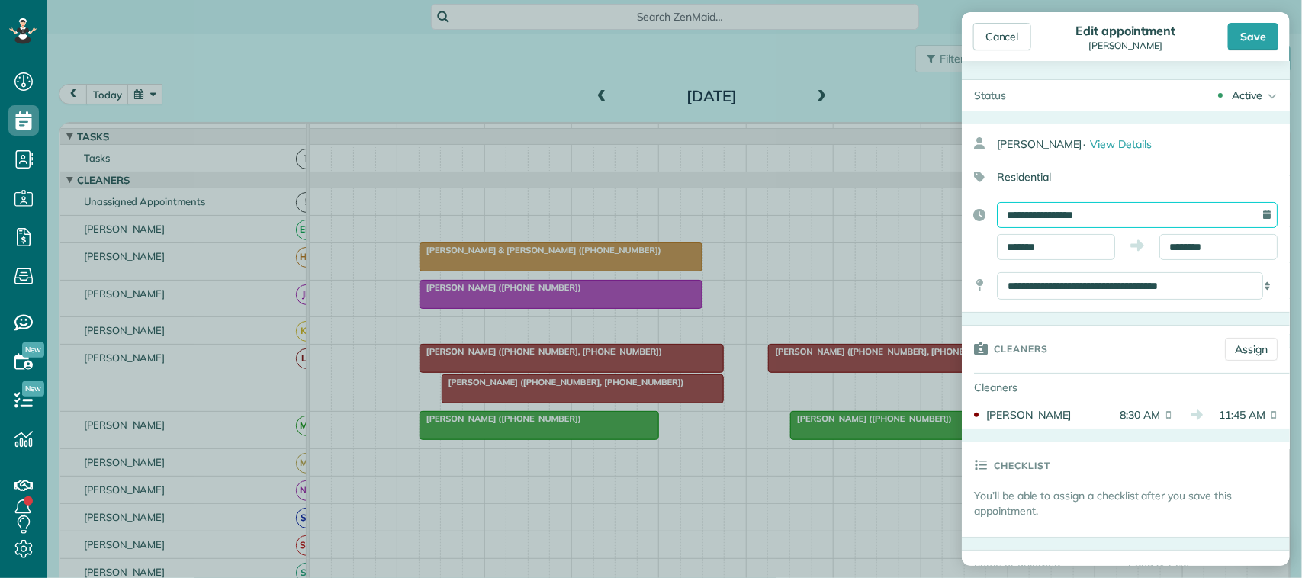
click at [1060, 214] on input "**********" at bounding box center [1137, 215] width 281 height 26
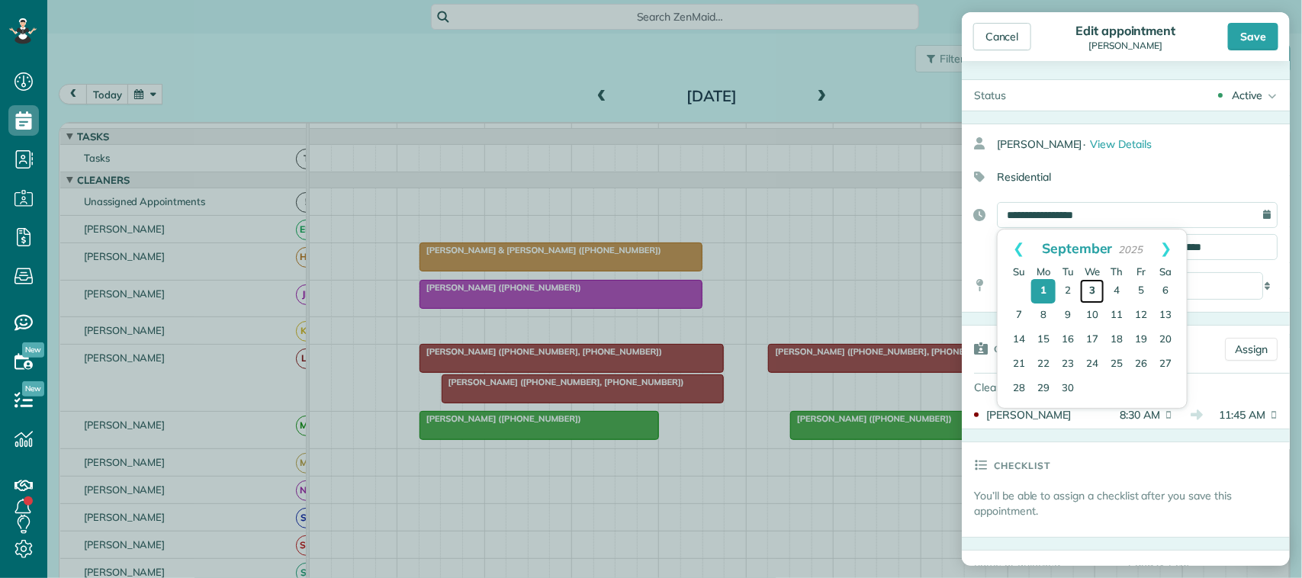
click at [1089, 284] on link "3" at bounding box center [1092, 291] width 24 height 24
type input "**********"
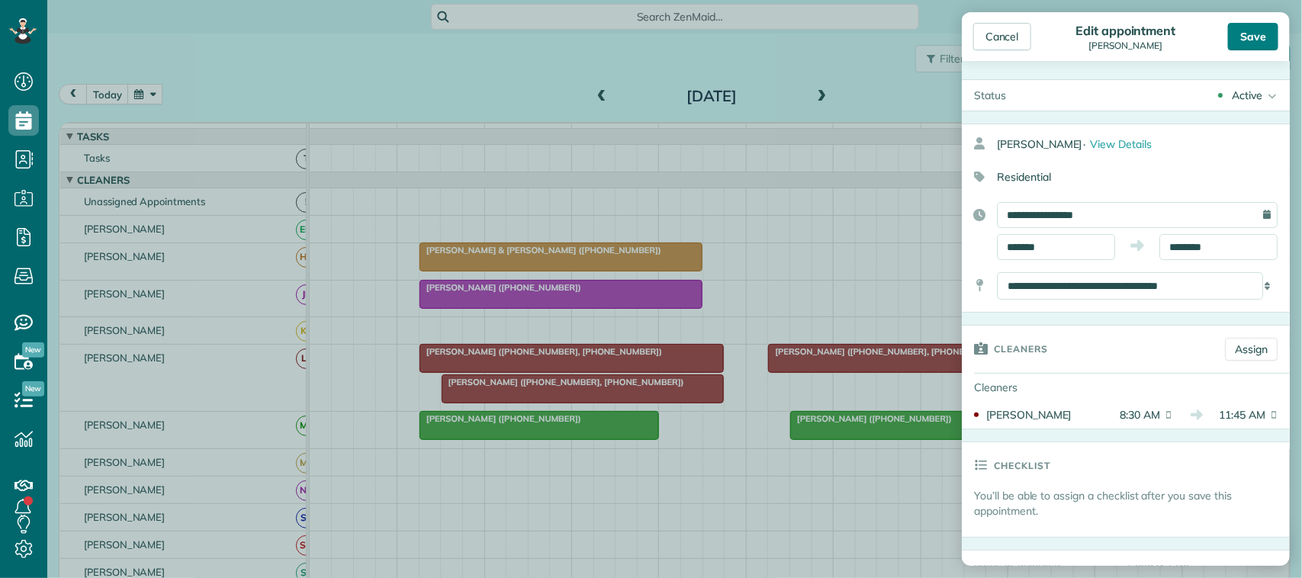
drag, startPoint x: 1255, startPoint y: 24, endPoint x: 1235, endPoint y: 35, distance: 22.5
click at [1256, 24] on div "Save" at bounding box center [1253, 36] width 50 height 27
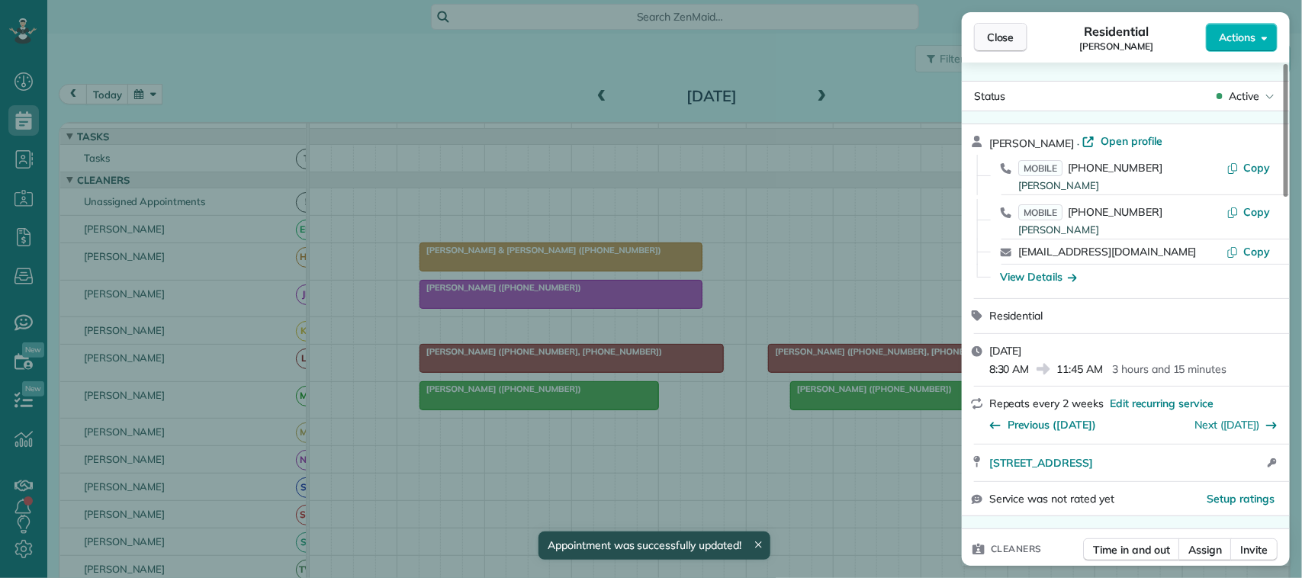
click at [1016, 37] on button "Close" at bounding box center [1000, 37] width 53 height 29
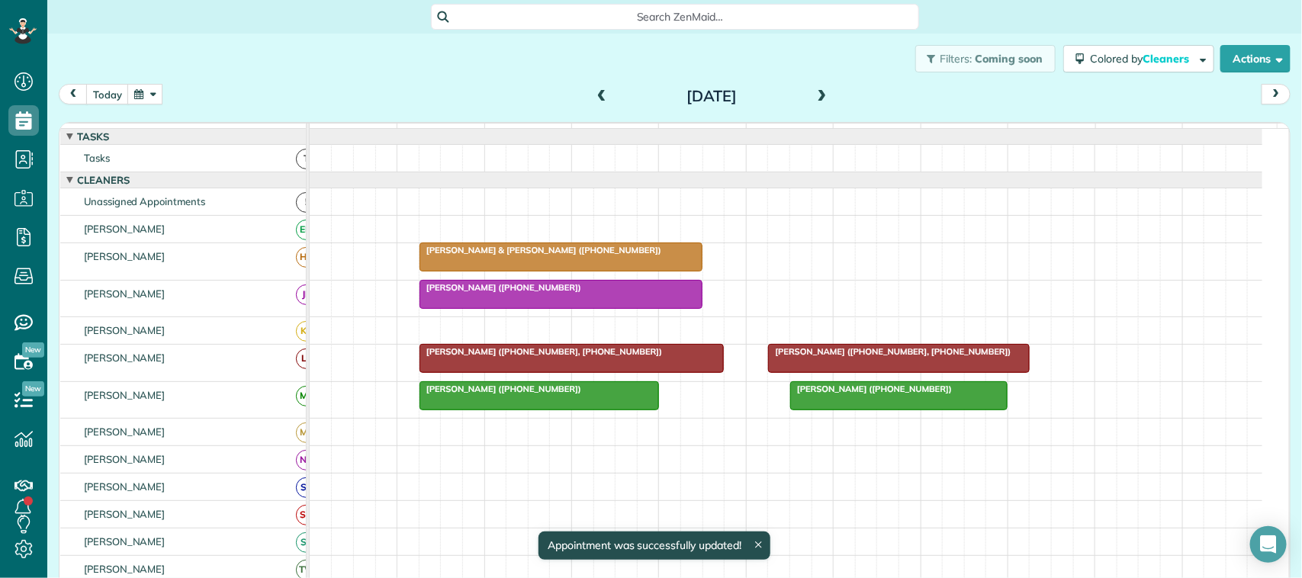
click at [818, 92] on span at bounding box center [822, 97] width 17 height 14
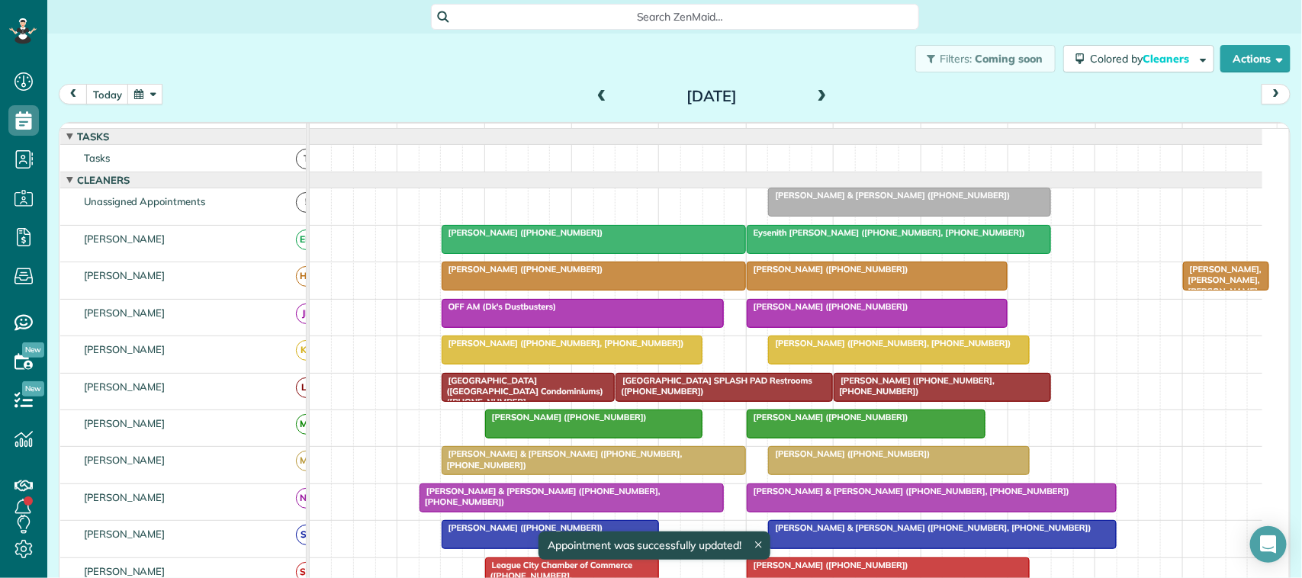
click at [817, 93] on span at bounding box center [822, 97] width 17 height 14
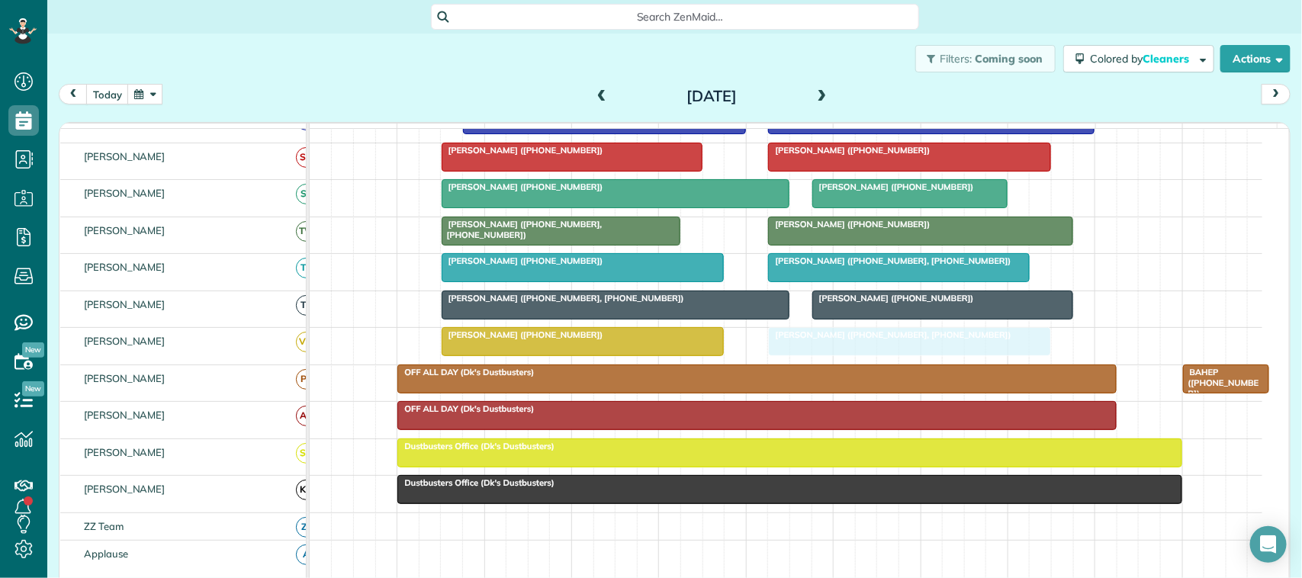
drag, startPoint x: 690, startPoint y: 151, endPoint x: 1019, endPoint y: 376, distance: 398.3
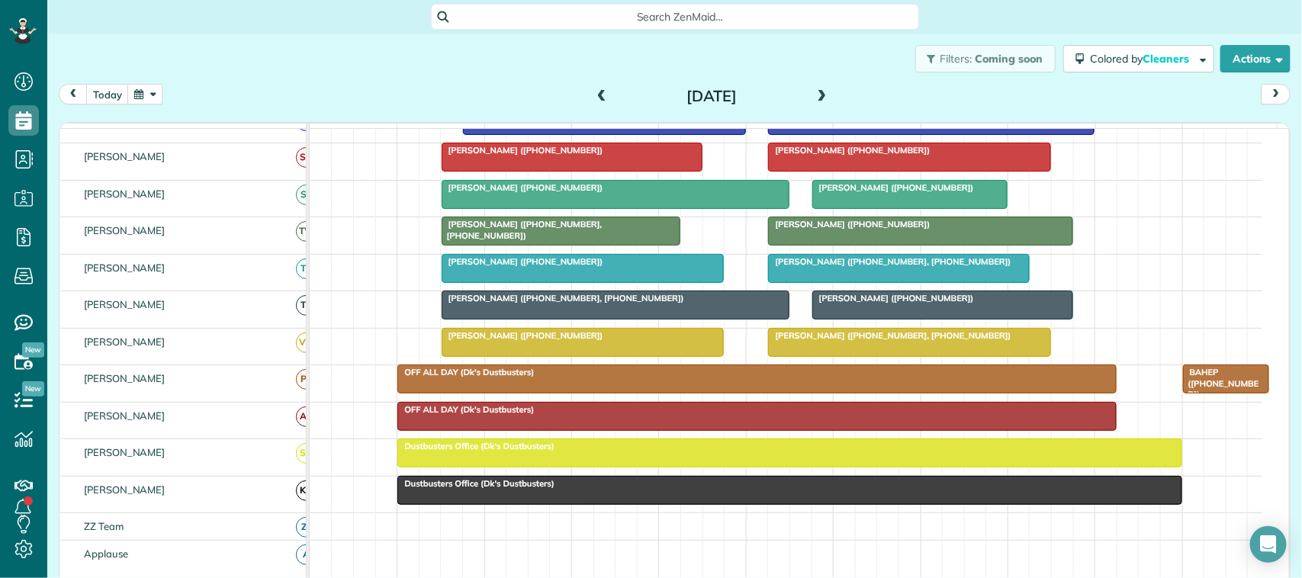
click at [897, 356] on div at bounding box center [909, 342] width 281 height 27
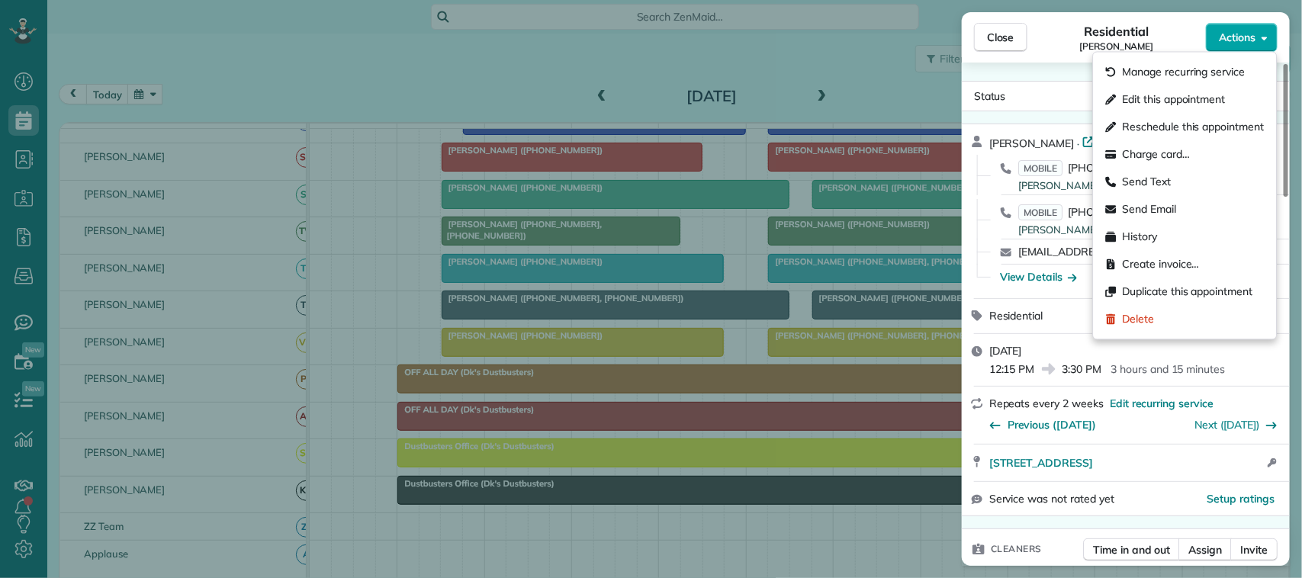
click at [1226, 40] on button "Actions" at bounding box center [1242, 37] width 72 height 29
click at [1169, 101] on span "Edit this appointment" at bounding box center [1174, 99] width 103 height 15
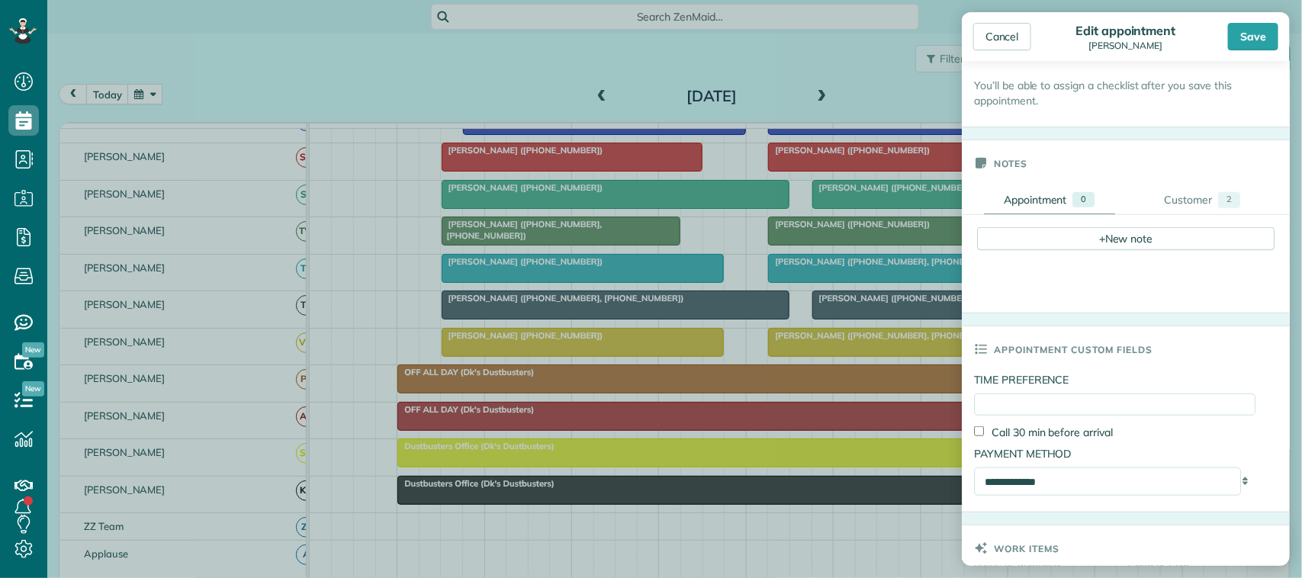
scroll to position [408, 0]
click at [1032, 242] on div "+ New note" at bounding box center [1125, 241] width 297 height 23
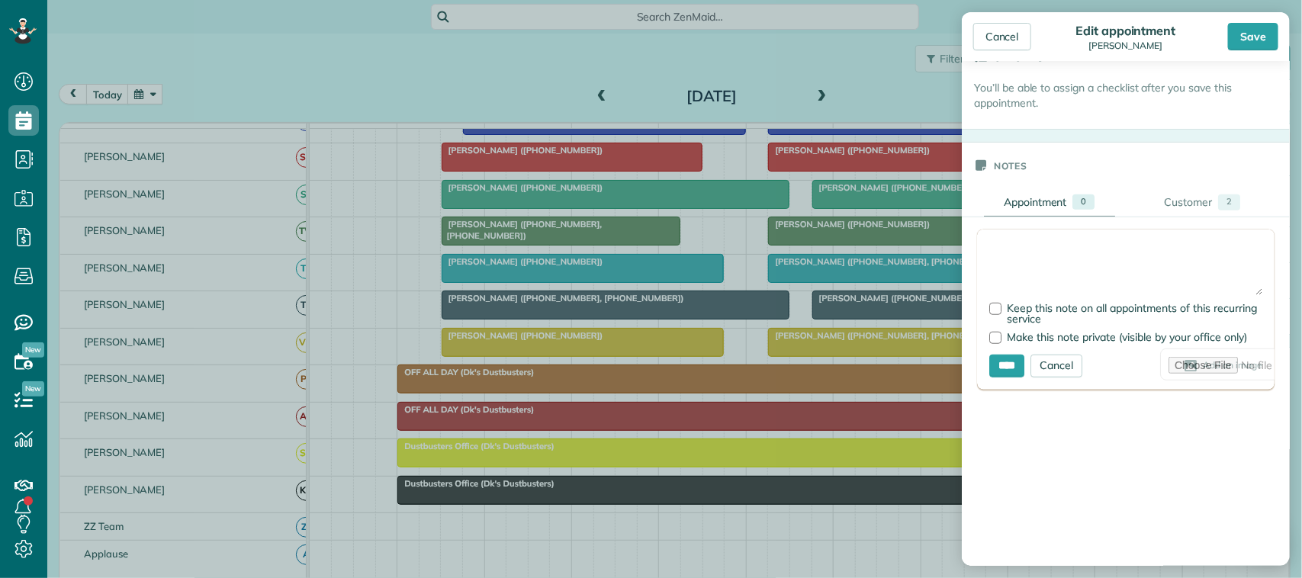
click at [1012, 246] on textarea at bounding box center [1125, 268] width 273 height 53
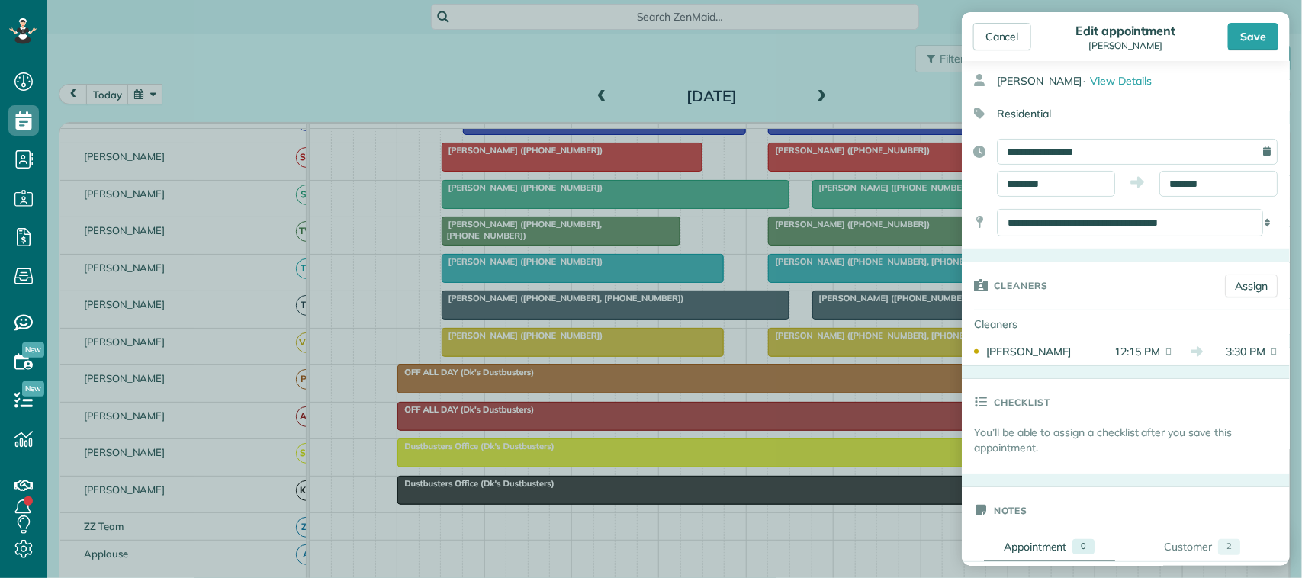
scroll to position [0, 0]
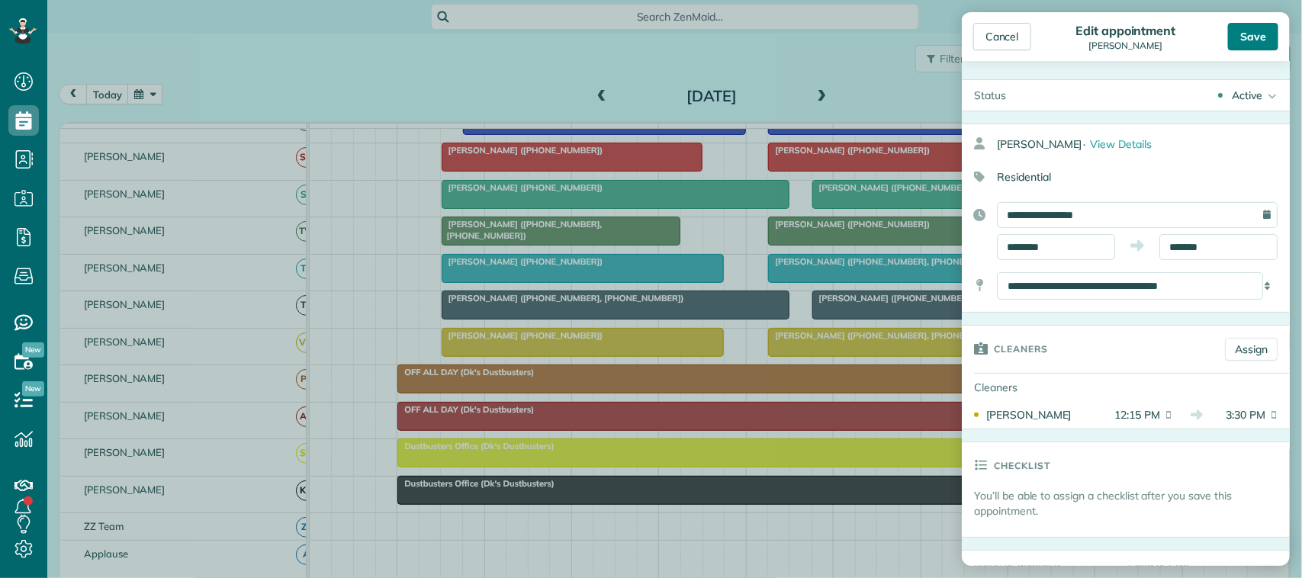
type textarea "*****"
click at [1248, 40] on div "Save" at bounding box center [1253, 36] width 50 height 27
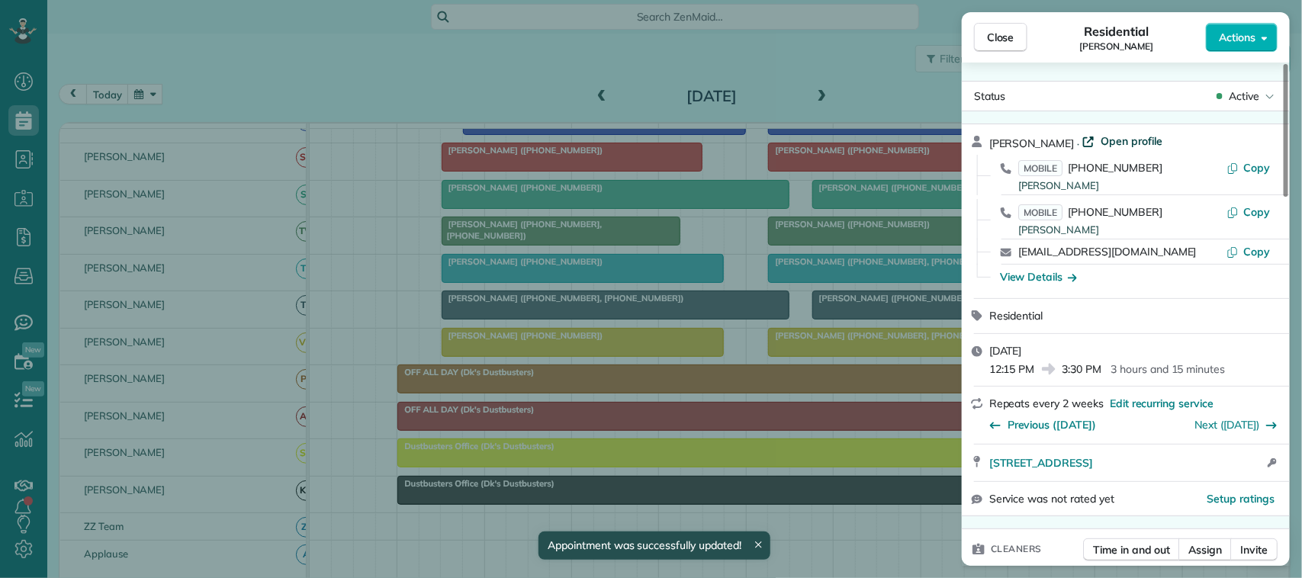
click at [1120, 140] on span "Open profile" at bounding box center [1131, 140] width 62 height 15
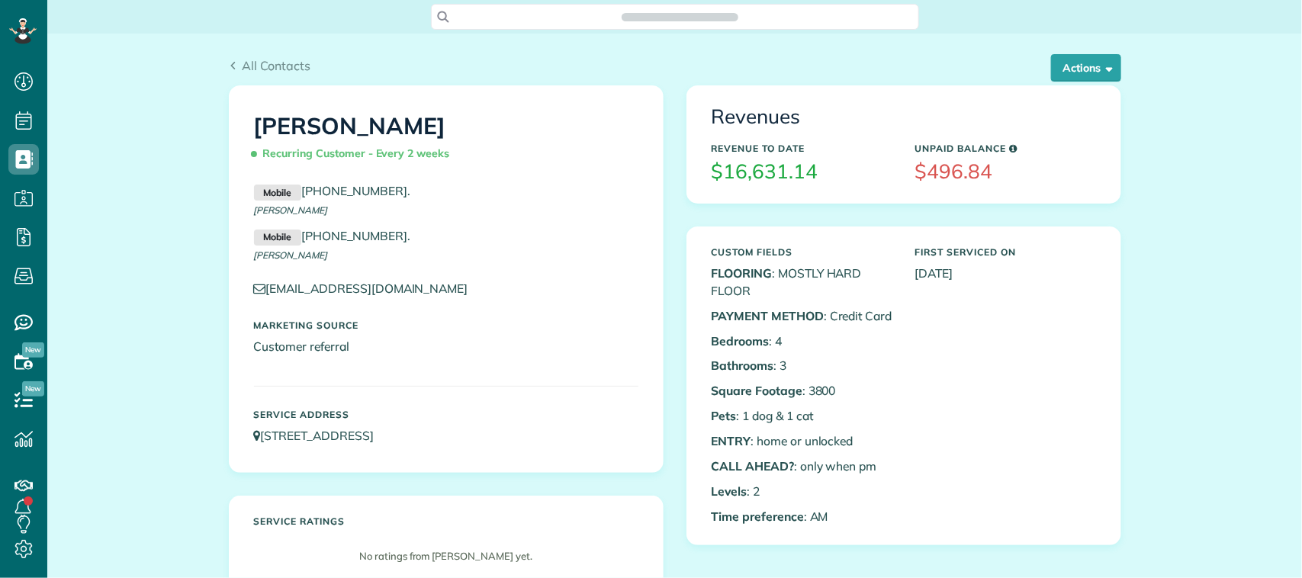
scroll to position [6, 6]
click at [1068, 63] on button "Actions" at bounding box center [1086, 67] width 70 height 27
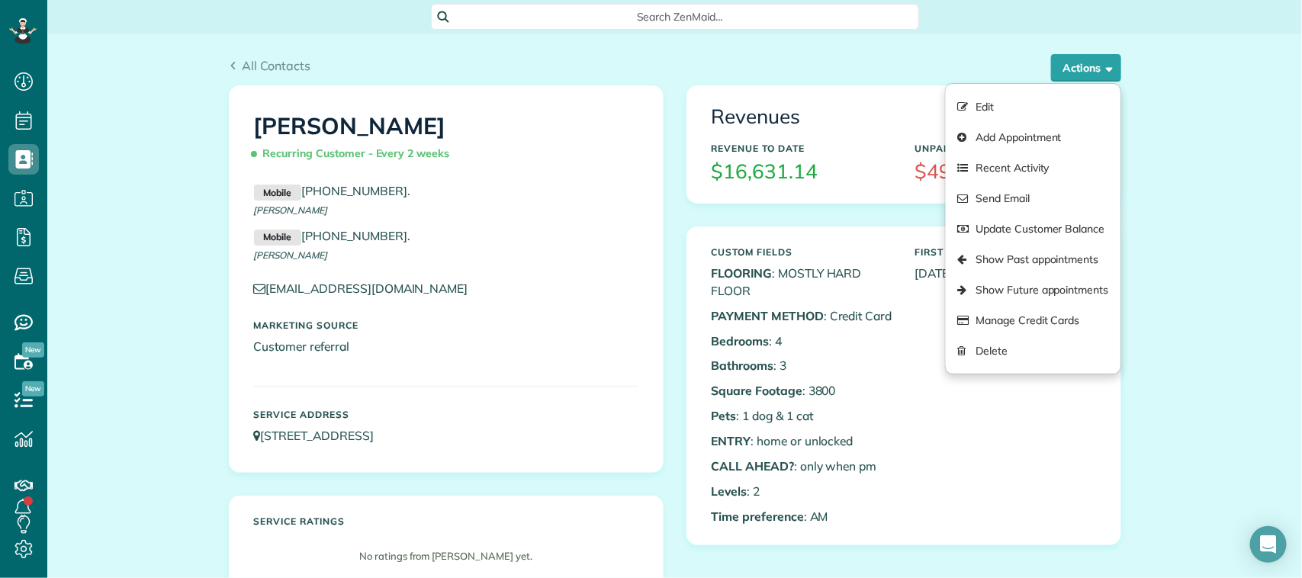
click at [523, 222] on div "Mobile [PHONE_NUMBER] . [PERSON_NAME] Mobile [PHONE_NUMBER] . [PERSON_NAME]" at bounding box center [446, 227] width 407 height 90
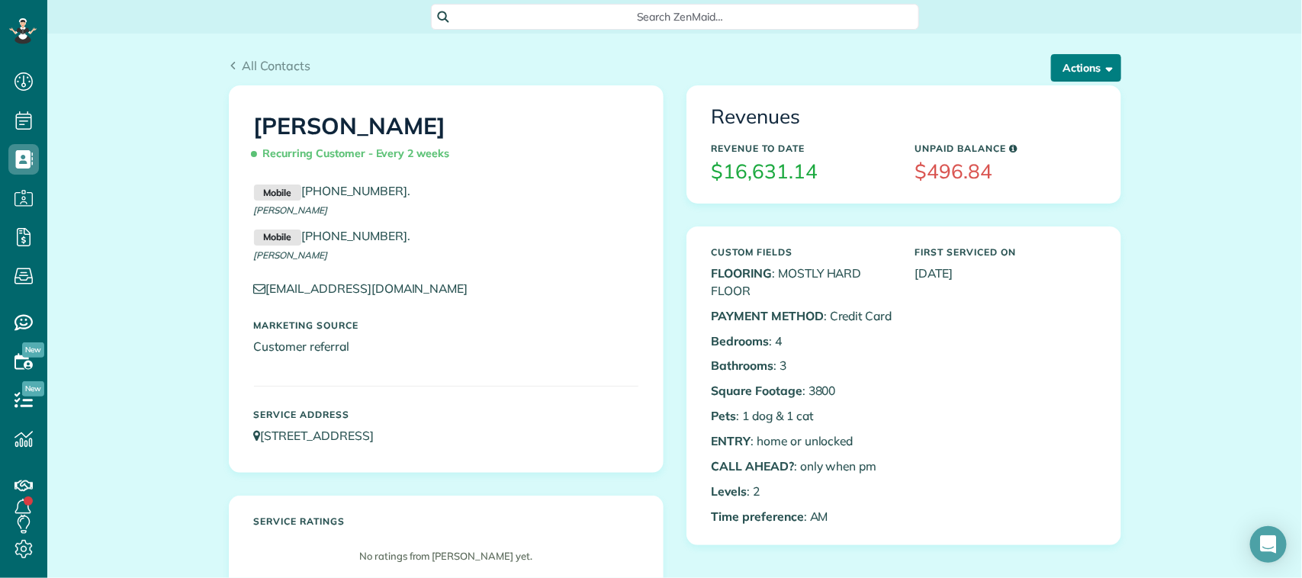
click at [1060, 76] on button "Actions" at bounding box center [1086, 67] width 70 height 27
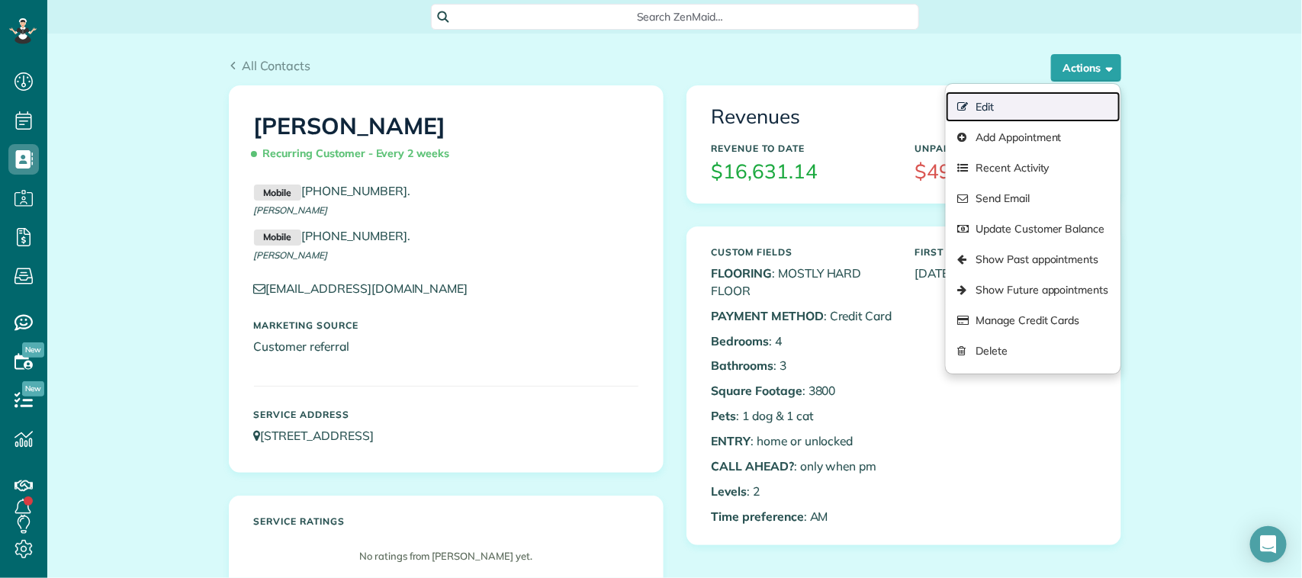
click at [1005, 99] on link "Edit" at bounding box center [1033, 107] width 174 height 31
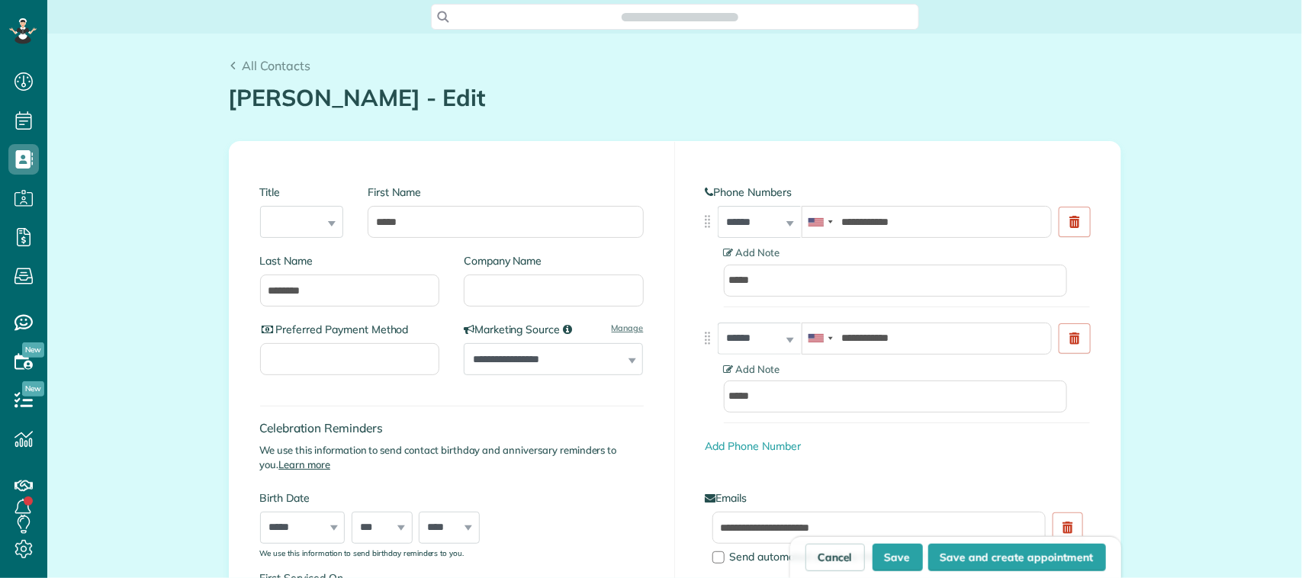
type input "**********"
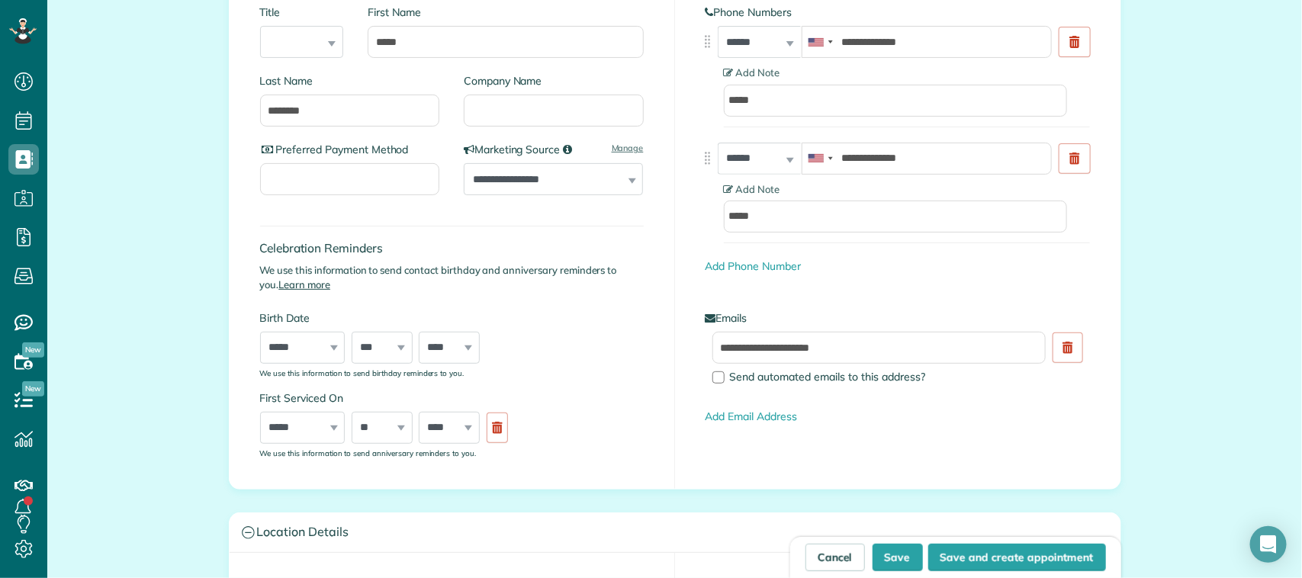
scroll to position [191, 0]
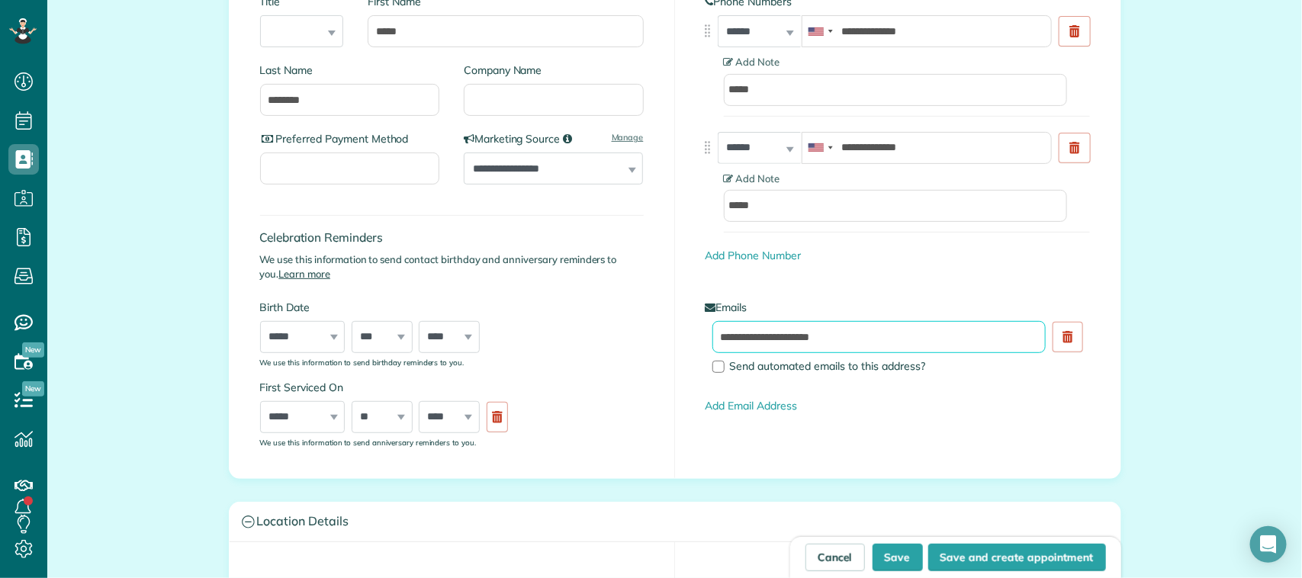
click at [747, 338] on input "**********" at bounding box center [879, 337] width 334 height 32
type input "**********"
click at [898, 551] on button "Save" at bounding box center [897, 557] width 50 height 27
type input "**********"
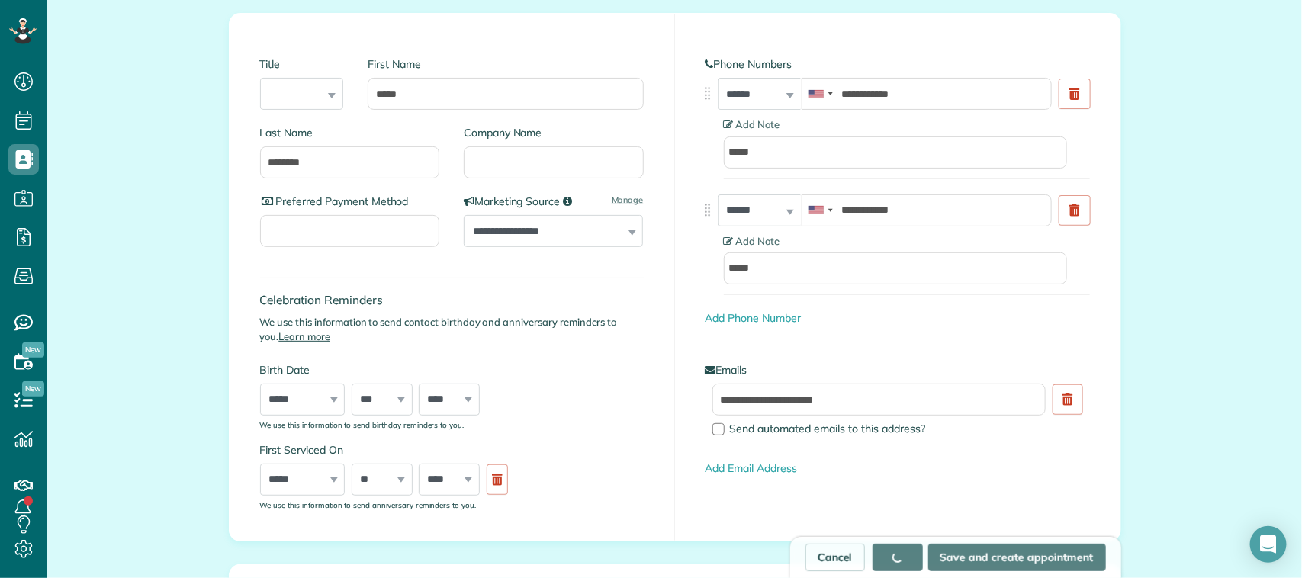
scroll to position [95, 0]
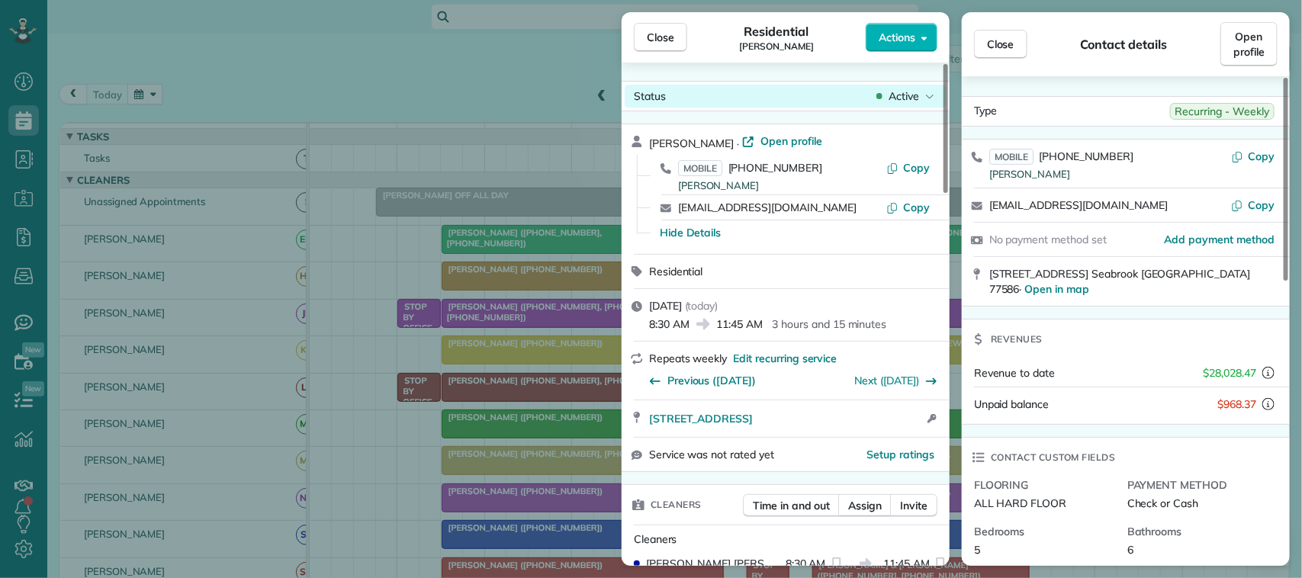
scroll to position [381, 0]
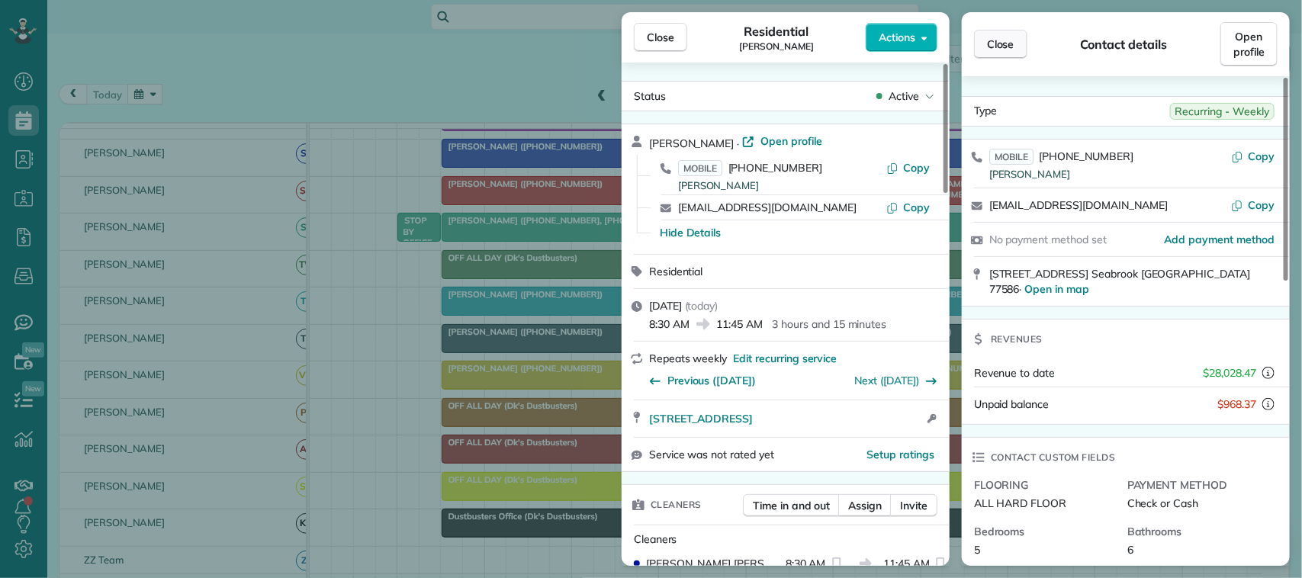
click at [980, 50] on button "Close" at bounding box center [1000, 44] width 53 height 29
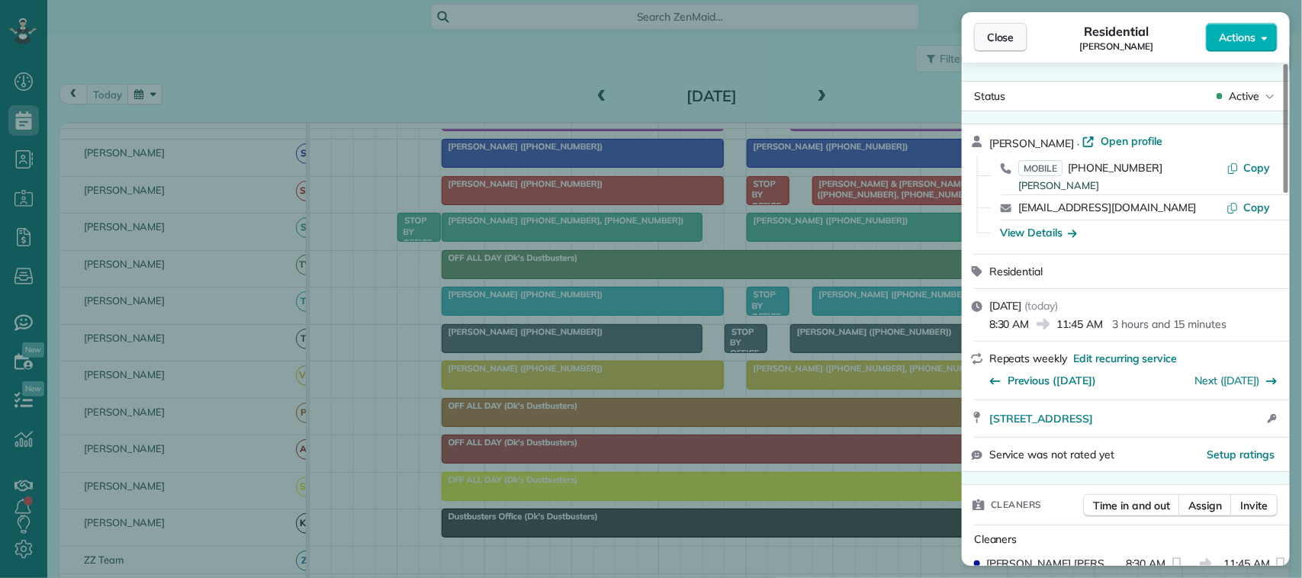
click at [1009, 35] on span "Close" at bounding box center [1000, 37] width 27 height 15
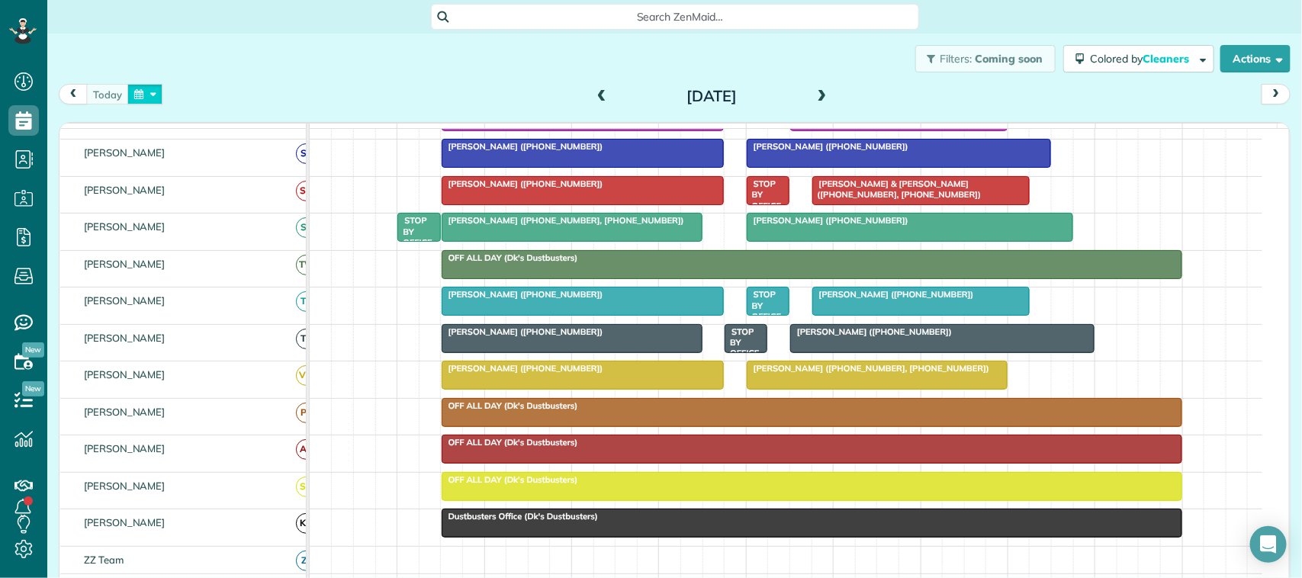
click at [145, 94] on button "button" at bounding box center [144, 94] width 35 height 21
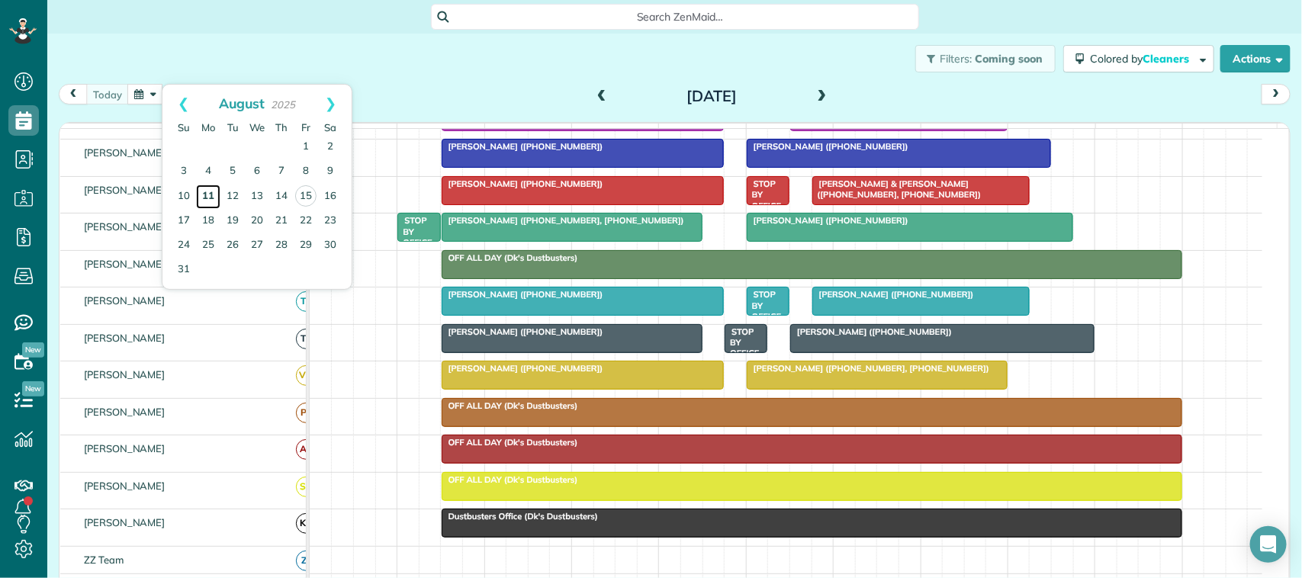
click at [210, 192] on link "11" at bounding box center [208, 197] width 24 height 24
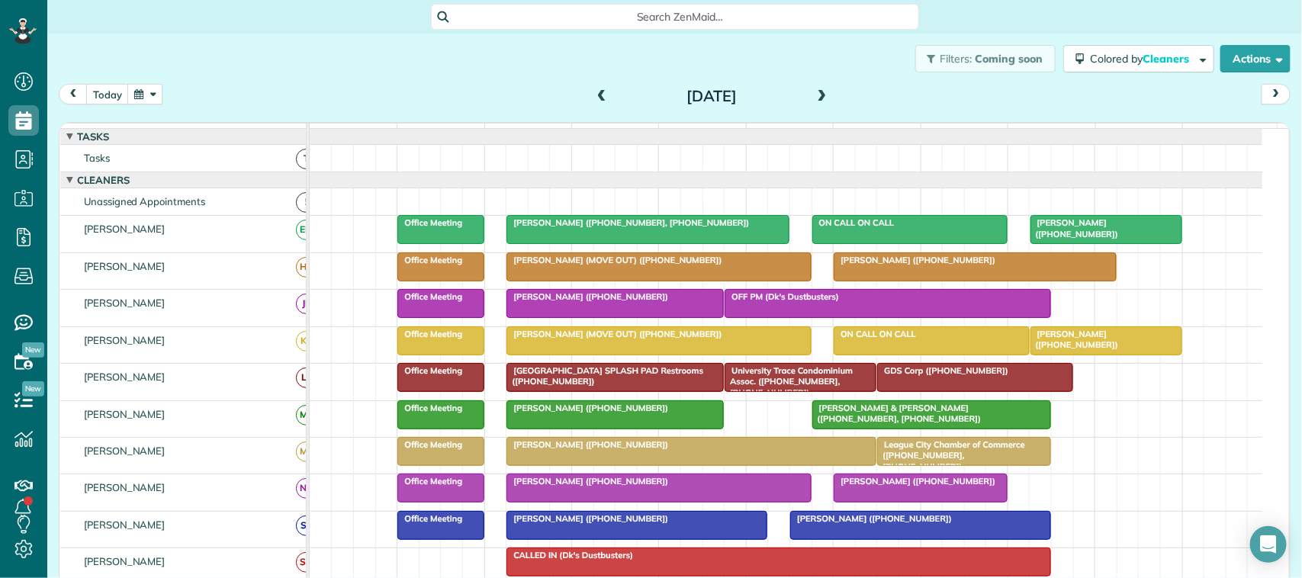
click at [817, 92] on span at bounding box center [822, 97] width 17 height 14
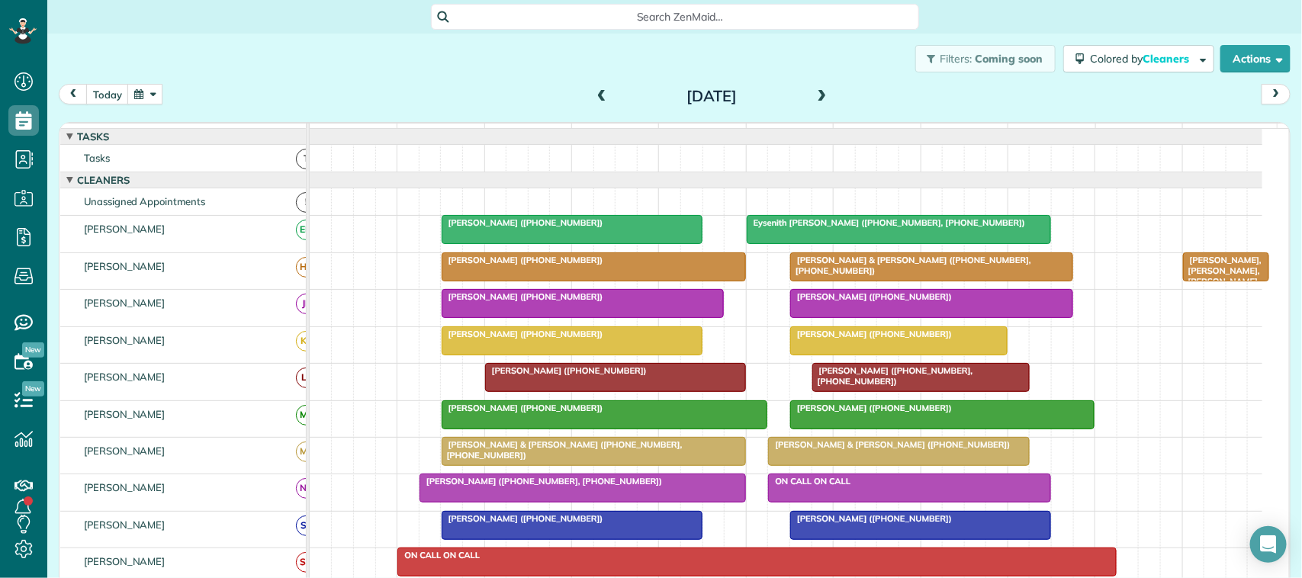
click at [814, 85] on span at bounding box center [822, 96] width 17 height 23
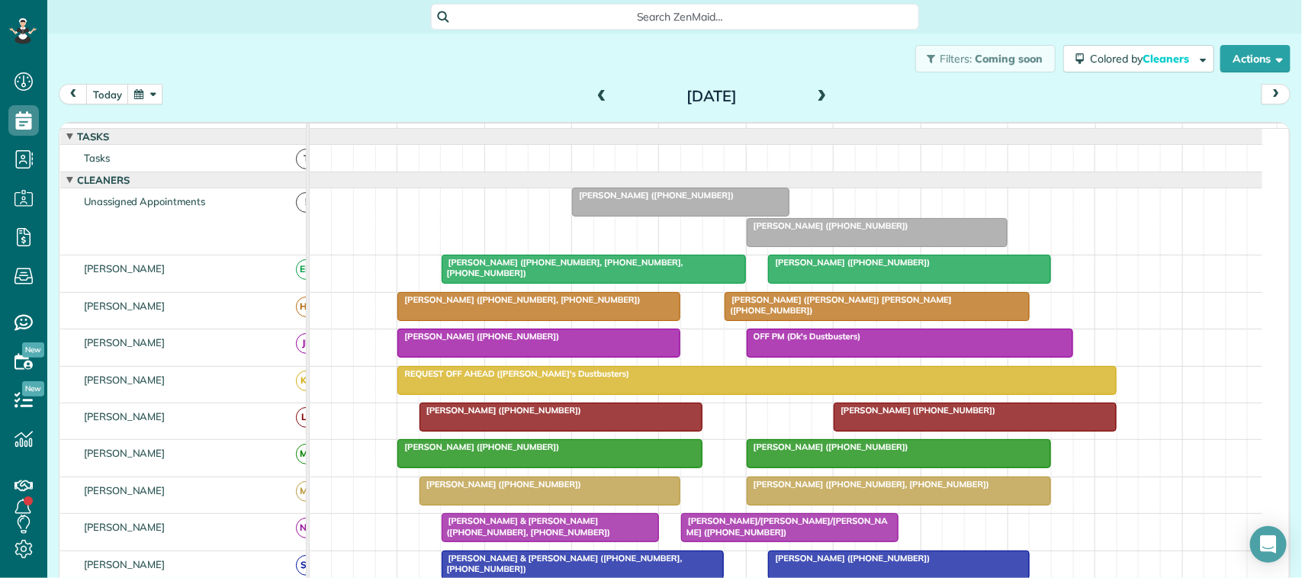
click at [858, 416] on span "Dana Rooks (+12814864650)" at bounding box center [914, 410] width 163 height 11
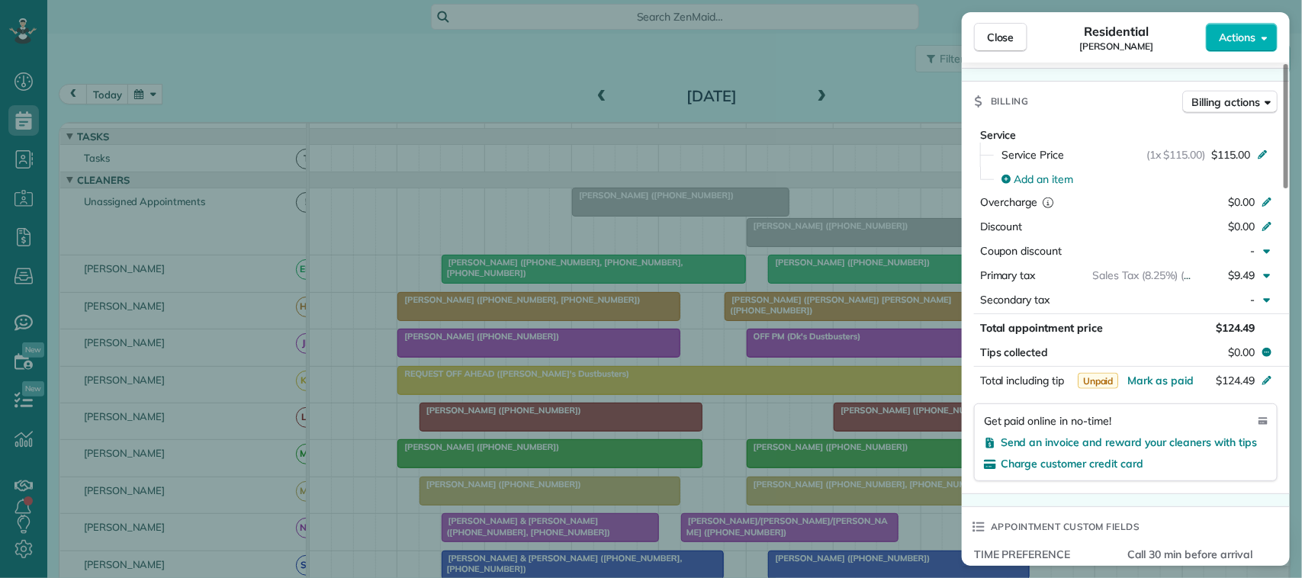
scroll to position [671, 0]
click at [1178, 374] on span "Mark as paid" at bounding box center [1160, 379] width 66 height 14
click at [995, 35] on span "Close" at bounding box center [1000, 37] width 27 height 15
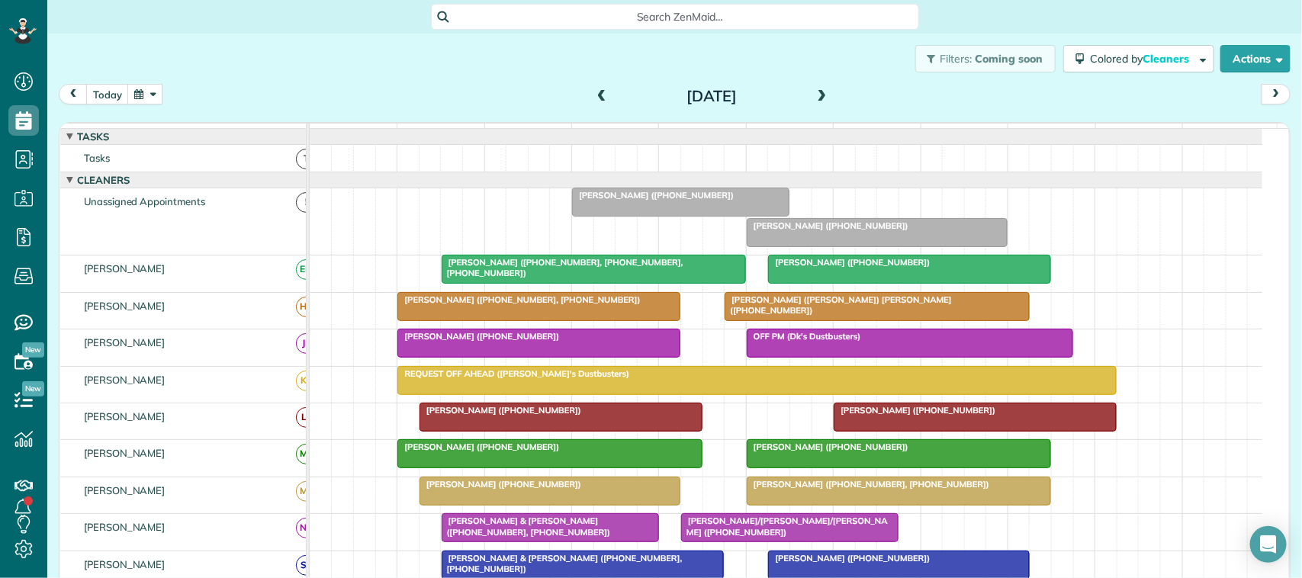
click at [799, 90] on h2 "Wednesday Aug 13, 2025" at bounding box center [711, 96] width 191 height 17
click at [814, 90] on span at bounding box center [822, 97] width 17 height 14
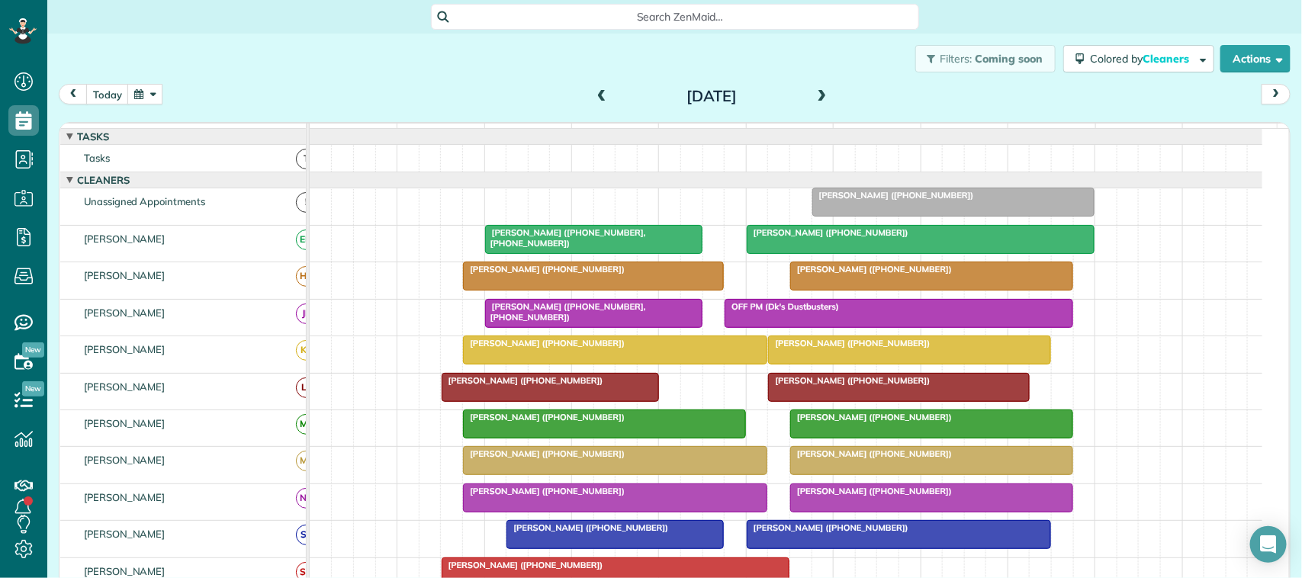
click at [543, 386] on span "Kathleen Dickerson (+12812161447)" at bounding box center [522, 380] width 163 height 11
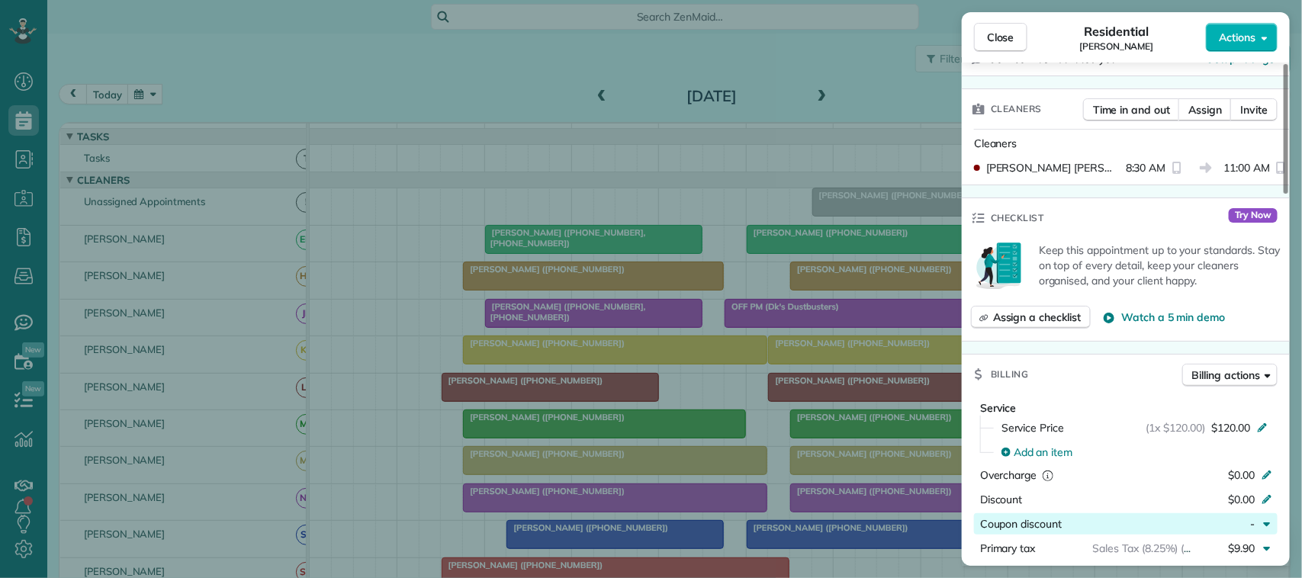
scroll to position [572, 0]
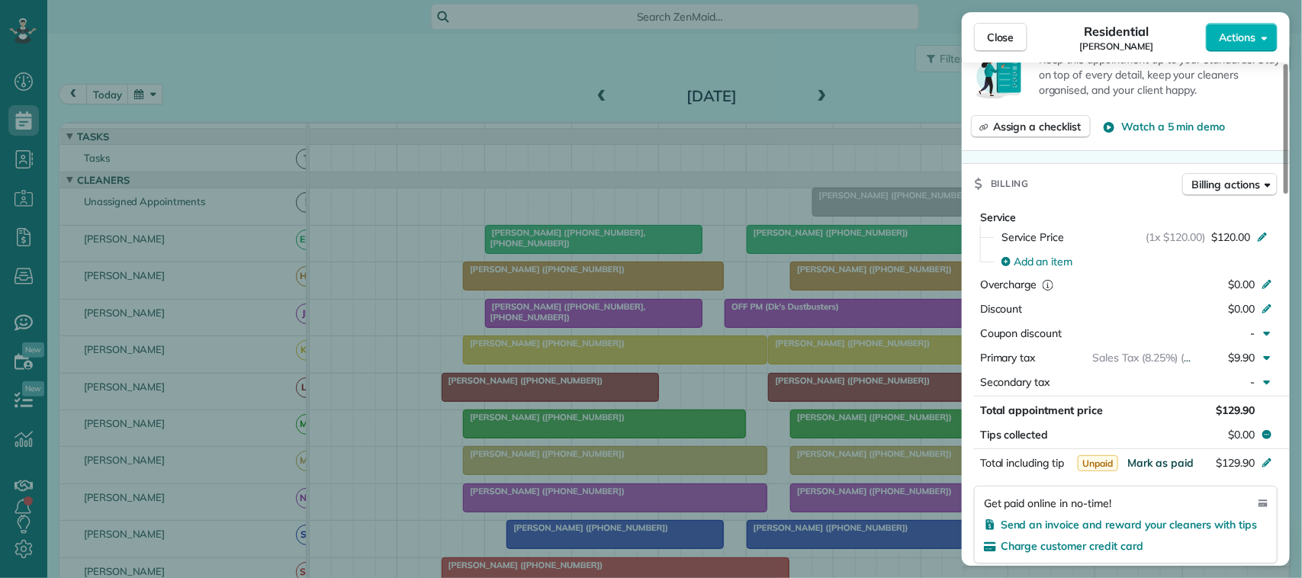
click at [1172, 469] on span "Mark as paid" at bounding box center [1160, 463] width 66 height 14
click at [1019, 47] on button "Close" at bounding box center [1000, 37] width 53 height 29
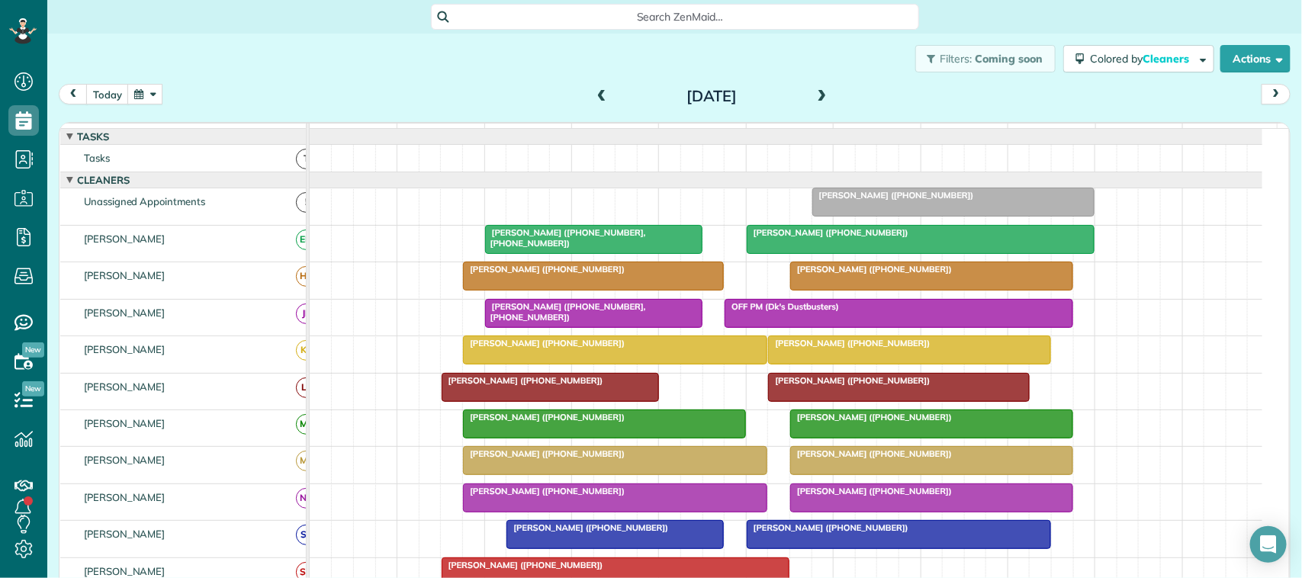
click at [840, 401] on div at bounding box center [898, 387] width 259 height 27
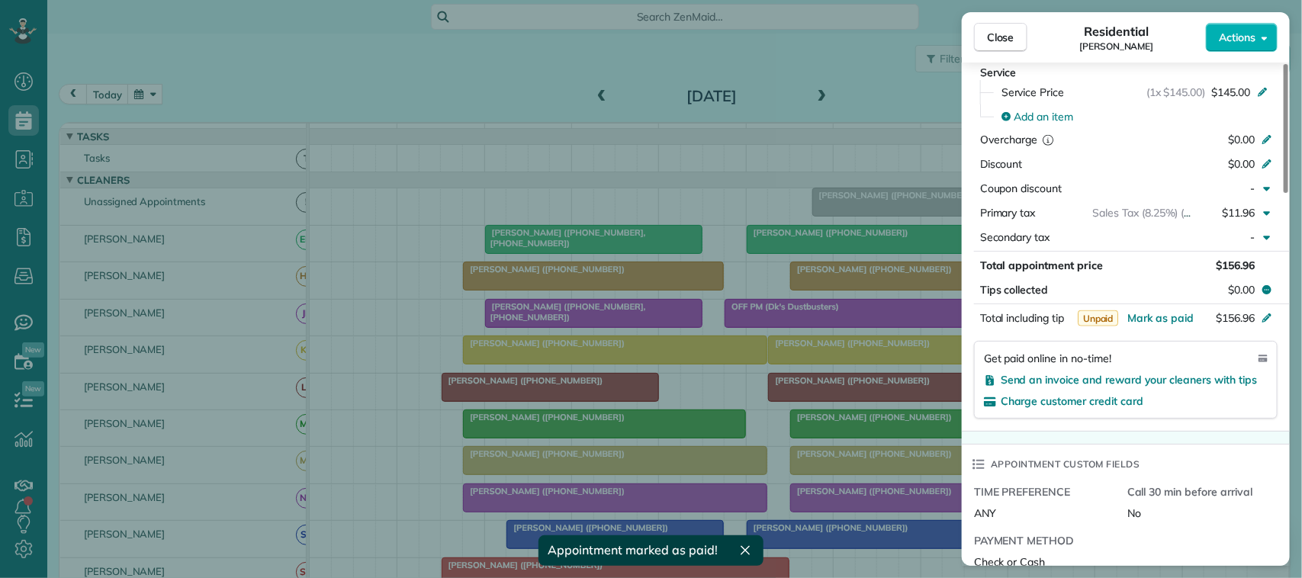
scroll to position [763, 0]
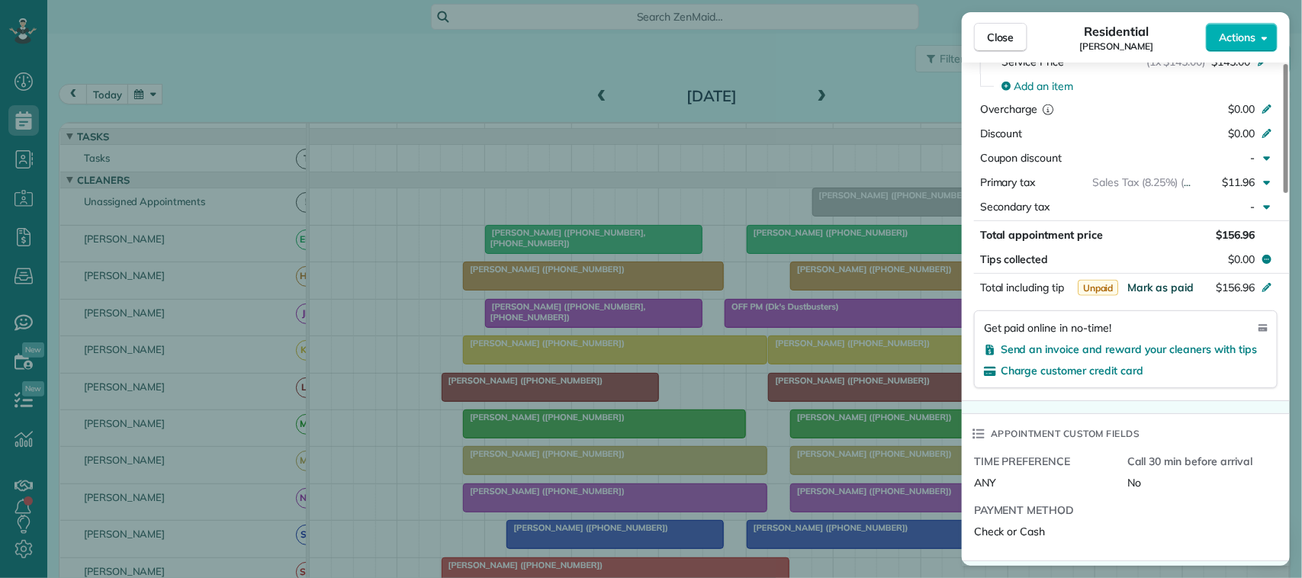
click at [1164, 281] on span "Mark as paid" at bounding box center [1160, 288] width 66 height 14
click at [1016, 36] on button "Close" at bounding box center [1000, 37] width 53 height 29
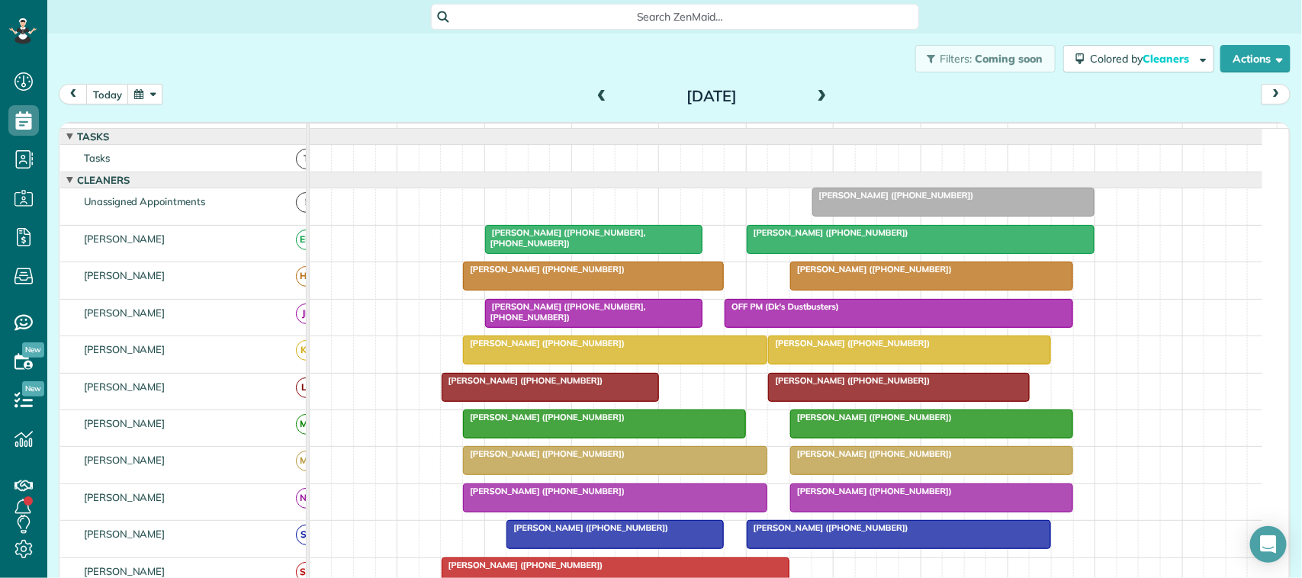
click at [814, 93] on span at bounding box center [822, 97] width 17 height 14
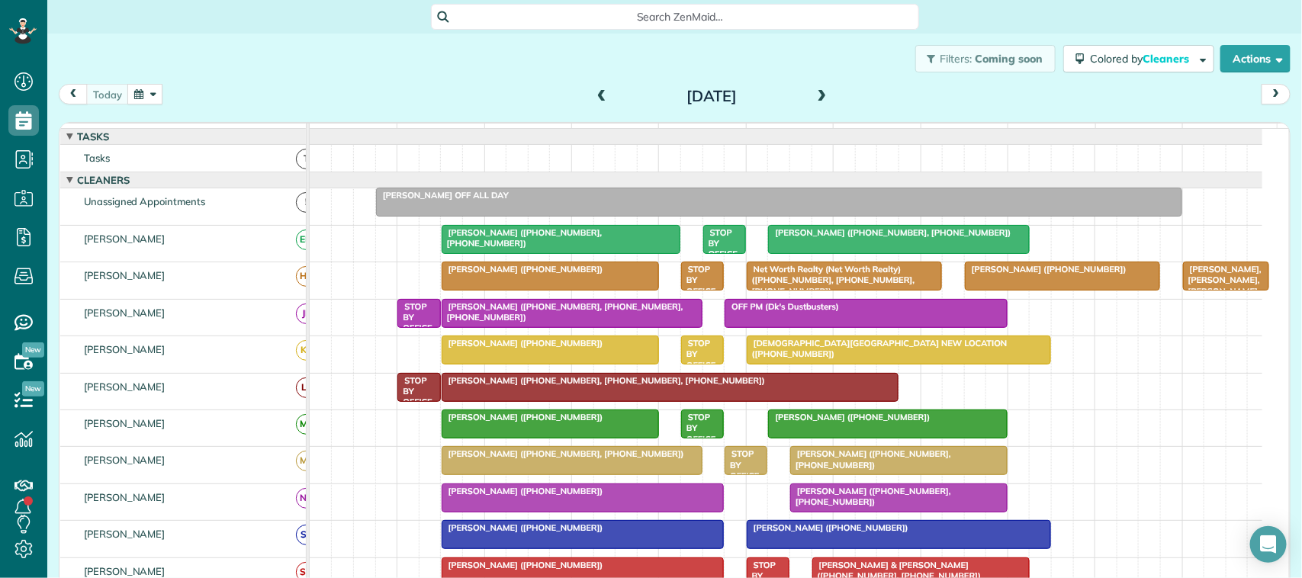
click at [128, 90] on button "button" at bounding box center [144, 94] width 35 height 21
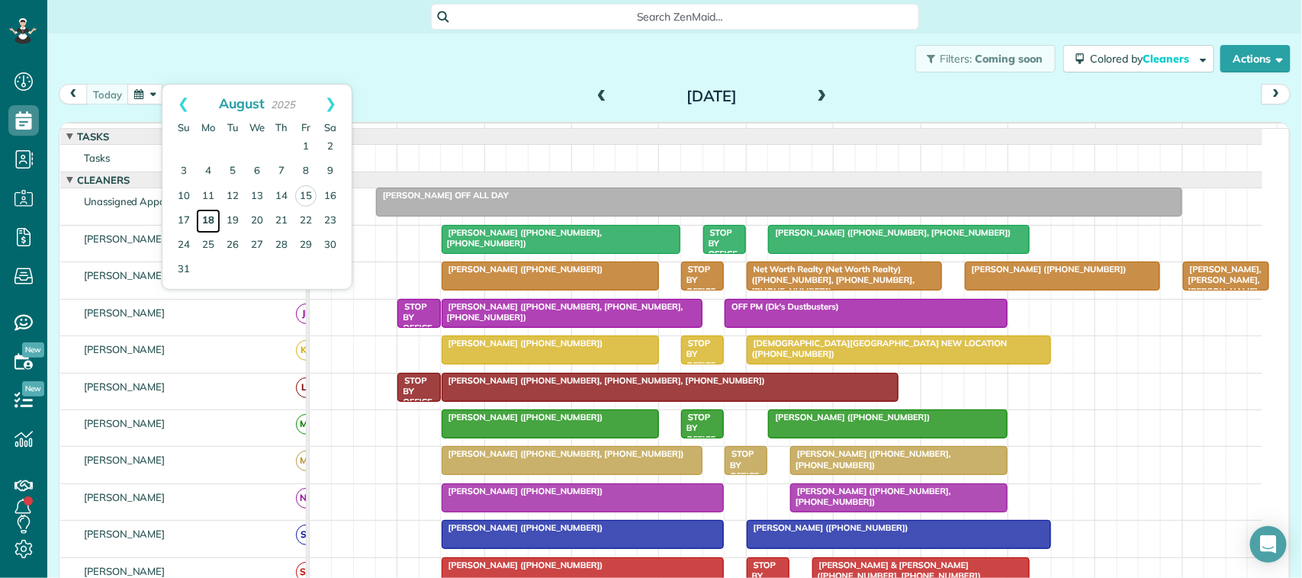
click at [208, 216] on link "18" at bounding box center [208, 221] width 24 height 24
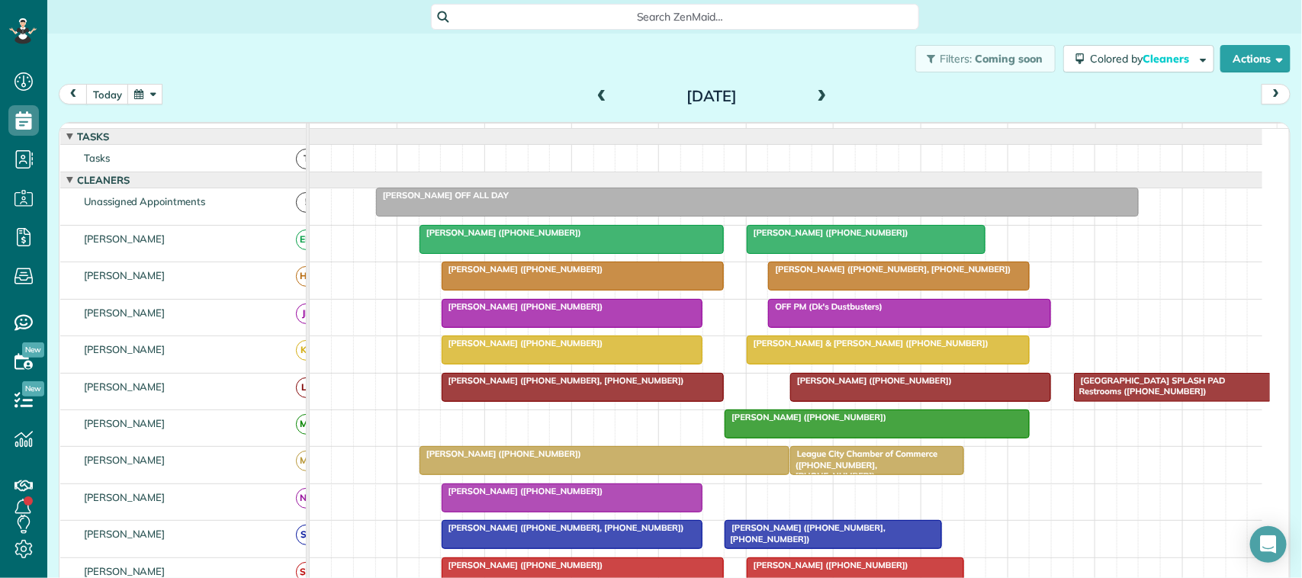
click at [137, 94] on button "button" at bounding box center [144, 94] width 35 height 21
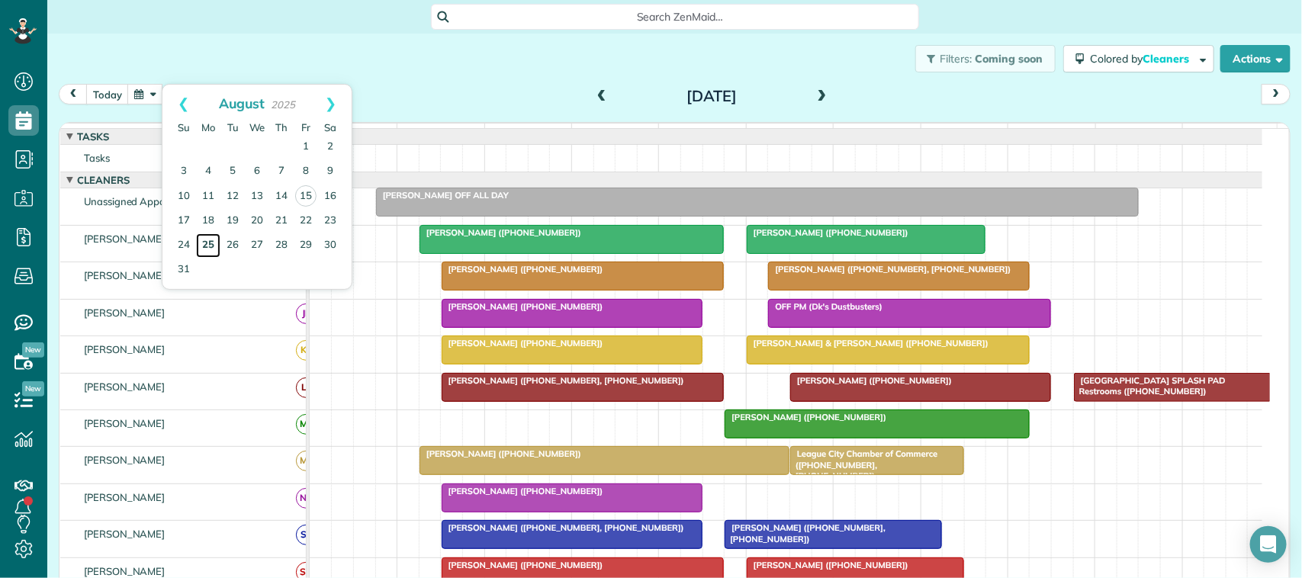
click at [210, 242] on link "25" at bounding box center [208, 245] width 24 height 24
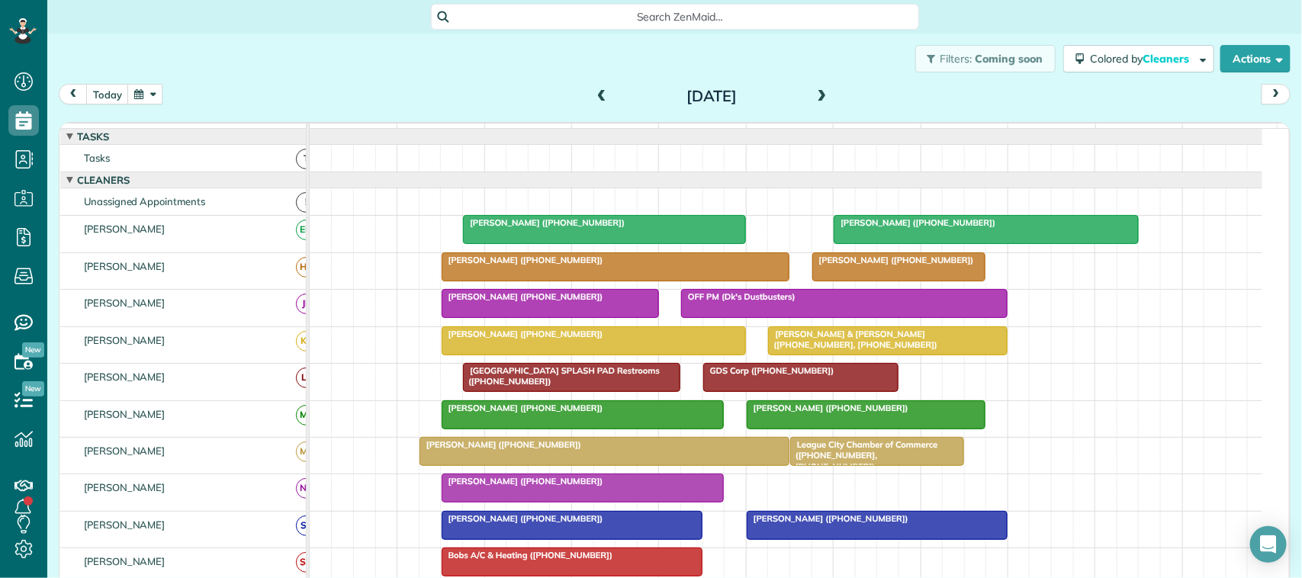
click at [143, 92] on button "button" at bounding box center [144, 94] width 35 height 21
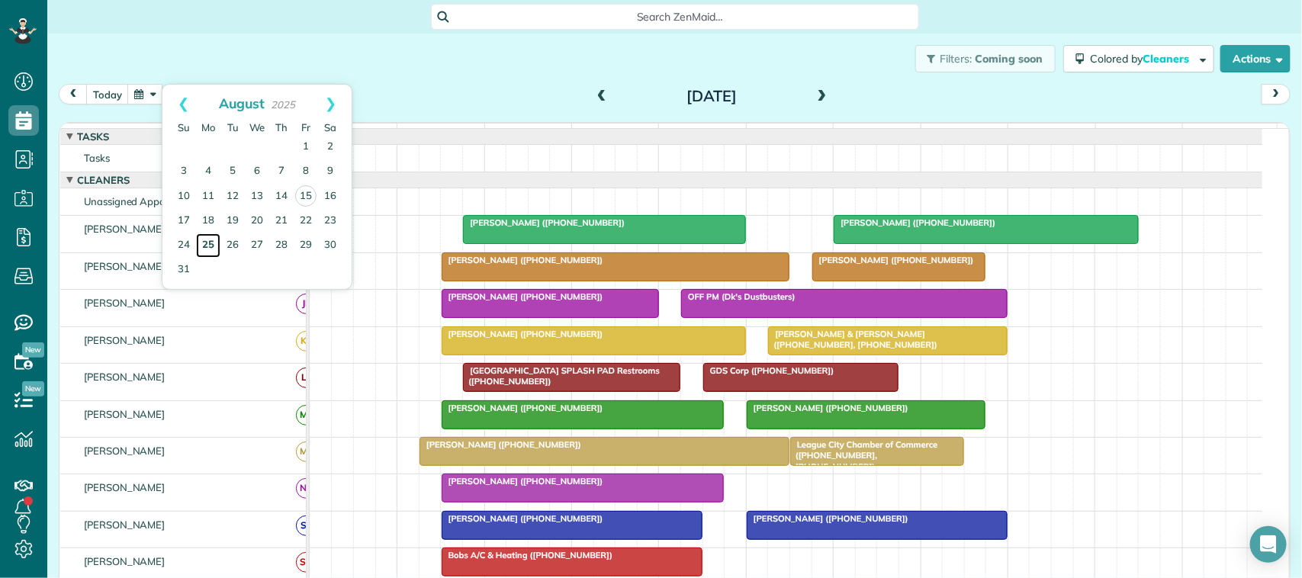
click at [206, 243] on link "25" at bounding box center [208, 245] width 24 height 24
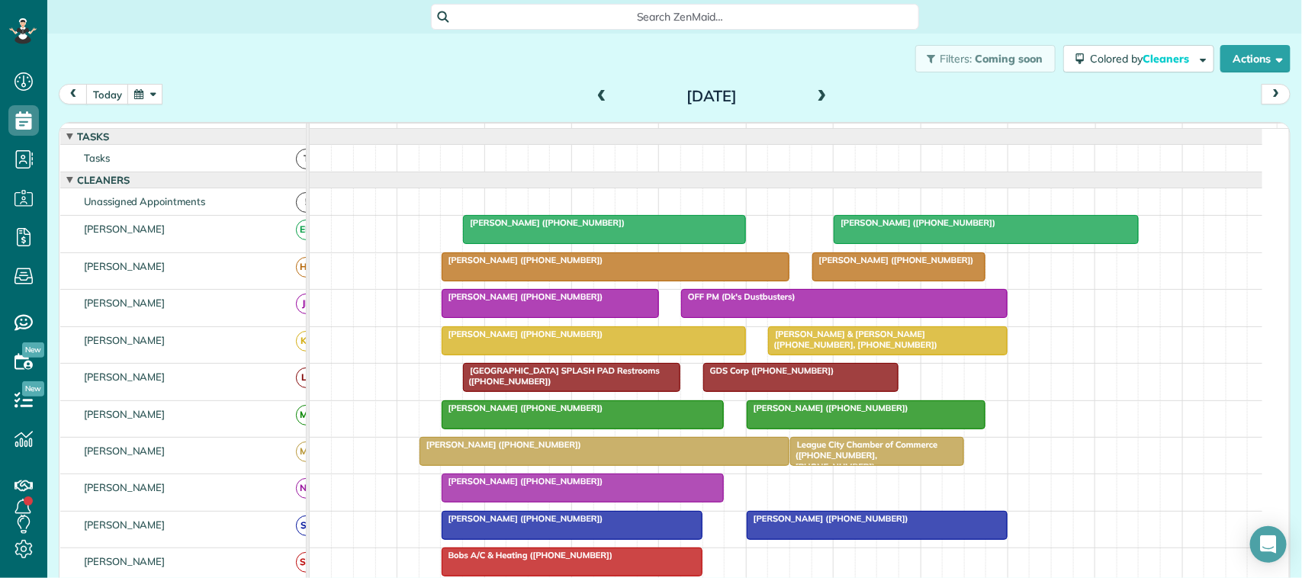
scroll to position [94, 0]
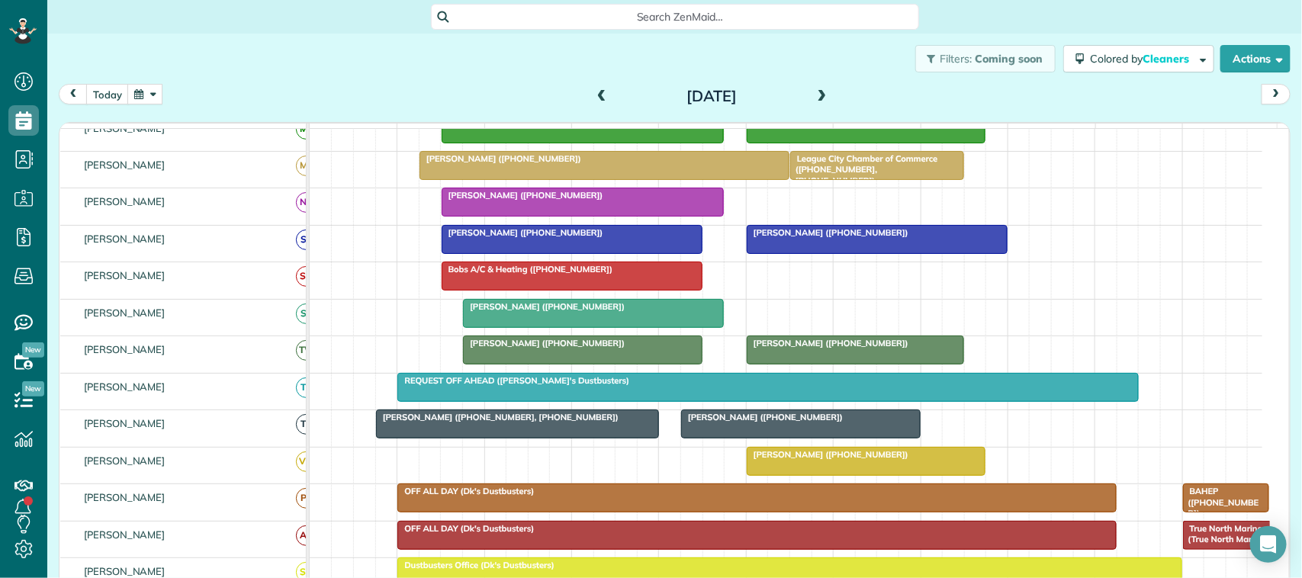
click at [816, 88] on span at bounding box center [822, 96] width 17 height 23
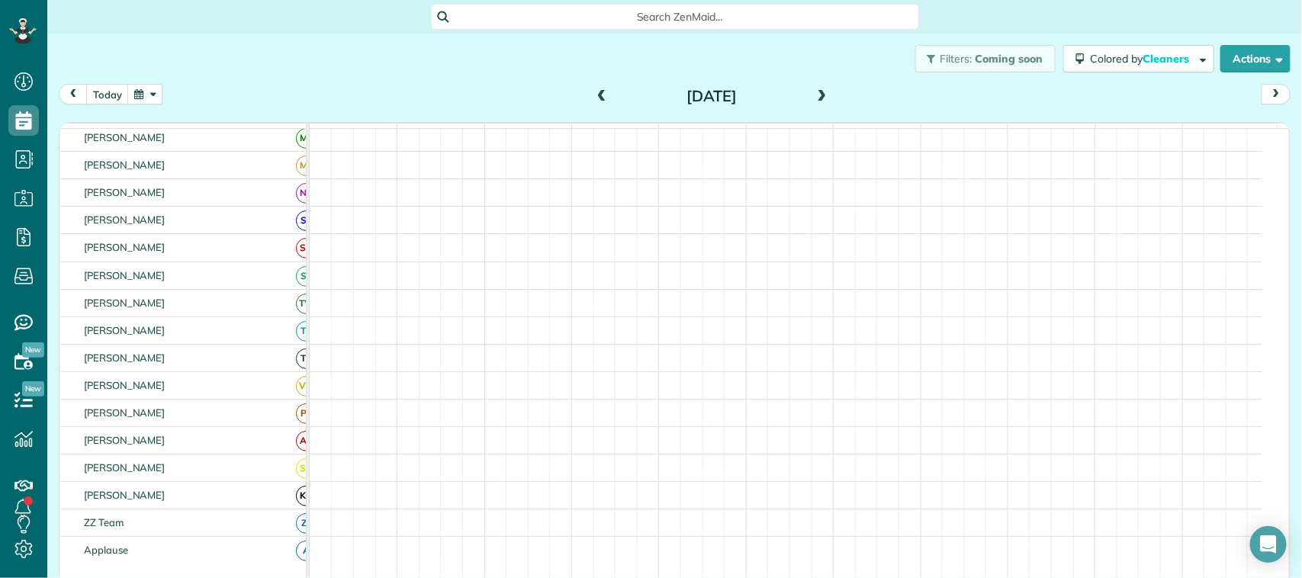
scroll to position [295, 0]
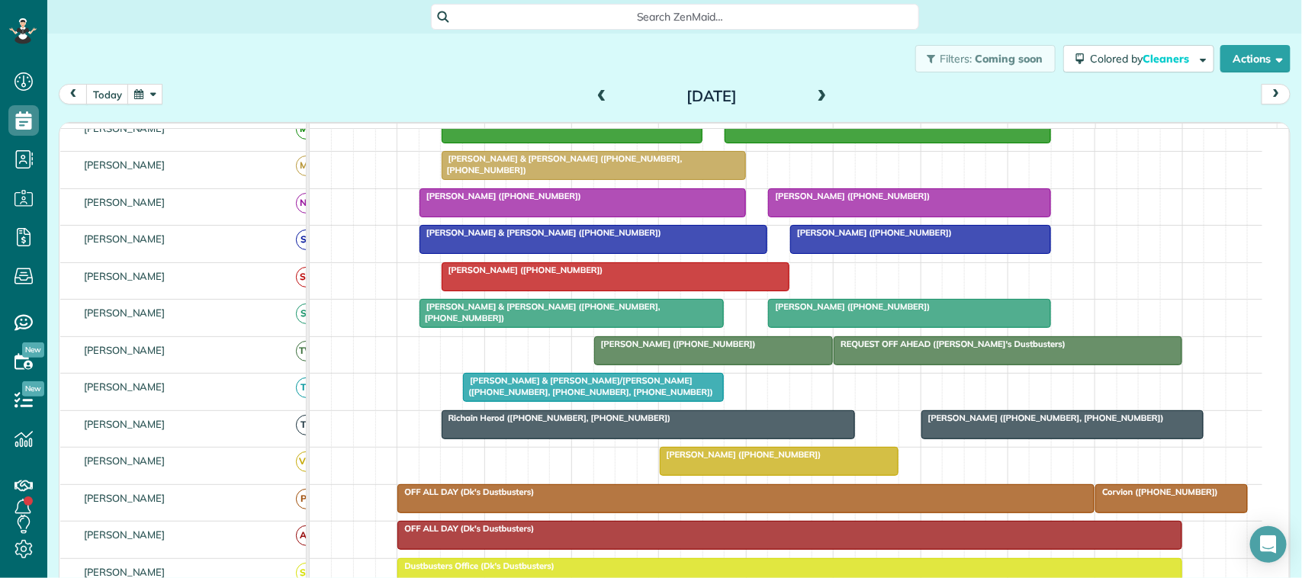
click at [596, 93] on span at bounding box center [601, 97] width 17 height 14
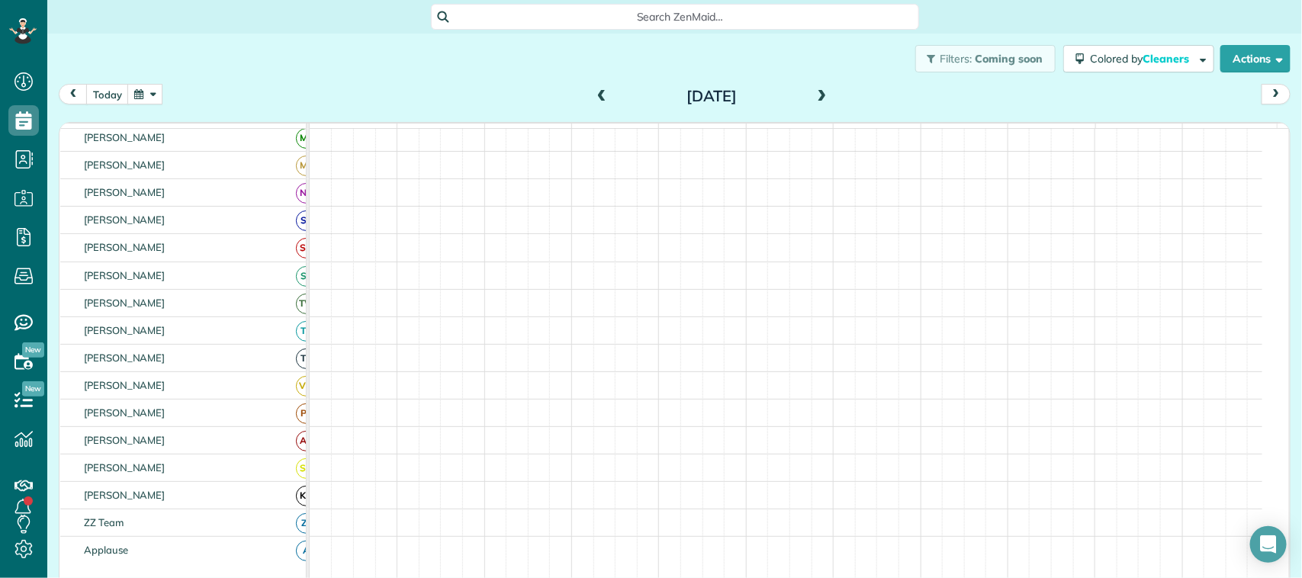
scroll to position [286, 0]
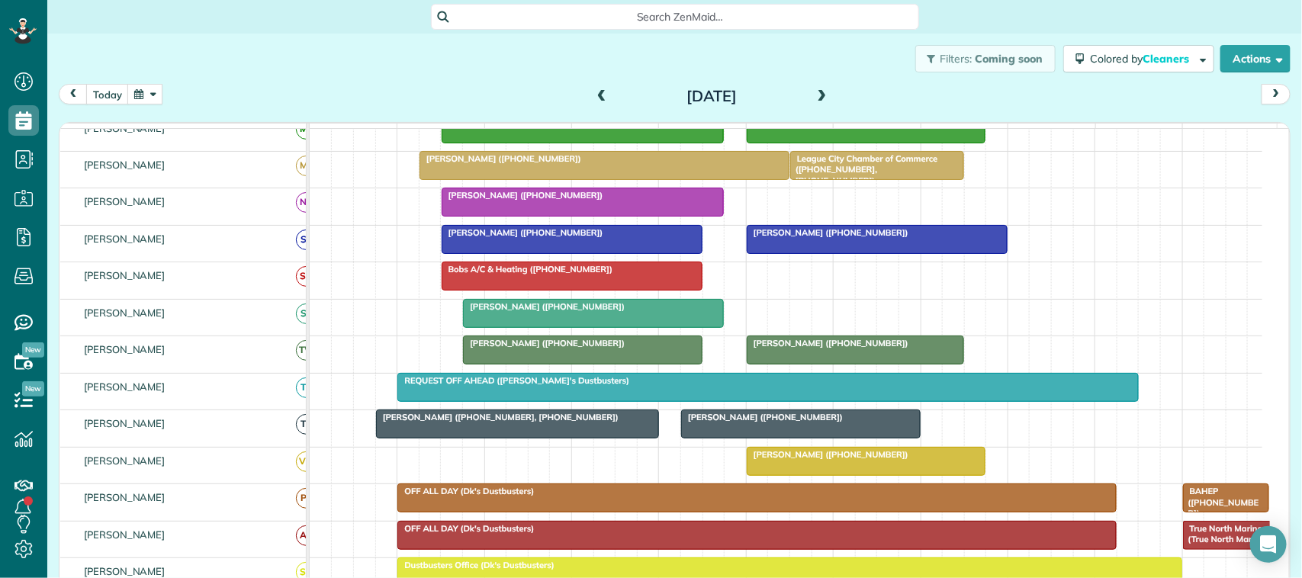
click at [820, 99] on span at bounding box center [822, 97] width 17 height 14
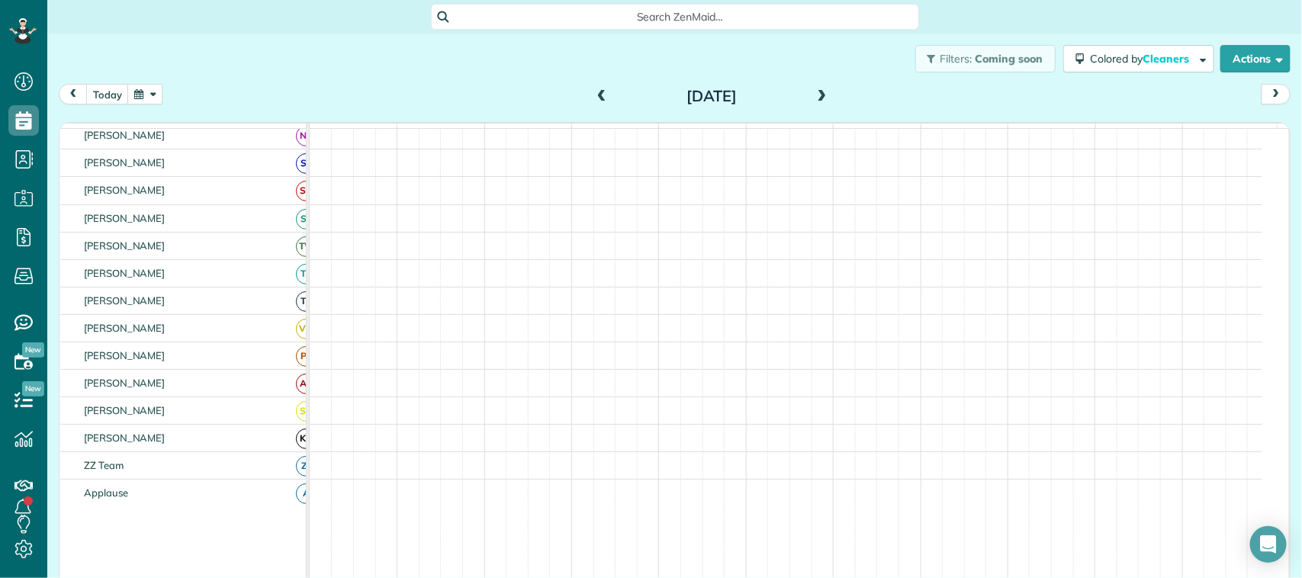
scroll to position [229, 0]
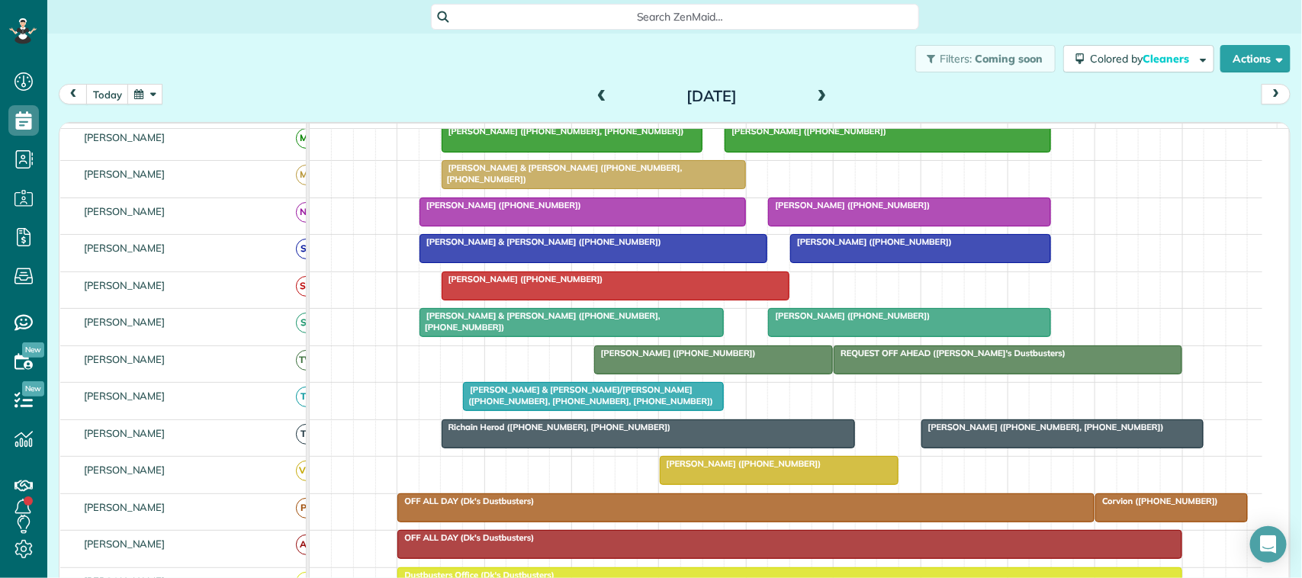
click at [139, 100] on button "button" at bounding box center [144, 94] width 35 height 21
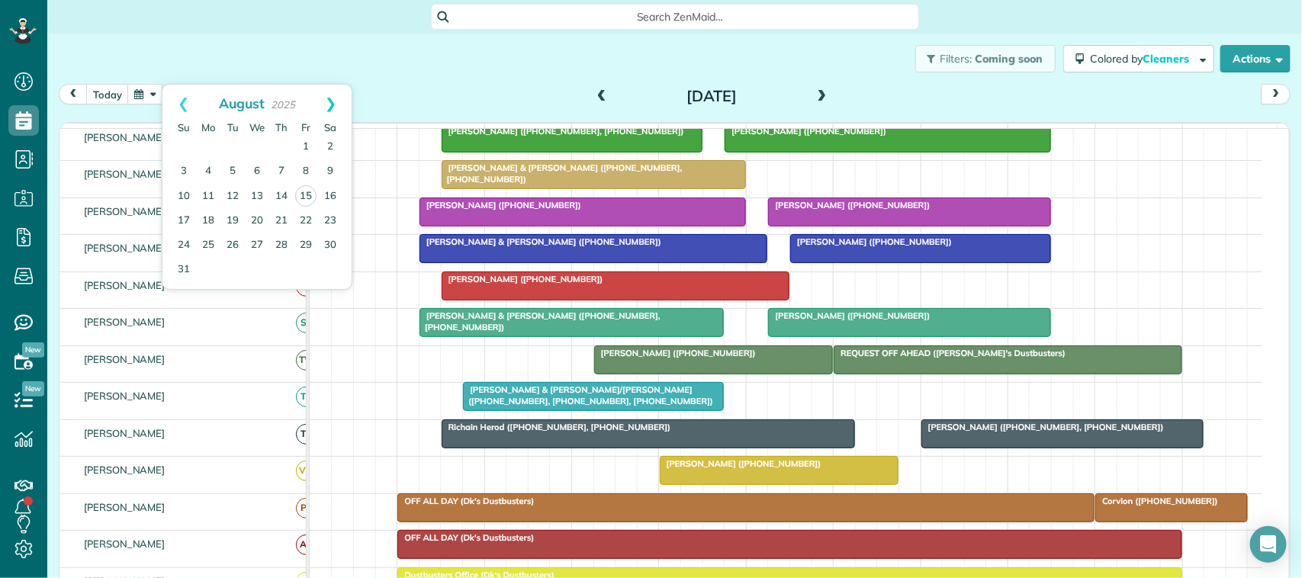
click at [332, 104] on link "Next" at bounding box center [331, 104] width 42 height 38
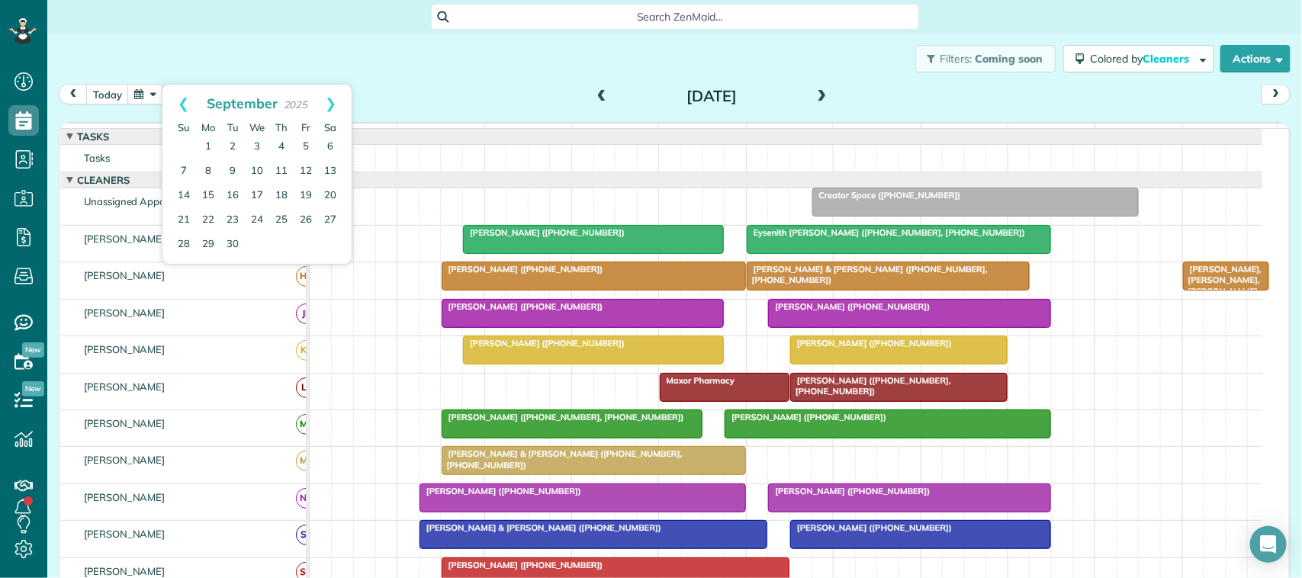
click at [455, 59] on div "Filters: Coming soon Colored by Cleaners Color by Cleaner Color by Team Color b…" at bounding box center [674, 59] width 1254 height 50
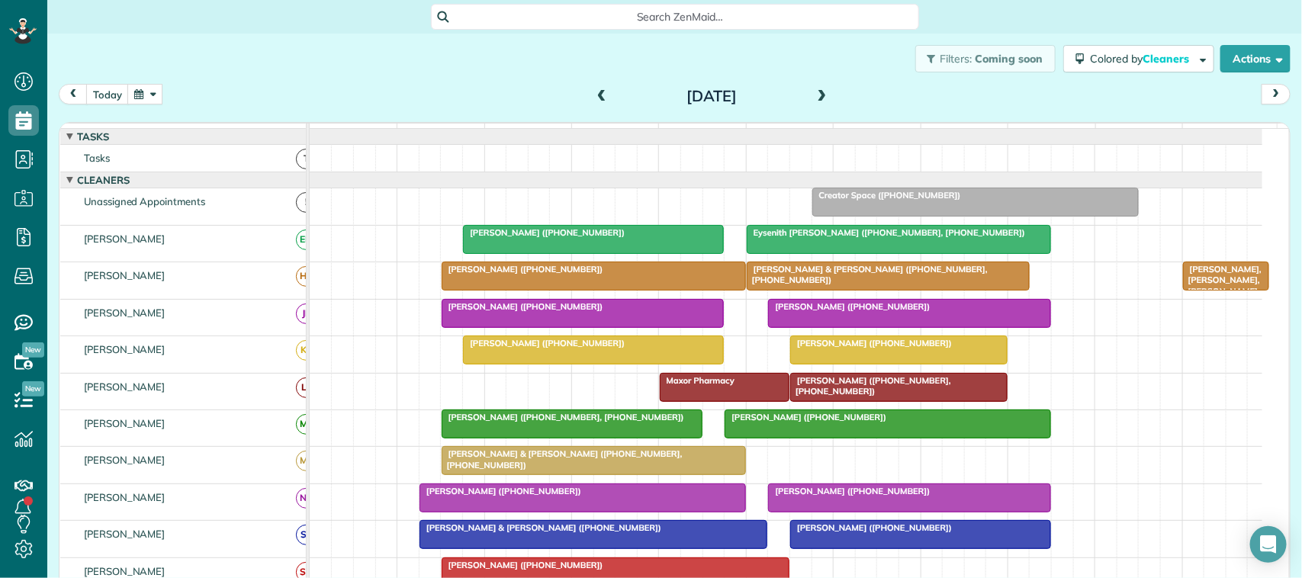
click at [143, 95] on button "button" at bounding box center [144, 94] width 35 height 21
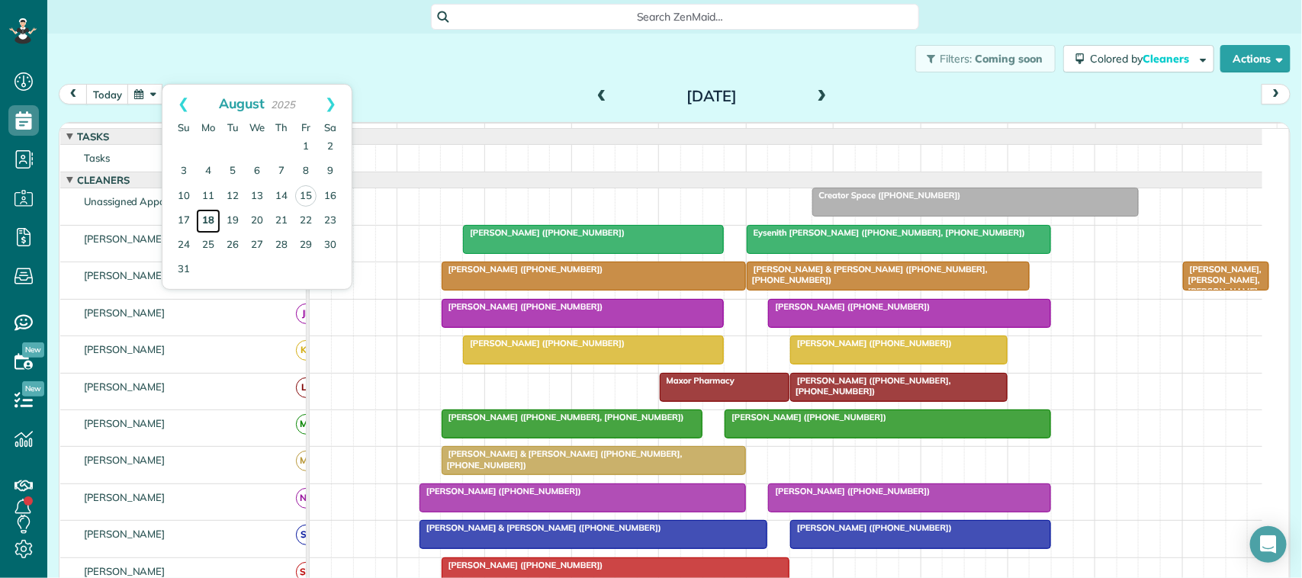
click at [206, 220] on link "18" at bounding box center [208, 221] width 24 height 24
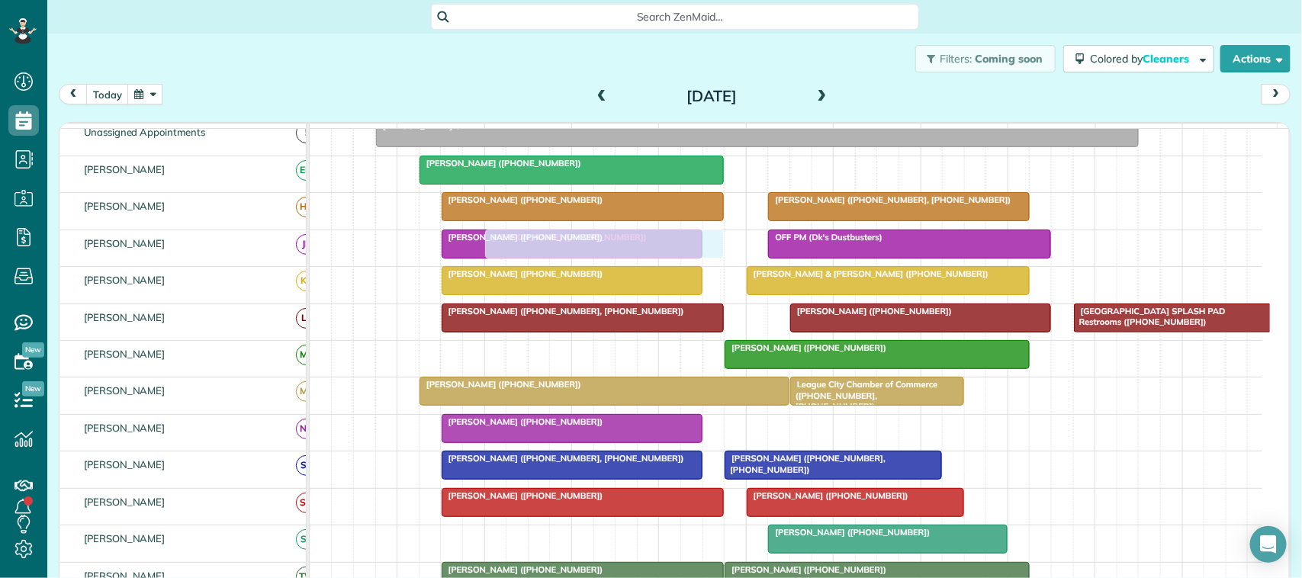
scroll to position [95, 0]
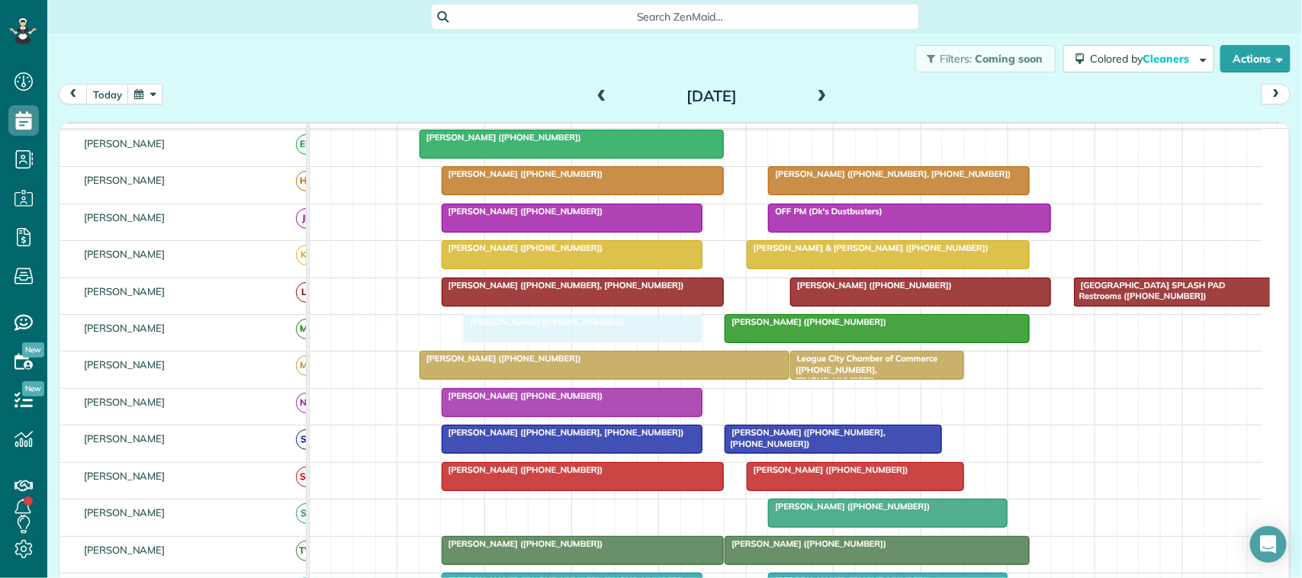
drag, startPoint x: 888, startPoint y: 249, endPoint x: 600, endPoint y: 337, distance: 301.3
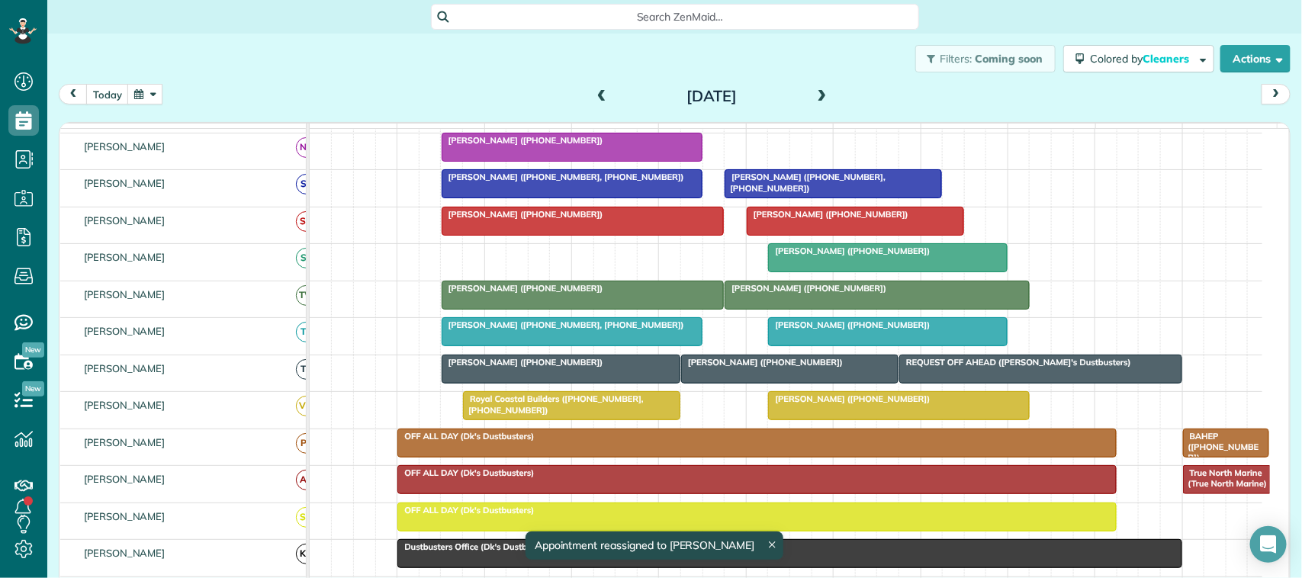
scroll to position [381, 0]
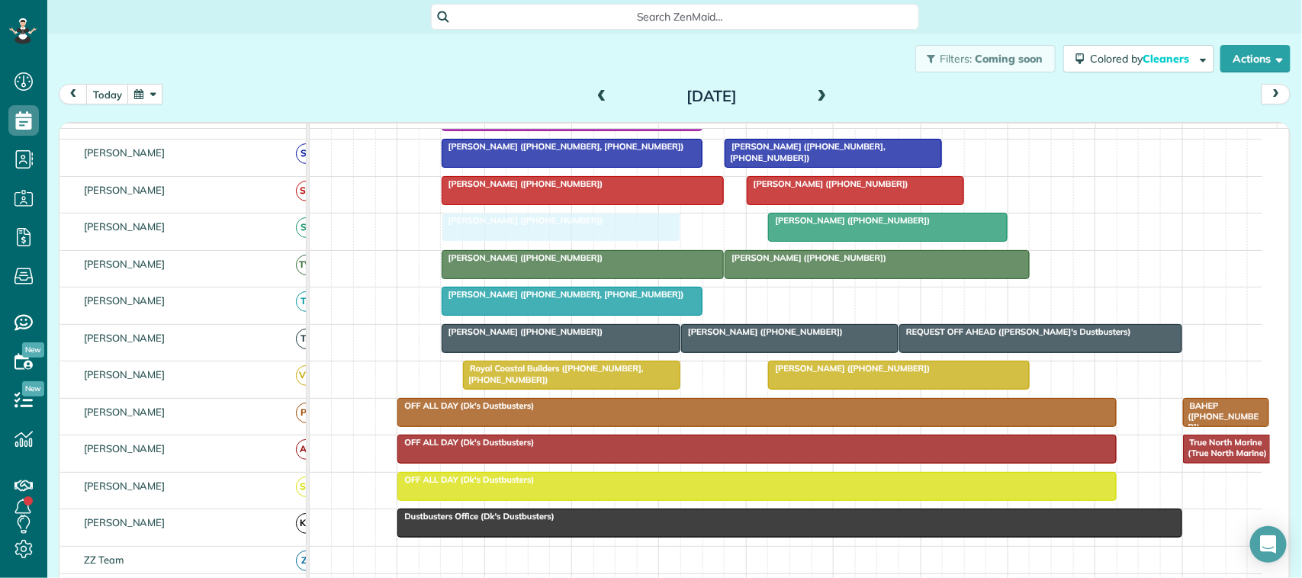
drag, startPoint x: 818, startPoint y: 323, endPoint x: 502, endPoint y: 265, distance: 321.6
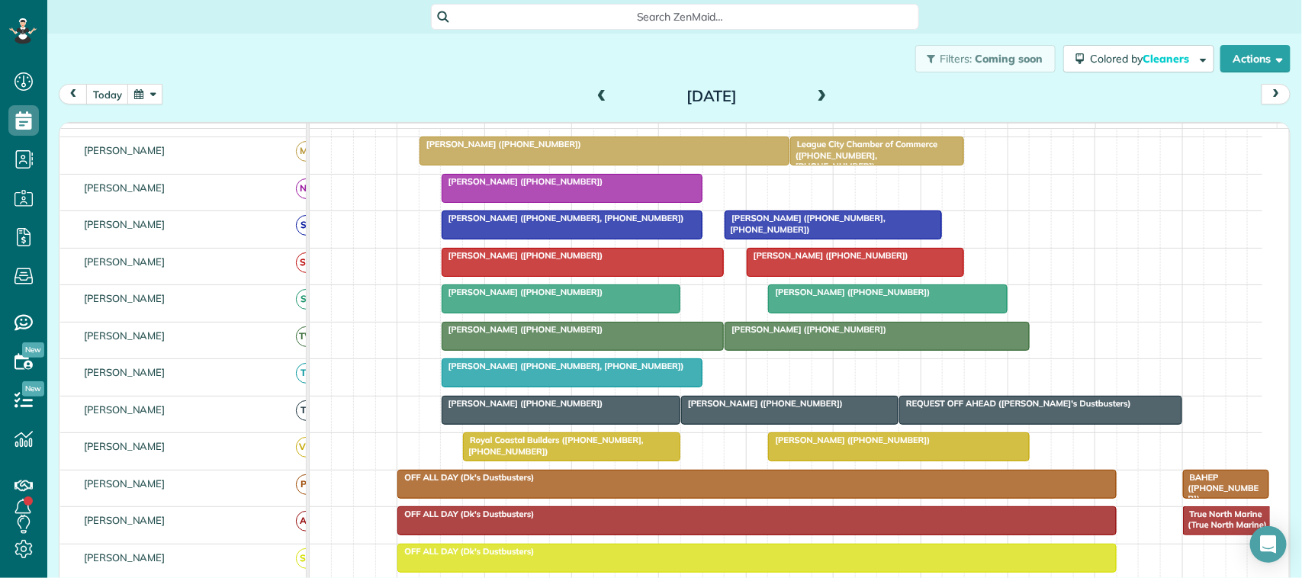
scroll to position [0, 0]
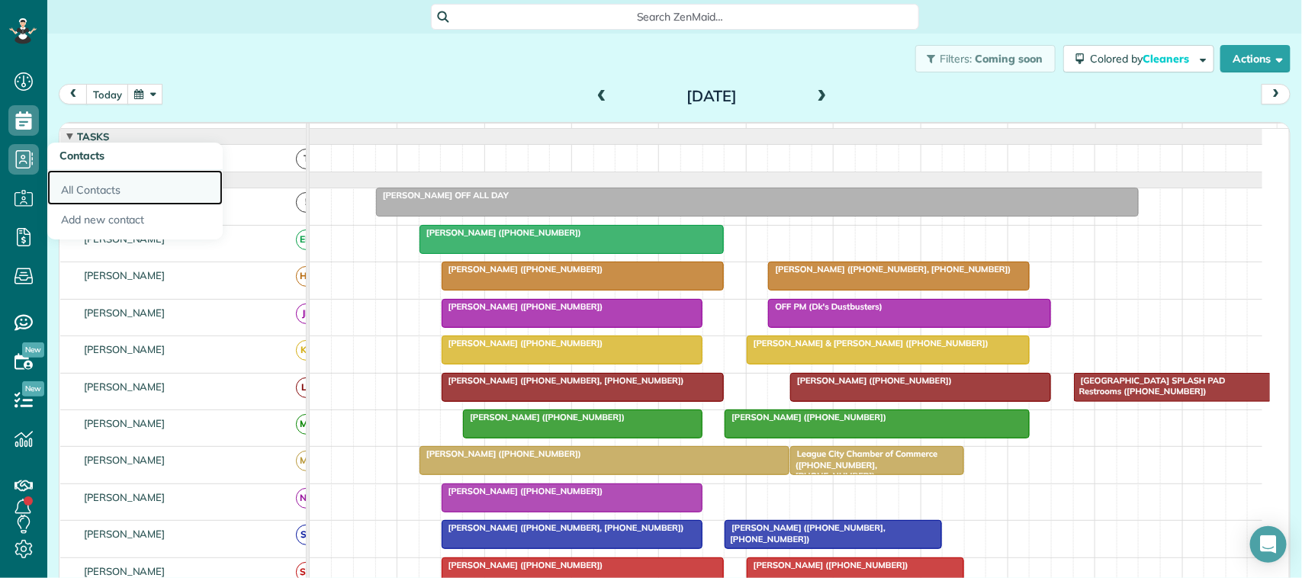
click at [80, 189] on link "All Contacts" at bounding box center [134, 187] width 175 height 35
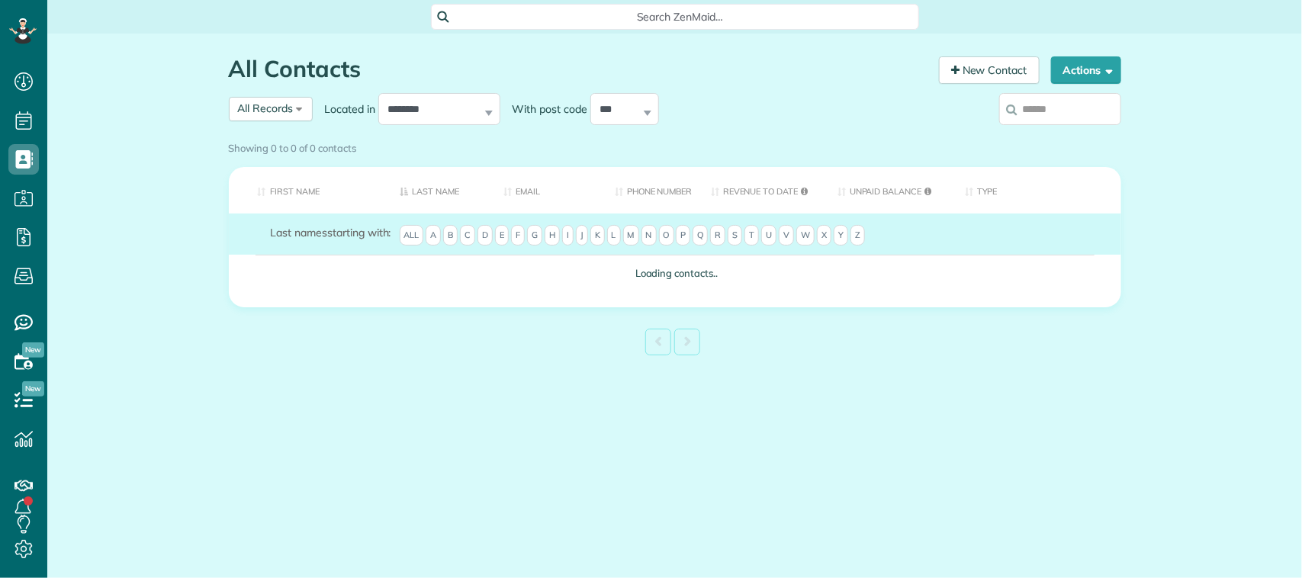
scroll to position [6, 6]
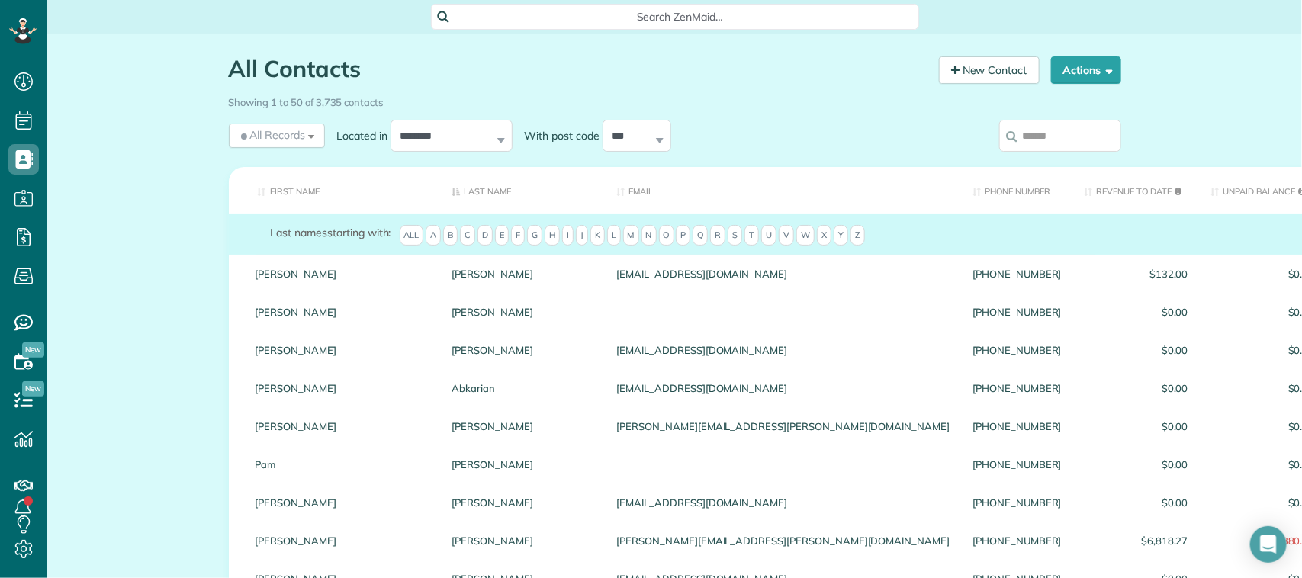
click at [1038, 137] on input "search" at bounding box center [1060, 136] width 122 height 32
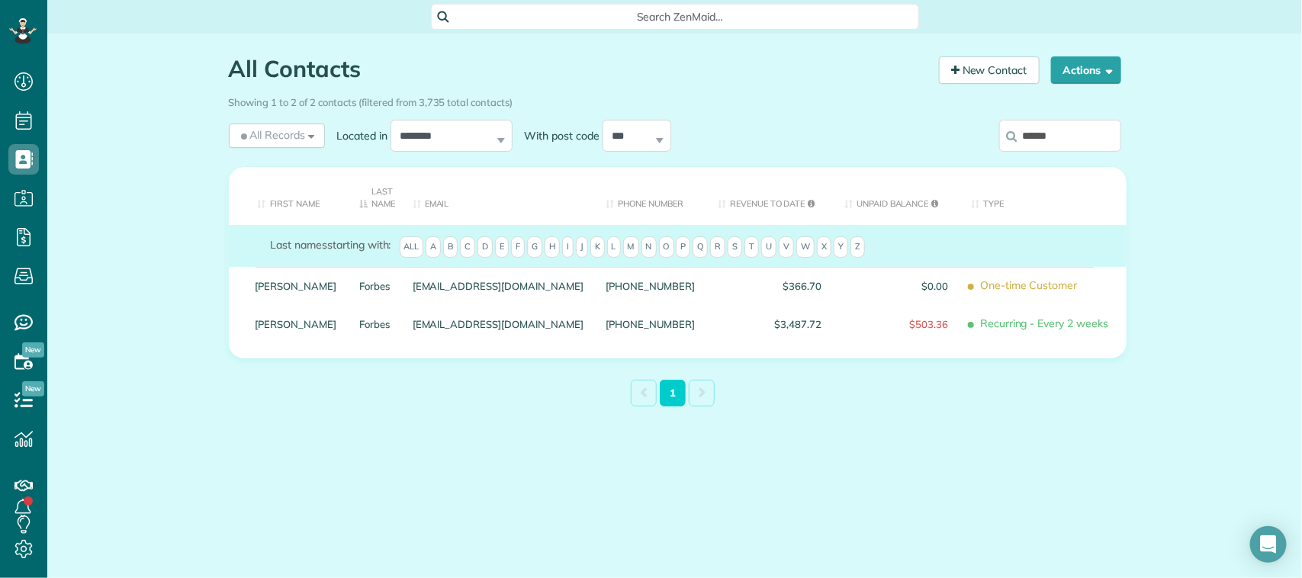
type input "******"
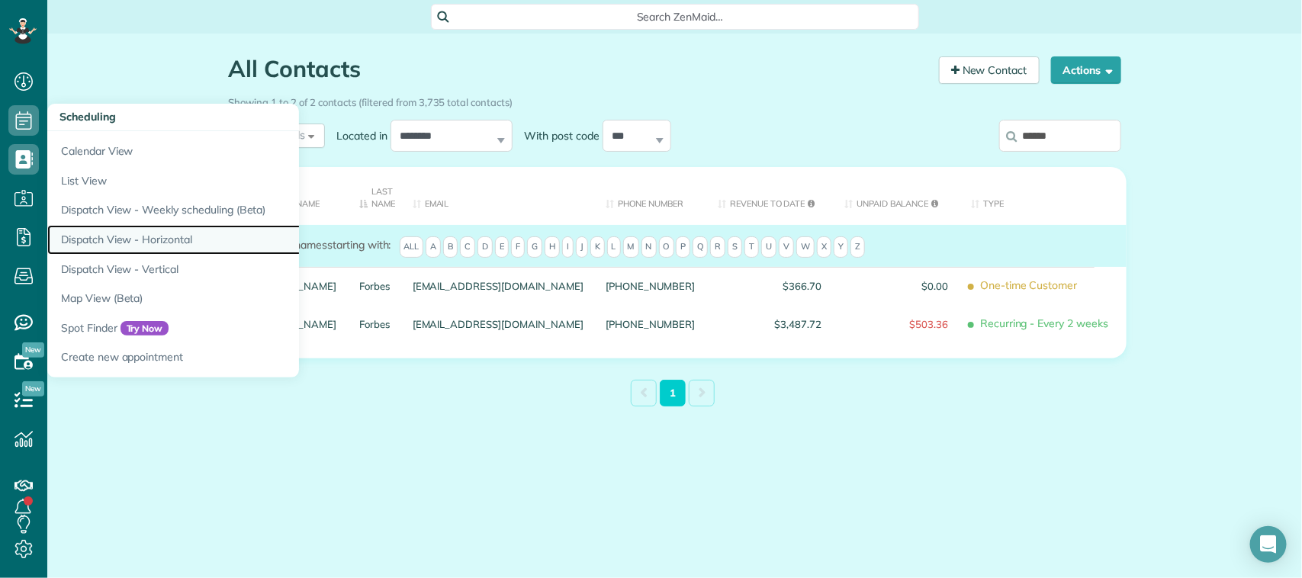
click at [111, 230] on link "Dispatch View - Horizontal" at bounding box center [237, 240] width 381 height 30
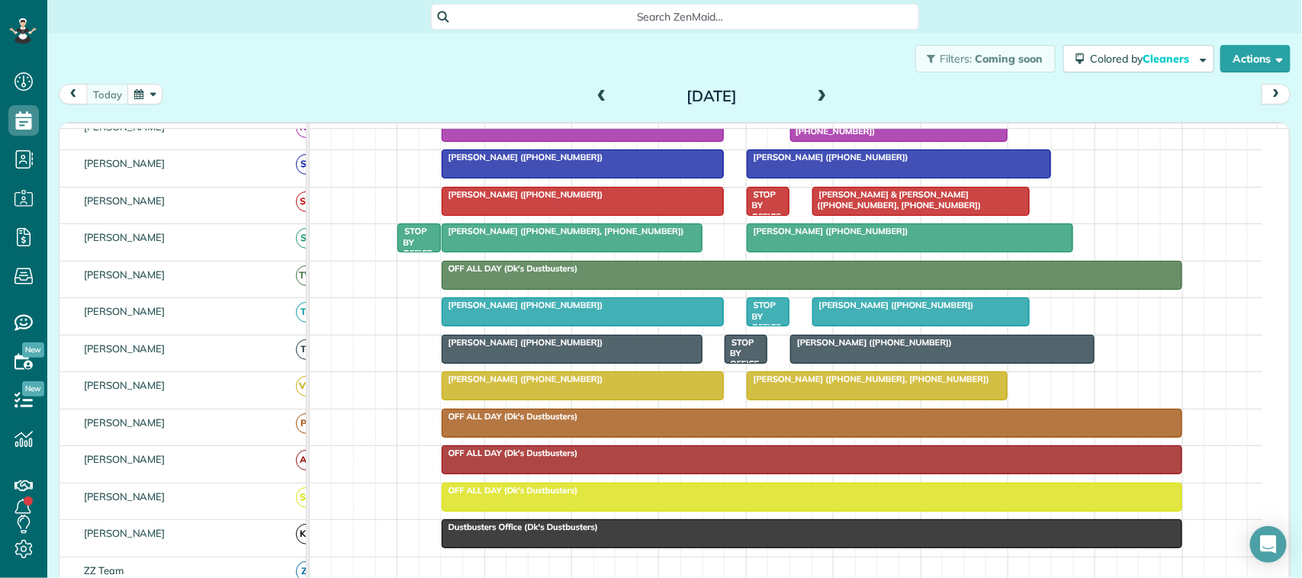
scroll to position [381, 0]
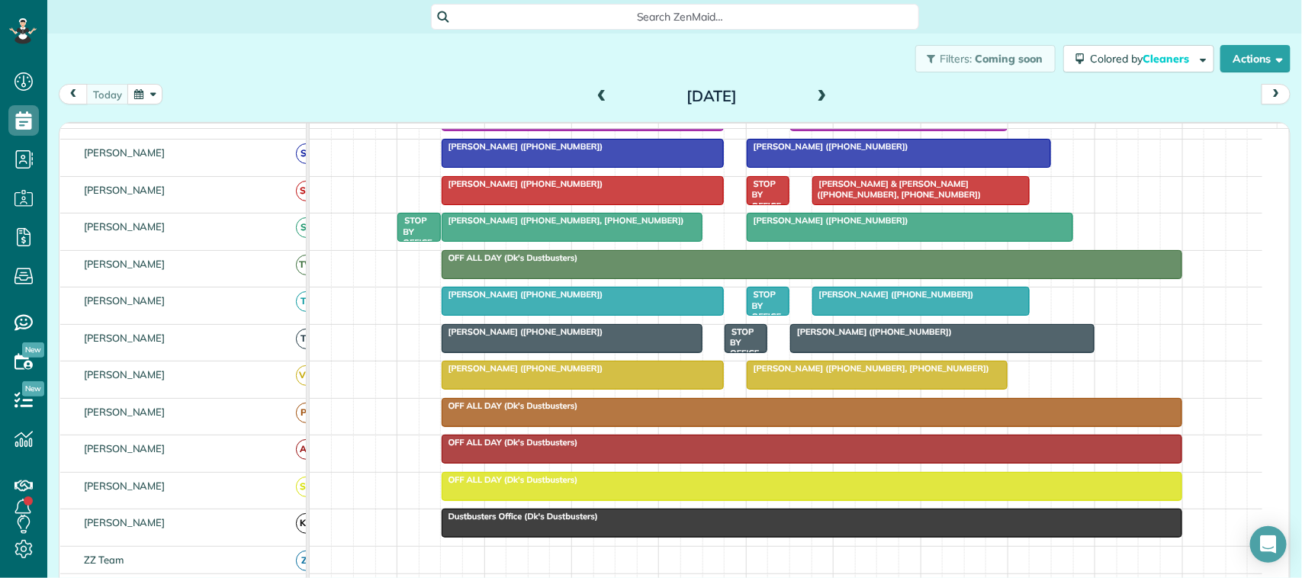
click at [596, 315] on div at bounding box center [582, 301] width 281 height 27
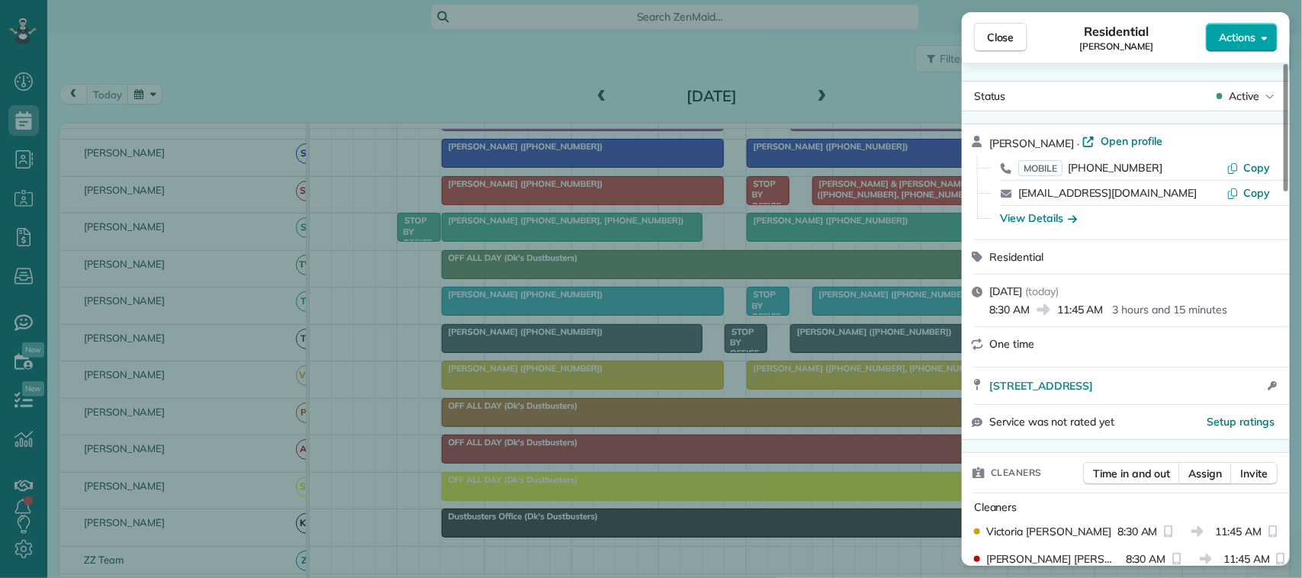
click at [1226, 47] on button "Actions" at bounding box center [1242, 37] width 72 height 29
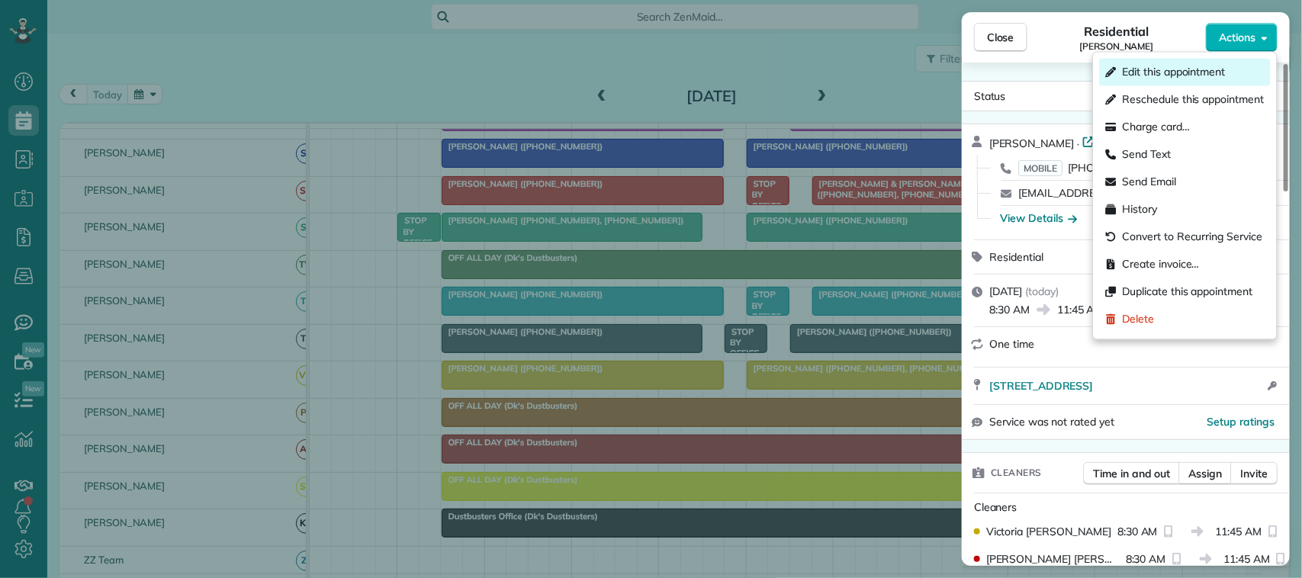
click at [1157, 80] on div "Edit this appointment" at bounding box center [1185, 72] width 171 height 27
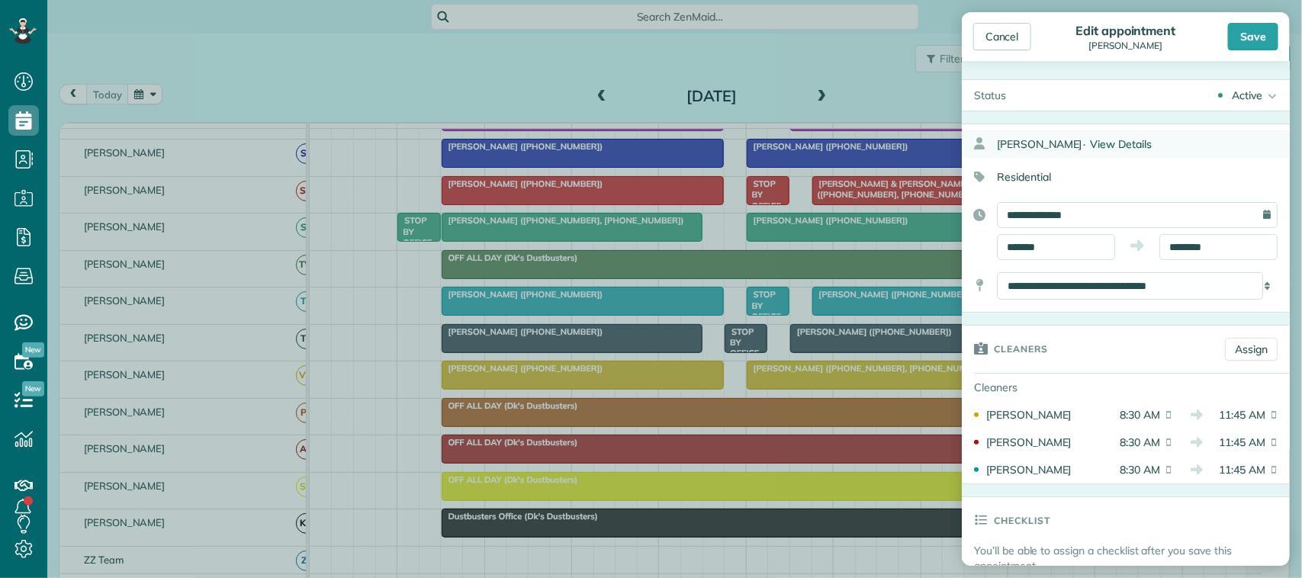
click at [1125, 143] on span "View Details" at bounding box center [1121, 144] width 62 height 14
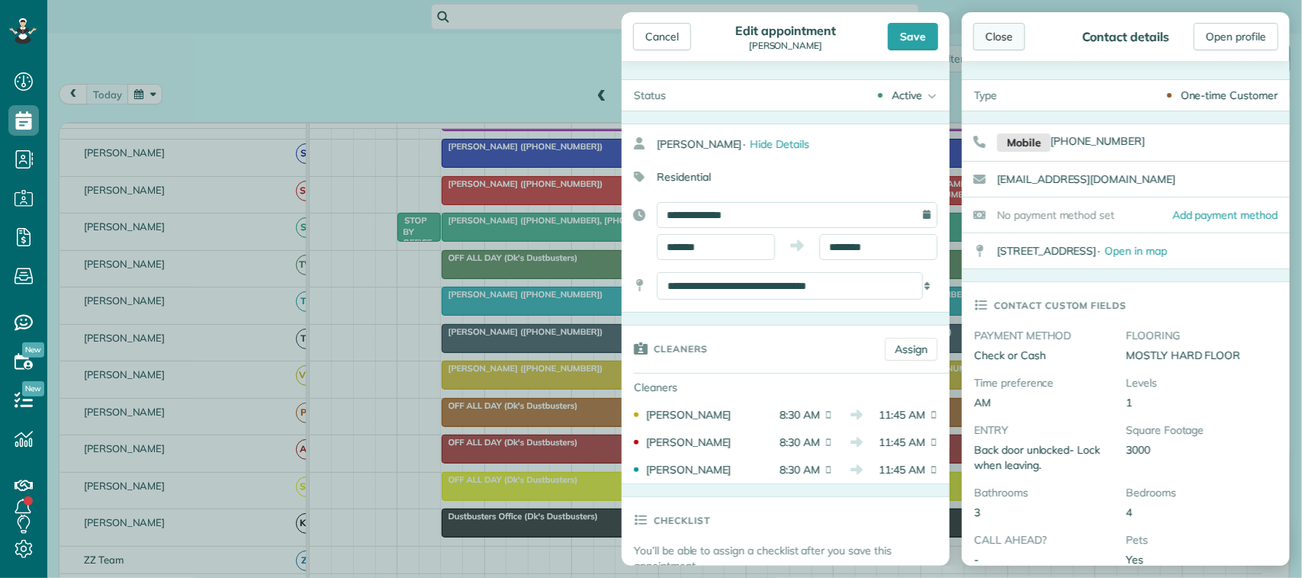
click at [1005, 37] on div "Close" at bounding box center [999, 36] width 52 height 27
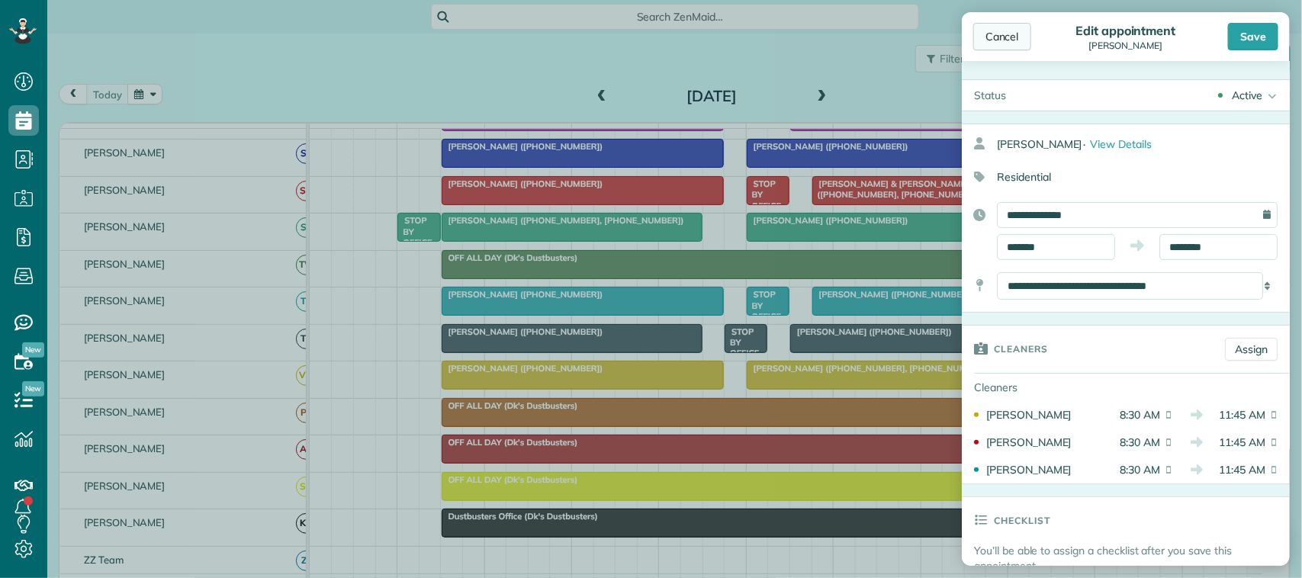
click at [986, 43] on div "Cancel" at bounding box center [1002, 36] width 58 height 27
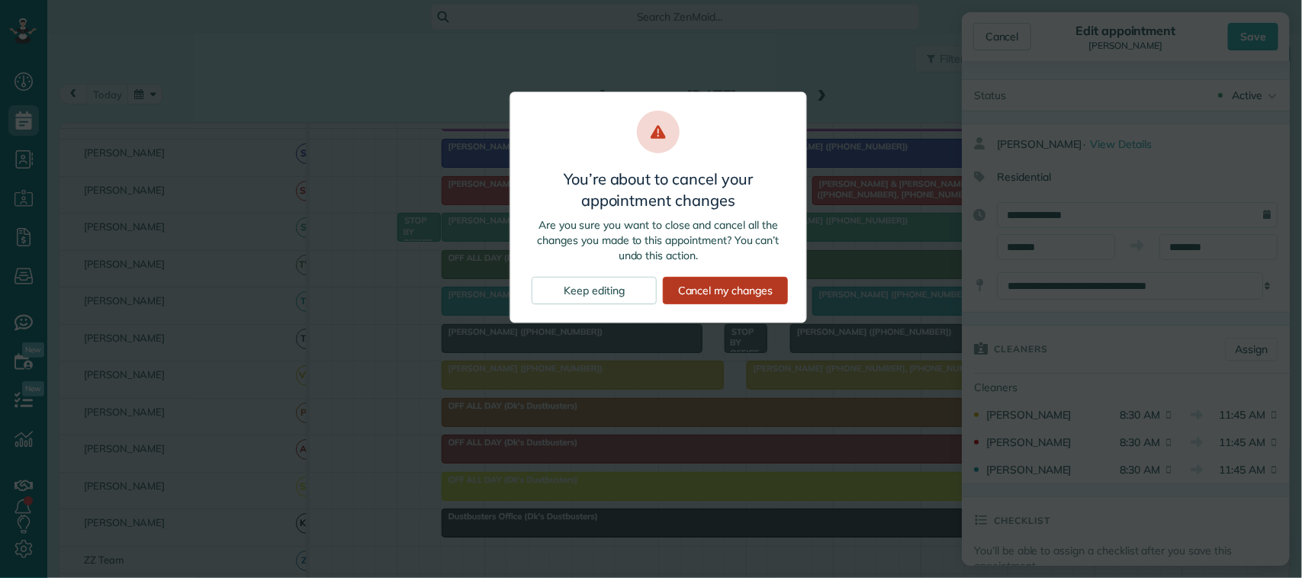
click at [718, 295] on div "Cancel my changes" at bounding box center [725, 290] width 125 height 27
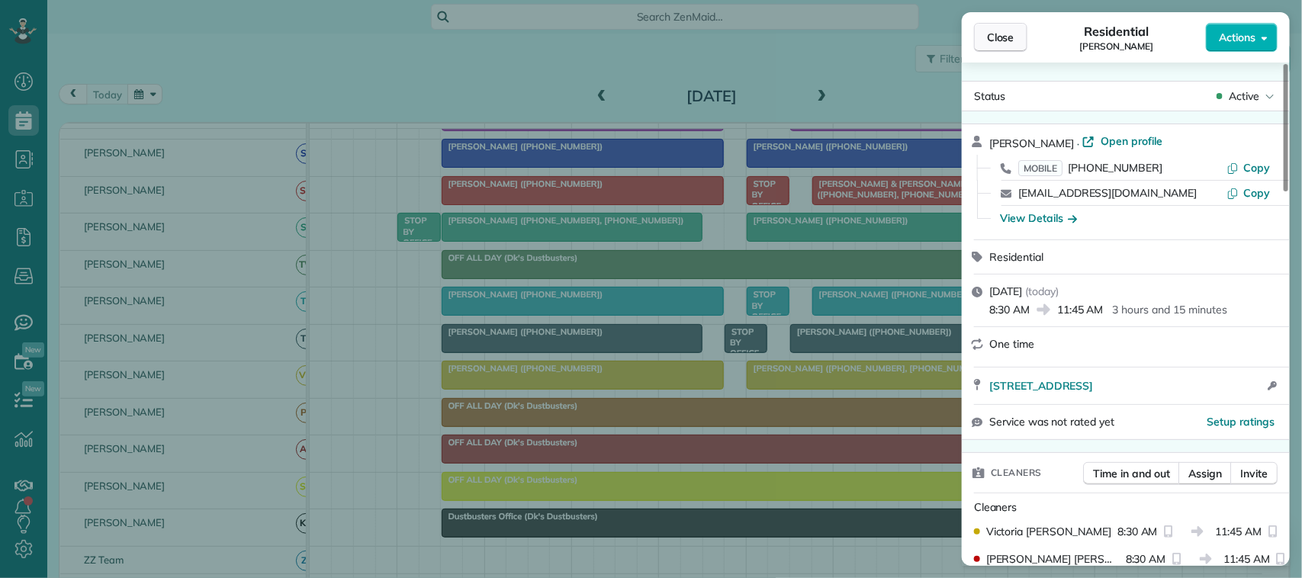
click at [1022, 24] on button "Close" at bounding box center [1000, 37] width 53 height 29
